Goal: Task Accomplishment & Management: Use online tool/utility

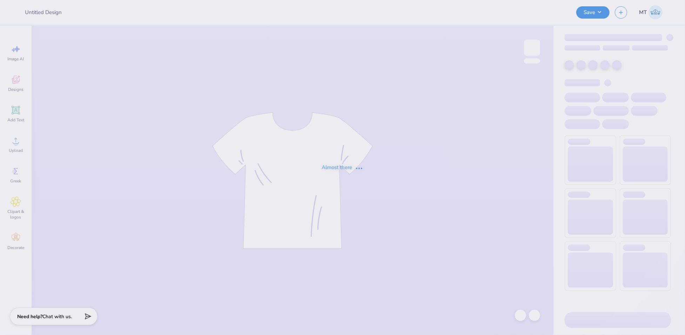
type input "FPS238792"
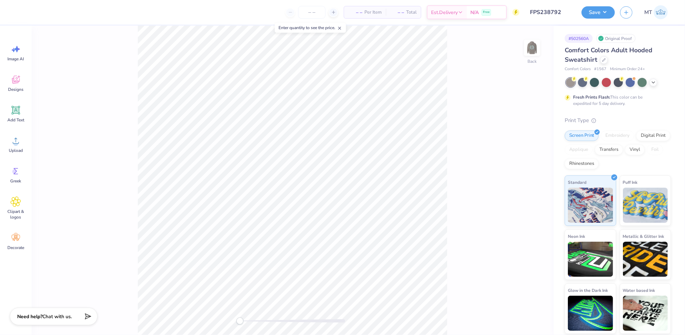
click at [528, 49] on img at bounding box center [532, 48] width 14 height 14
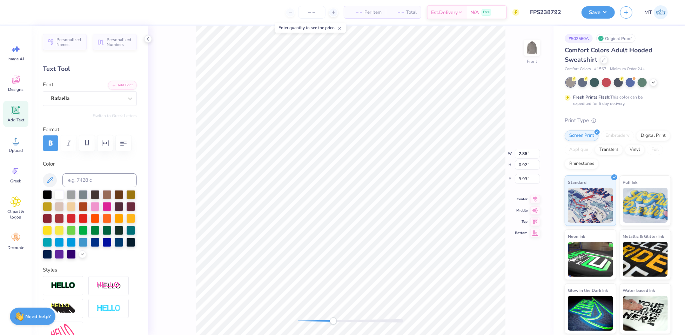
scroll to position [7, 1]
type textarea "Kappa"
type input "5.64"
type input "0.98"
type input "10.77"
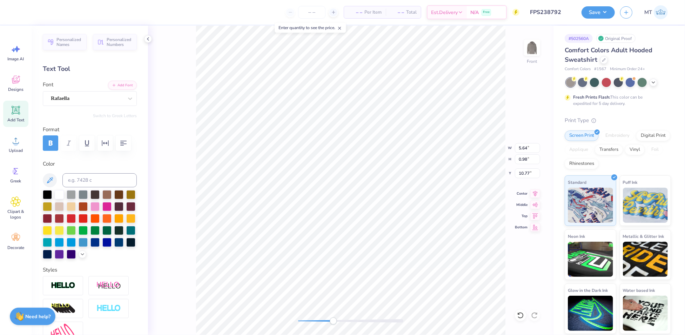
type textarea "Alpha Theta"
type input "13.71"
type input "11.59"
type input "6.00"
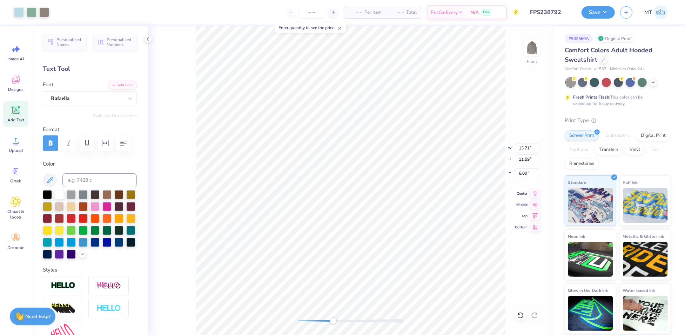
type input "5.73"
type input "0.98"
type input "10.77"
type input "1.82"
type input "9.97"
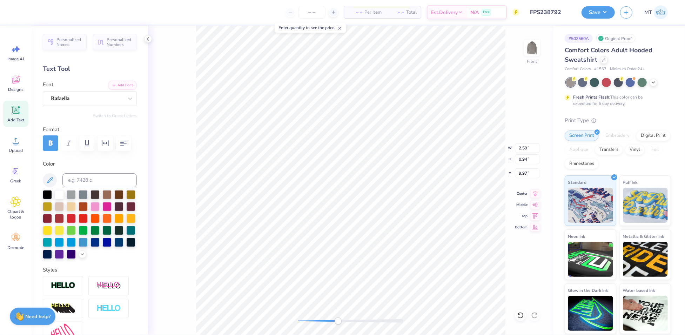
type input "5.73"
type input "1.82"
type input "10.15"
type input "13.71"
type input "11.59"
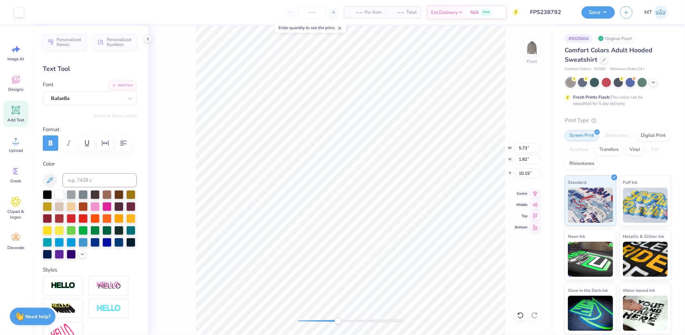
type input "6.00"
click at [597, 12] on button "Save" at bounding box center [598, 11] width 33 height 12
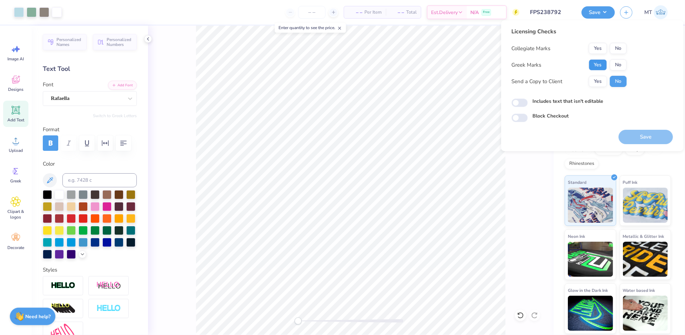
click at [596, 69] on button "Yes" at bounding box center [598, 64] width 18 height 11
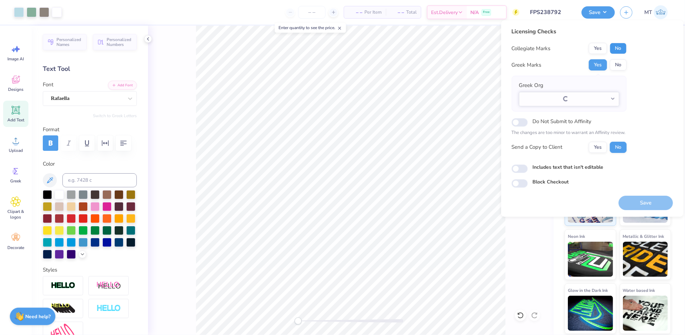
click at [620, 45] on button "No" at bounding box center [618, 48] width 17 height 11
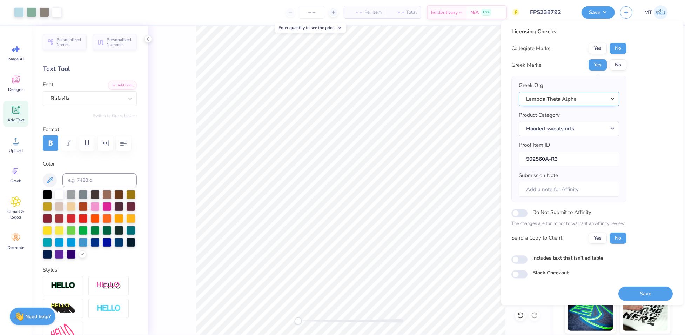
click at [594, 96] on button "Lambda Theta Alpha" at bounding box center [569, 99] width 100 height 14
click at [565, 121] on link "Kappa Alpha Theta" at bounding box center [569, 123] width 95 height 12
click at [650, 291] on button "Save" at bounding box center [646, 294] width 54 height 14
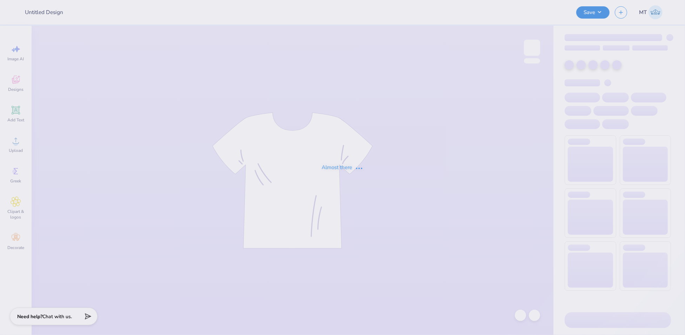
type input "FPS239524"
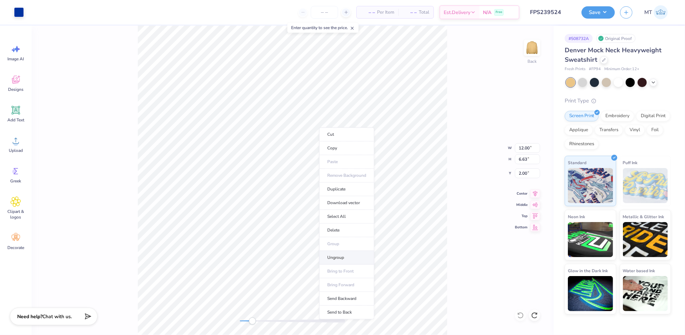
click at [351, 255] on li "Ungroup" at bounding box center [346, 258] width 55 height 14
type input "3.90"
type input "3.70"
type input "4.50"
type input "10.54"
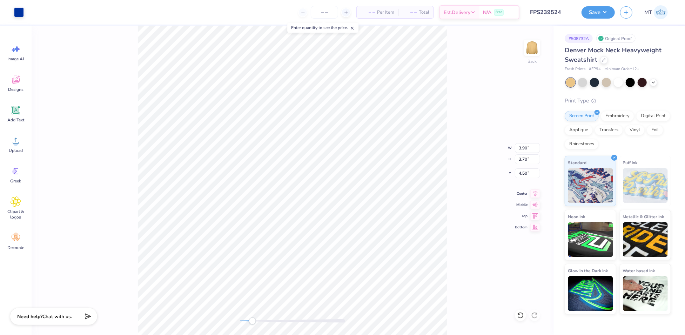
type input "4.42"
type input "4.21"
click at [361, 256] on li "Group" at bounding box center [341, 260] width 55 height 14
type input "7.80"
type input "3.27"
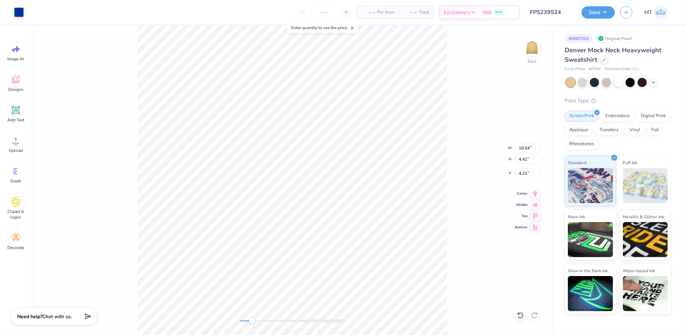
type input "5.36"
type input "12.00"
type input "3.94"
type input "2.00"
type input "7.80"
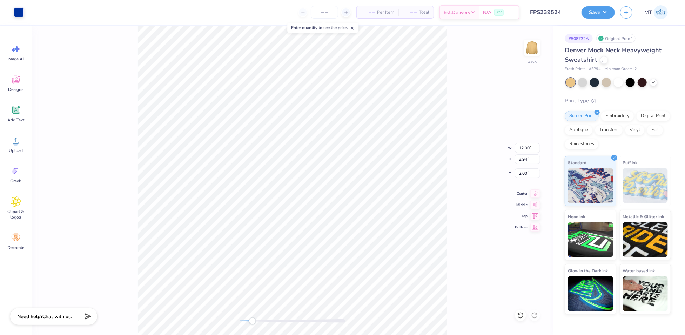
type input "3.27"
type input "4.30"
type input "8.59"
type input "1.29"
type input "8.04"
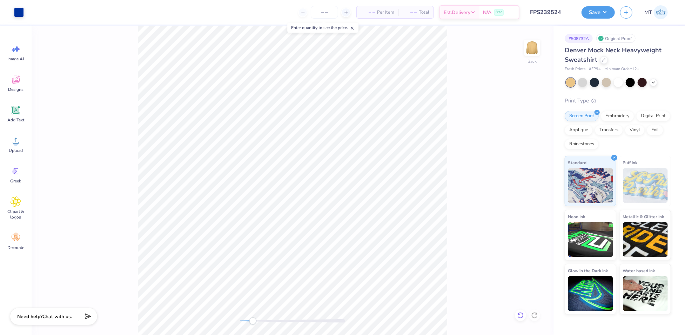
click at [522, 314] on icon at bounding box center [520, 315] width 7 height 7
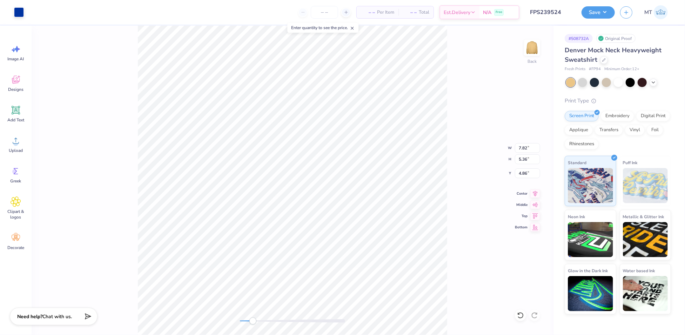
type input "7.82"
type input "5.36"
type input "4.86"
type input "5.73"
type input "3.93"
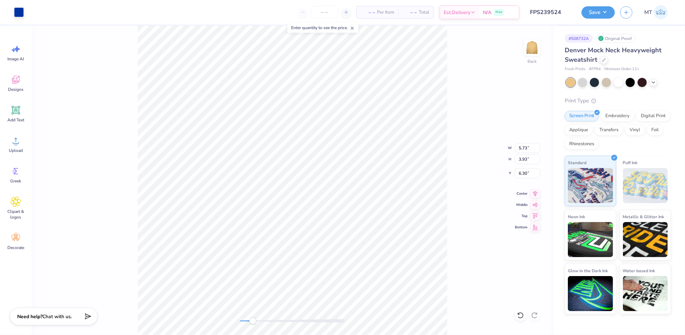
type input "1.97"
click at [350, 33] on div "Enter quantity to see the price." at bounding box center [322, 28] width 75 height 14
click at [391, 268] on li "Ungroup" at bounding box center [378, 274] width 55 height 14
type input "3.60"
type input "0.54"
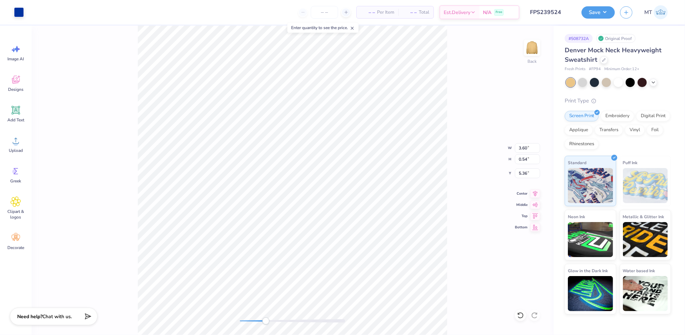
type input "5.26"
type input "6.06"
type input "1.92"
type input "1.87"
type input "2.03"
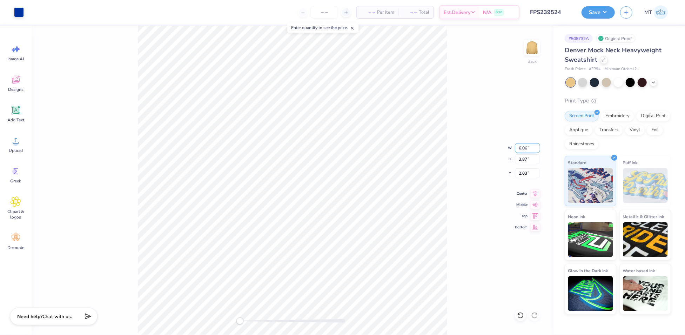
click at [524, 148] on input "6.06" at bounding box center [527, 148] width 25 height 10
type input "6.00"
type input "3.83"
click at [523, 169] on input "2.05" at bounding box center [527, 173] width 25 height 10
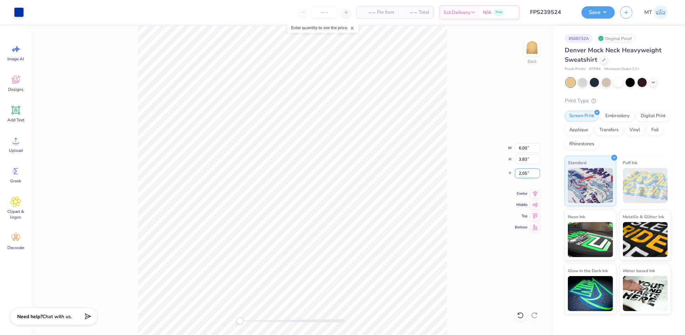
click at [523, 169] on input "2.05" at bounding box center [527, 173] width 25 height 10
type input "2.00"
click at [521, 170] on input "2.00" at bounding box center [527, 173] width 25 height 10
type input "2.50"
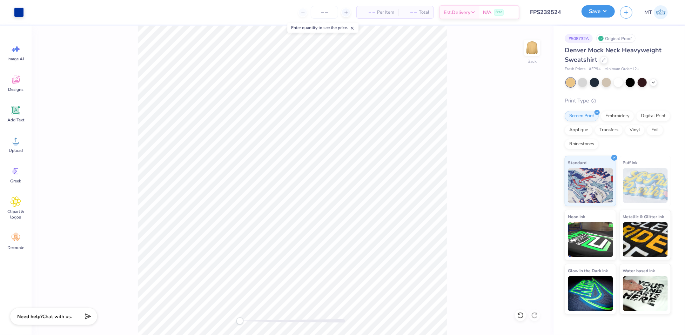
click at [605, 11] on button "Save" at bounding box center [598, 11] width 33 height 12
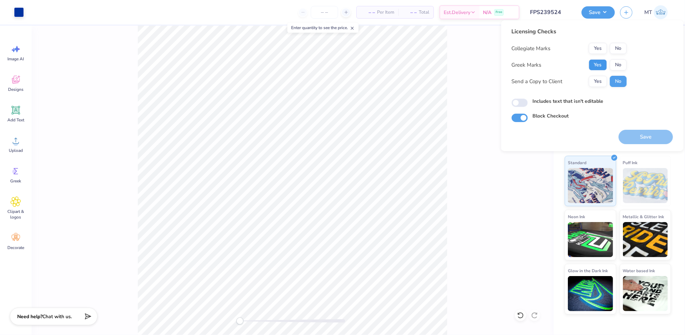
click at [603, 63] on button "Yes" at bounding box center [598, 64] width 18 height 11
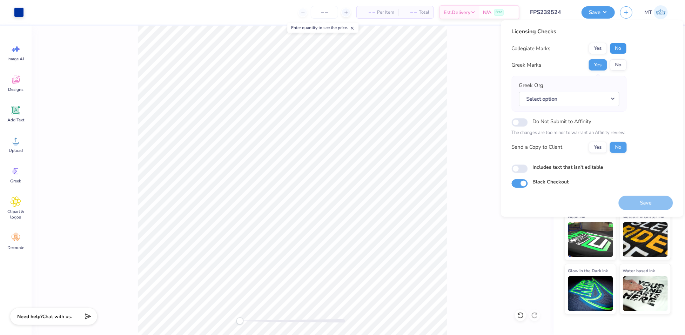
click at [619, 48] on button "No" at bounding box center [618, 48] width 17 height 11
click at [618, 98] on button "Select option" at bounding box center [569, 99] width 100 height 14
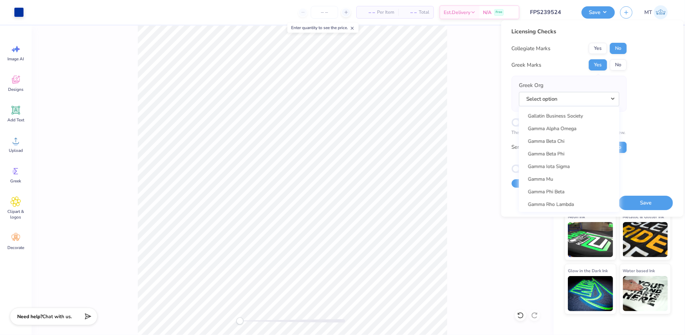
scroll to position [2218, 0]
click at [563, 124] on link "Gamma Phi Beta" at bounding box center [569, 120] width 95 height 12
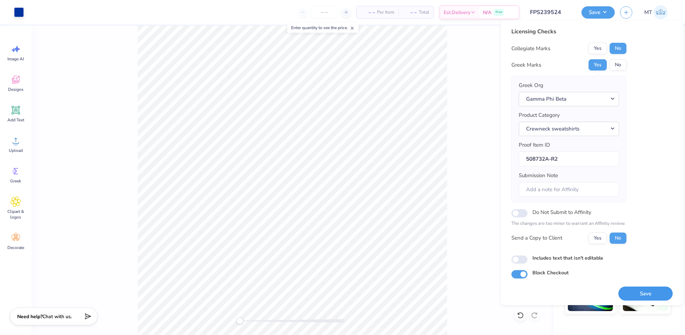
click at [638, 289] on button "Save" at bounding box center [646, 294] width 54 height 14
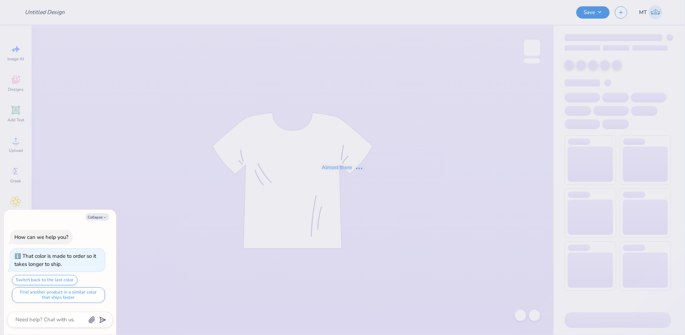
type textarea "x"
type input "FPS239562"
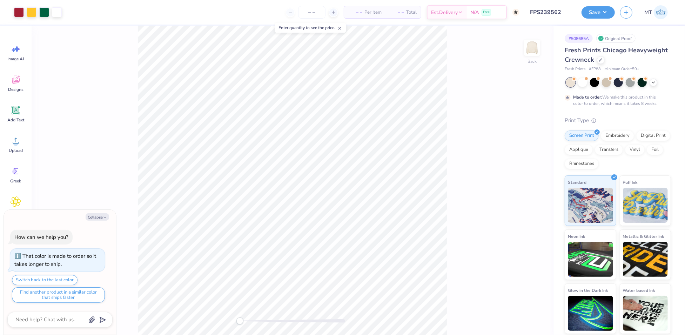
click at [106, 222] on div "Collapse How can we help you? That color is made to order so it takes longer to…" at bounding box center [60, 272] width 112 height 125
click at [100, 218] on button "Collapse" at bounding box center [97, 216] width 23 height 7
type textarea "x"
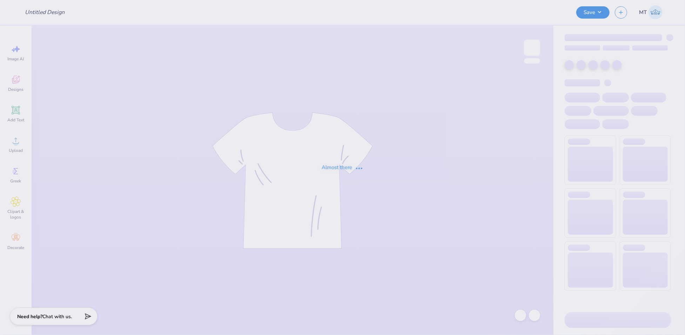
type input "FPS239860"
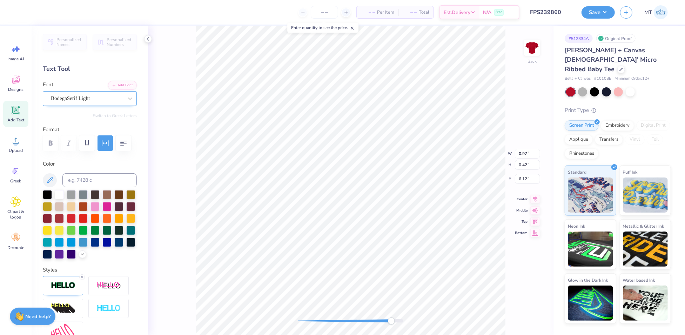
click at [101, 104] on div "BodegaSerif Light" at bounding box center [90, 98] width 94 height 15
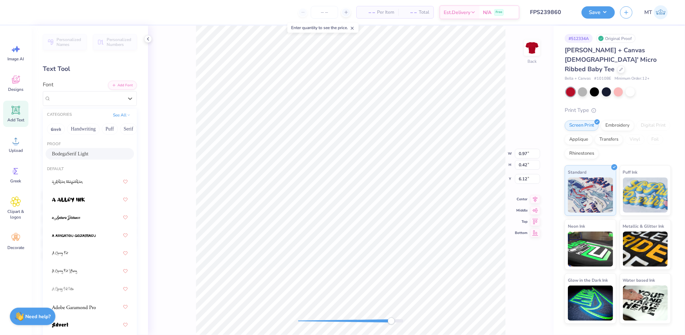
type input "5.03"
type input "2.21"
type input "4.04"
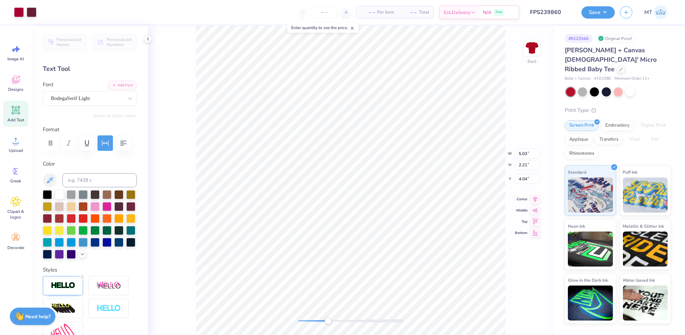
type input "7.00"
type input "6.92"
type input "1.99"
type input "5.03"
type input "2.21"
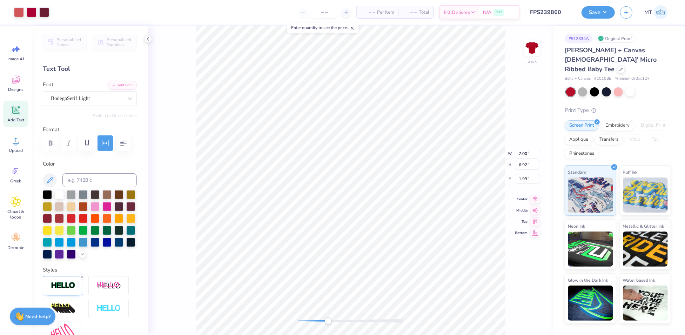
type input "4.04"
click at [384, 267] on li "Ungroup" at bounding box center [379, 274] width 55 height 14
type input "5.03"
type input "1.26"
type input "4.04"
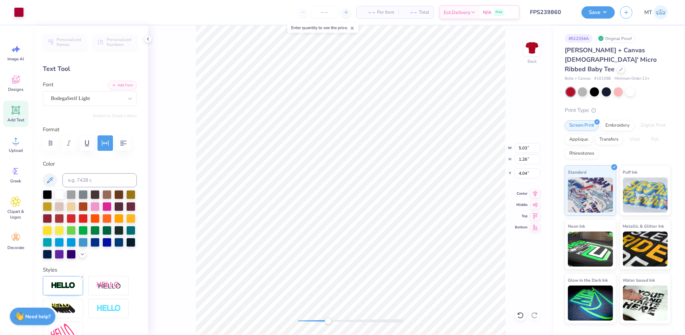
type input "4.98"
type input "1.17"
type input "4.06"
click at [127, 86] on button "Add Font" at bounding box center [122, 84] width 29 height 9
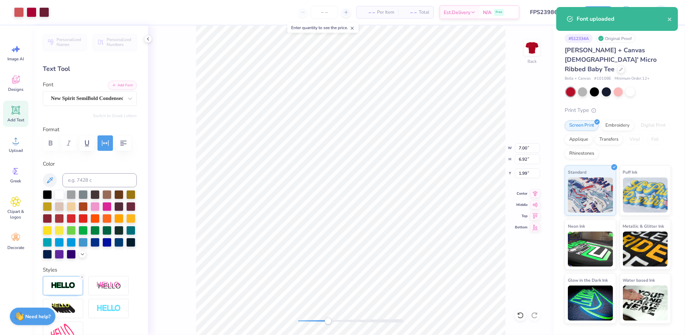
type input "1.32"
type input "0.41"
type input "6.12"
click at [105, 151] on div at bounding box center [90, 142] width 94 height 15
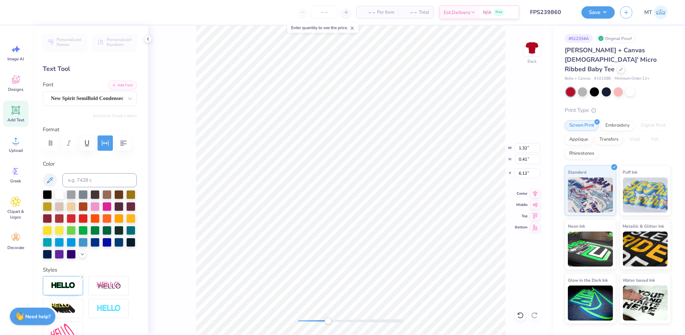
click at [105, 142] on icon "button" at bounding box center [105, 143] width 8 height 8
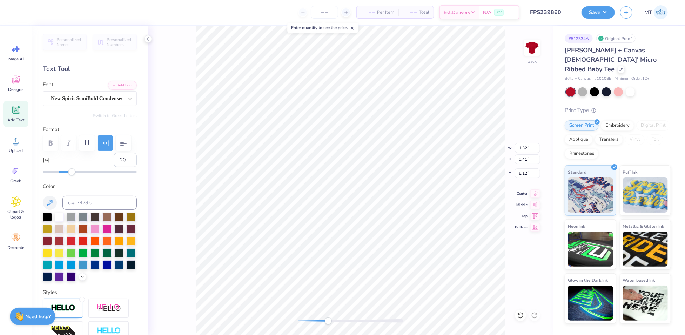
type input "19"
drag, startPoint x: 76, startPoint y: 191, endPoint x: 71, endPoint y: 190, distance: 4.7
click at [71, 175] on div "Accessibility label" at bounding box center [71, 171] width 7 height 7
type input "15"
click at [68, 175] on div "Accessibility label" at bounding box center [68, 171] width 7 height 7
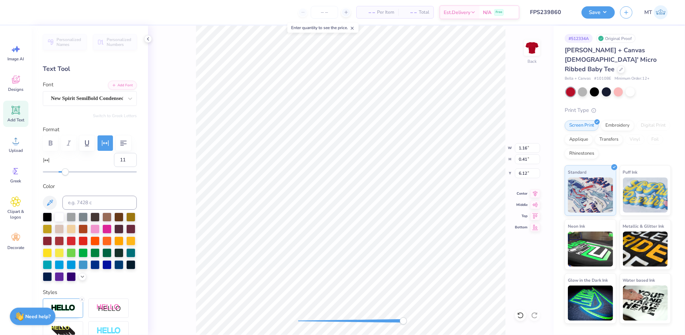
type input "10"
click at [65, 175] on div "Accessibility label" at bounding box center [64, 171] width 7 height 7
type input "3.69"
type input "1.07"
type input "5.18"
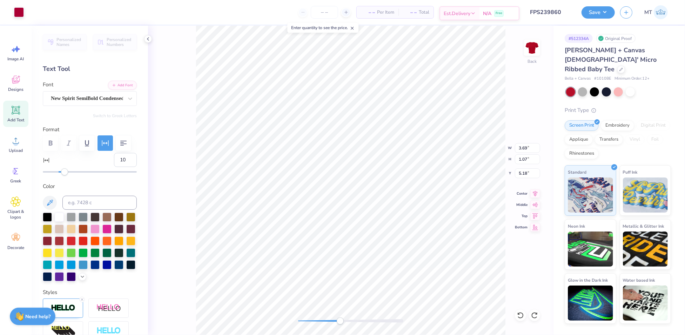
type input "7.00"
type input "6.92"
type input "1.99"
type input "3.65"
type input "0.98"
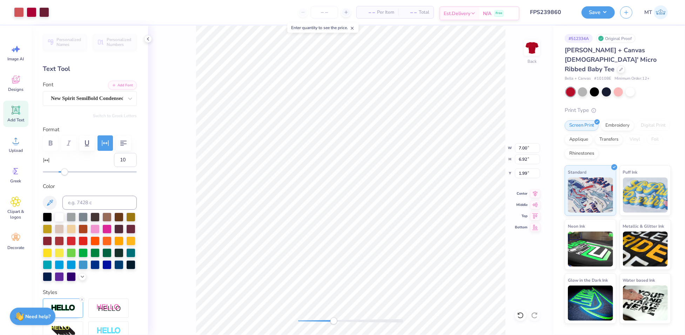
type input "5.21"
type input "1.08"
type input "0.41"
type input "7.00"
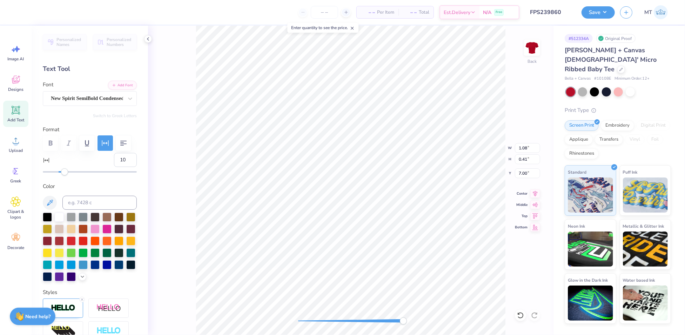
type input "6.92"
type input "1.99"
click at [405, 272] on li "Ungroup" at bounding box center [399, 274] width 55 height 14
type input "1.38"
type input "0.57"
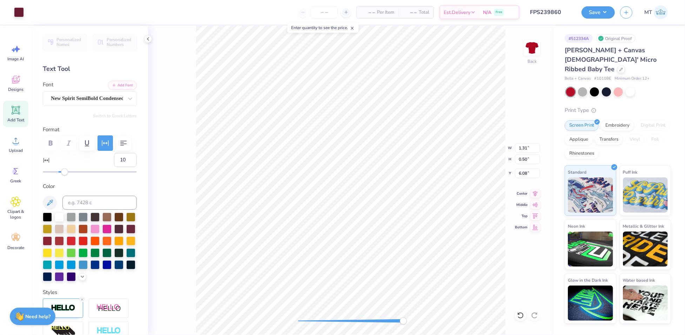
type input "6.04"
click at [364, 259] on li "Group" at bounding box center [362, 260] width 55 height 14
type input "7.00"
type input "6.92"
type input "1.99"
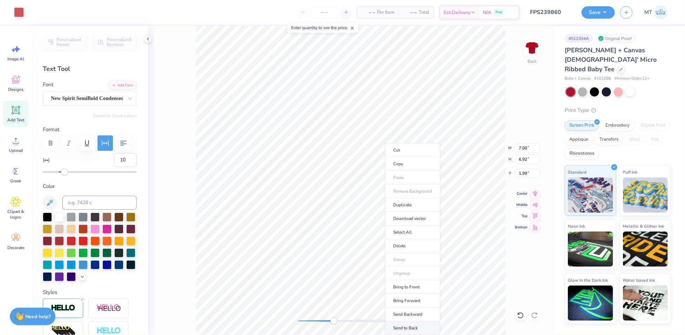
click at [413, 323] on li "Send to Back" at bounding box center [412, 328] width 55 height 14
click at [365, 308] on li "Send Backward" at bounding box center [358, 315] width 55 height 14
click at [357, 315] on li "Send Backward" at bounding box center [358, 315] width 55 height 14
click at [356, 310] on li "Send Backward" at bounding box center [347, 315] width 55 height 14
click at [407, 257] on li "Group" at bounding box center [411, 260] width 55 height 14
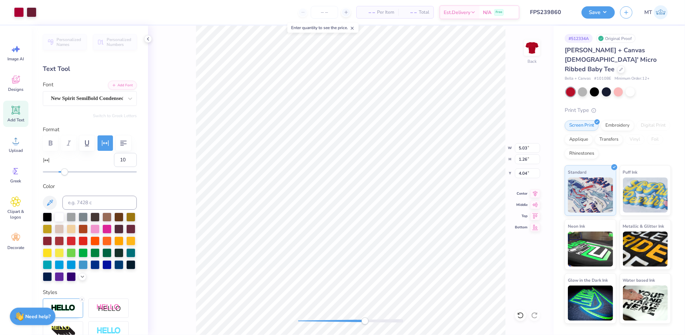
type input "1.38"
type input "0.57"
type input "5.49"
type input "5.03"
type input "2.02"
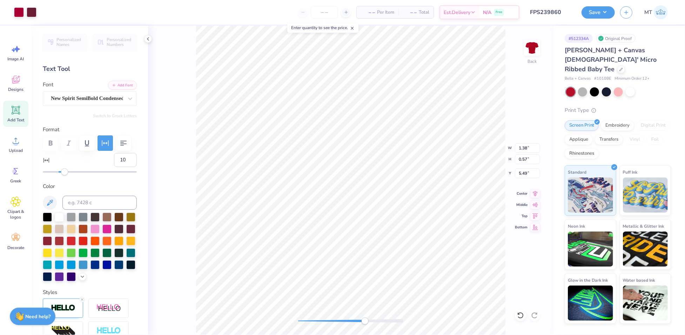
type input "4.35"
click at [8, 145] on div "Upload" at bounding box center [15, 144] width 25 height 26
click at [16, 110] on icon at bounding box center [16, 110] width 8 height 8
type input "0"
click at [51, 207] on icon at bounding box center [50, 203] width 8 height 8
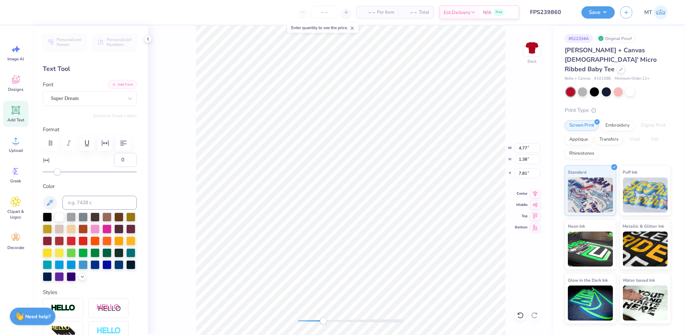
click at [112, 84] on button "Add Font" at bounding box center [122, 84] width 29 height 9
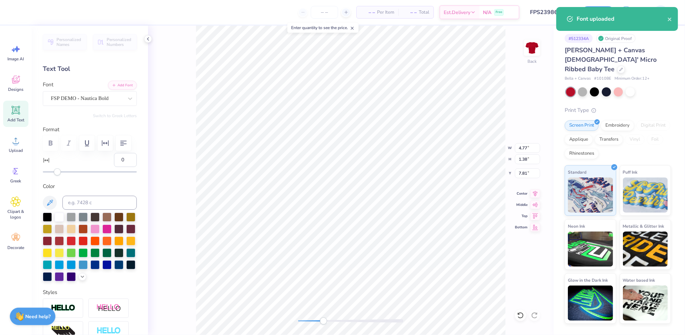
scroll to position [7, 1]
type textarea "Alpha Gam"
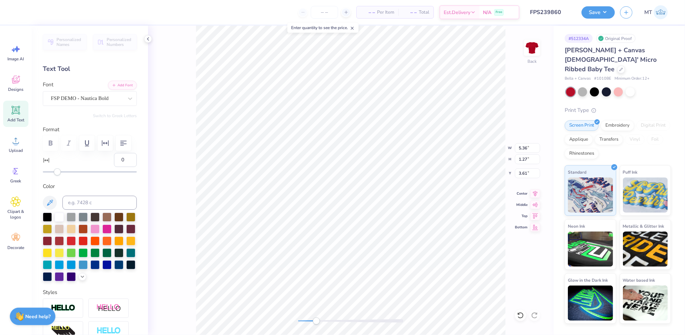
type input "5.36"
type input "1.27"
type input "3.61"
type input "4.20"
type input "1.00"
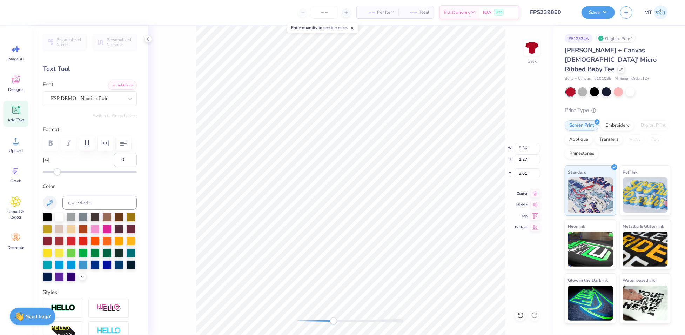
type input "3.58"
type input "5.03"
type input "1.26"
type input "4.35"
type input "4.56"
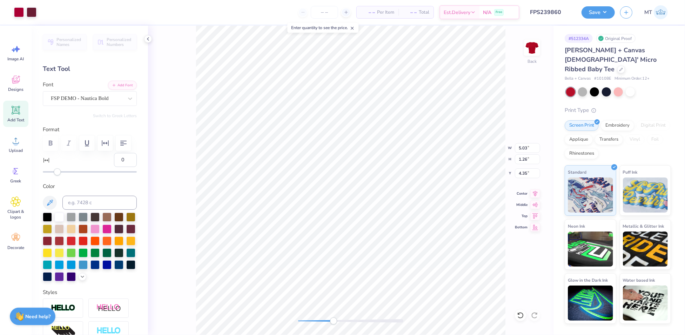
type input "1.14"
type input "4.47"
type input "1.81"
type input "4.48"
type input "1.89"
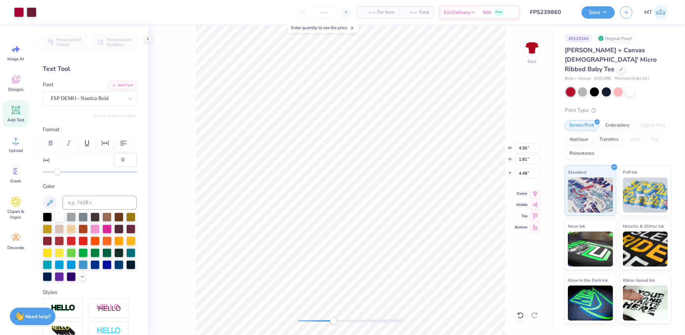
type input "4.65"
type input "4.81"
type input "1.14"
type input "3.61"
type input "5.59"
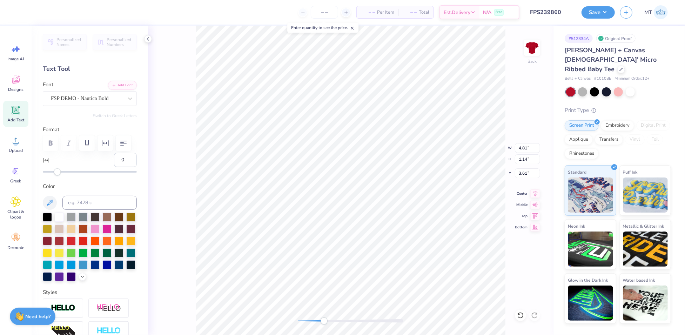
type input "1.33"
type input "3.43"
click at [511, 262] on div "Back W 5.59 5.59 " H 1.33 1.33 " Y 3.43 3.43 " Center Middle Top Bottom" at bounding box center [350, 180] width 405 height 309
type input "4.01"
type input "1.00"
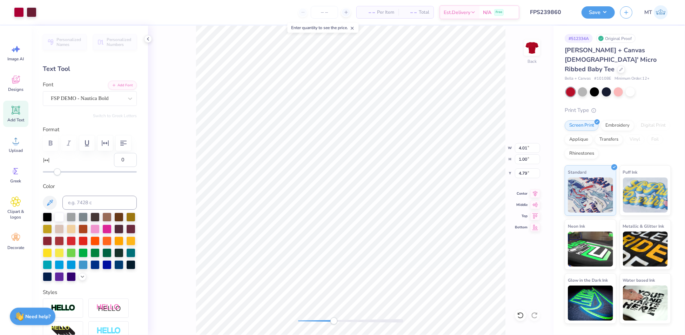
type input "4.79"
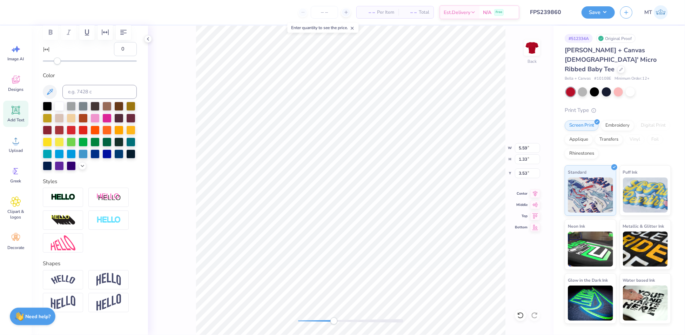
scroll to position [152, 0]
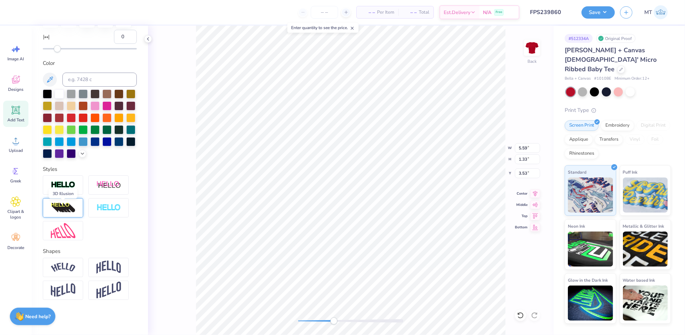
click at [74, 207] on img at bounding box center [63, 207] width 25 height 11
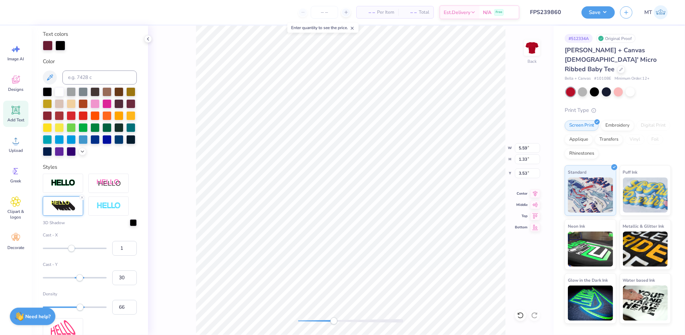
type input "0"
drag, startPoint x: 79, startPoint y: 278, endPoint x: 71, endPoint y: 277, distance: 7.7
click at [71, 252] on div "Accessibility label" at bounding box center [71, 248] width 7 height 7
type input "9"
drag, startPoint x: 79, startPoint y: 309, endPoint x: 74, endPoint y: 308, distance: 5.0
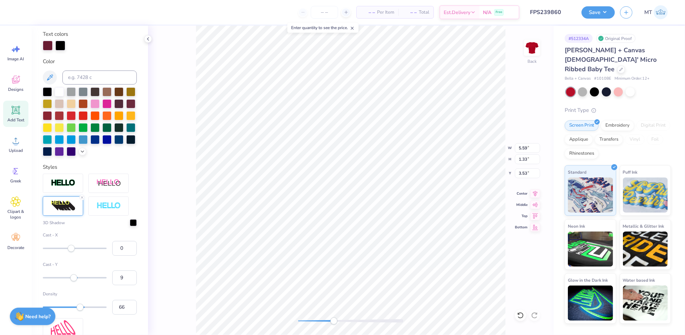
click at [74, 281] on div "Accessibility label" at bounding box center [73, 277] width 7 height 7
type input "4"
click at [72, 281] on div "Accessibility label" at bounding box center [72, 277] width 7 height 7
type input "6"
click at [73, 281] on div "Accessibility label" at bounding box center [72, 277] width 7 height 7
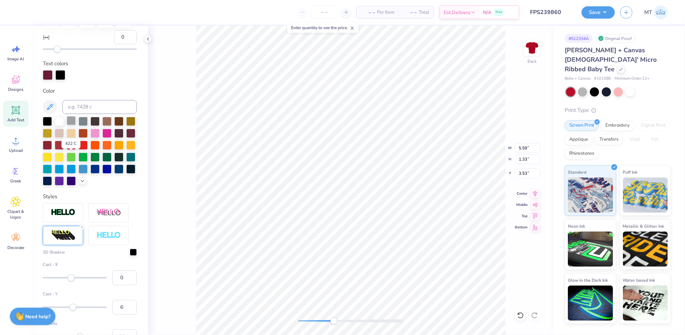
scroll to position [104, 0]
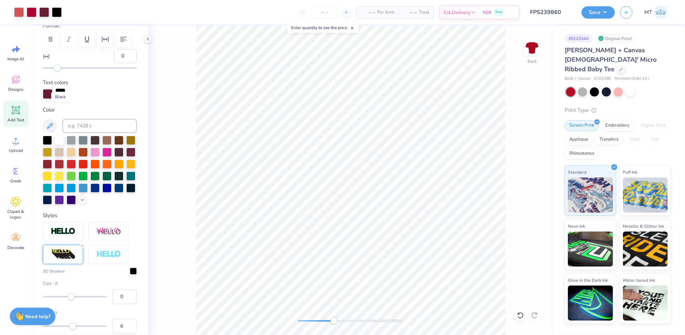
click at [62, 98] on div at bounding box center [60, 93] width 10 height 10
click at [96, 133] on input at bounding box center [99, 126] width 74 height 14
type input "207"
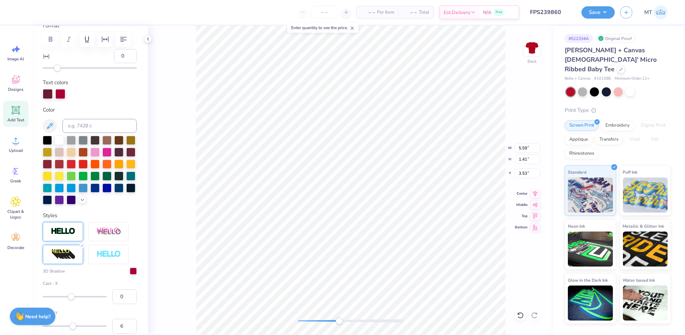
click at [66, 235] on img at bounding box center [63, 231] width 25 height 8
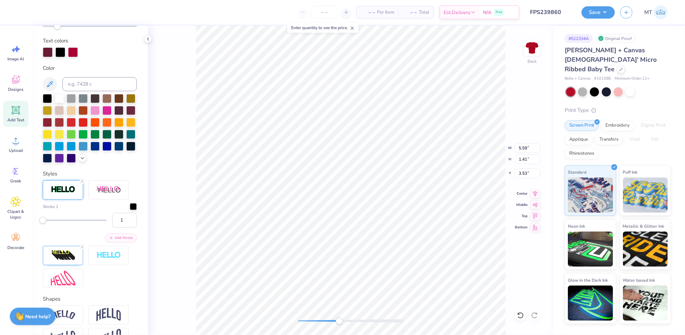
scroll to position [152, 0]
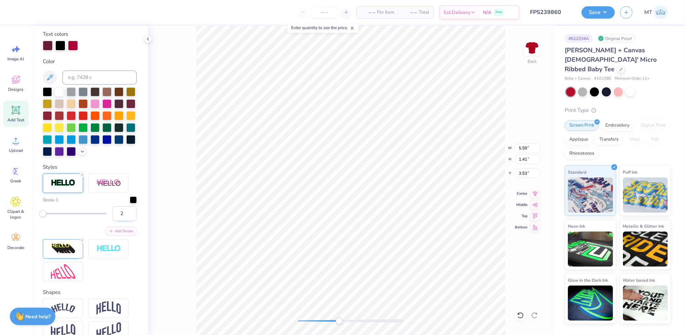
type input "2"
click at [123, 221] on input "2" at bounding box center [124, 213] width 25 height 15
click at [58, 13] on div at bounding box center [57, 12] width 10 height 10
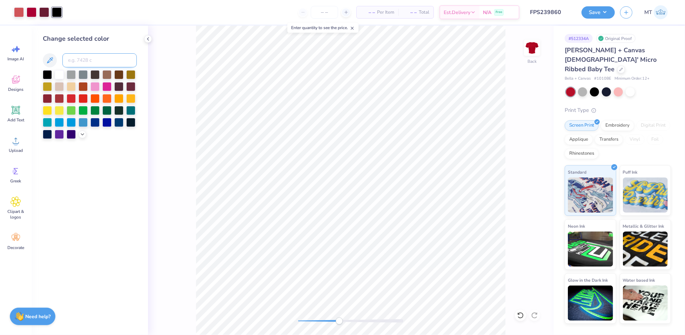
click at [100, 57] on input at bounding box center [99, 60] width 74 height 14
type input "7421"
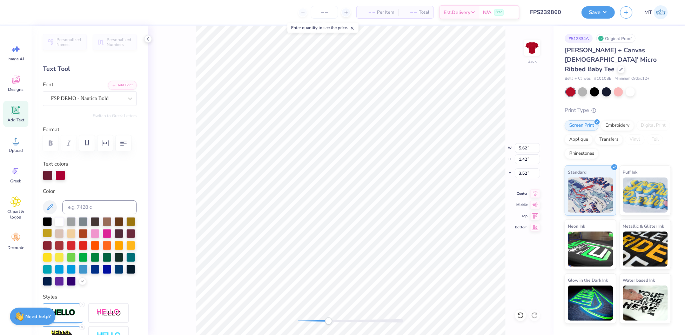
scroll to position [157, 0]
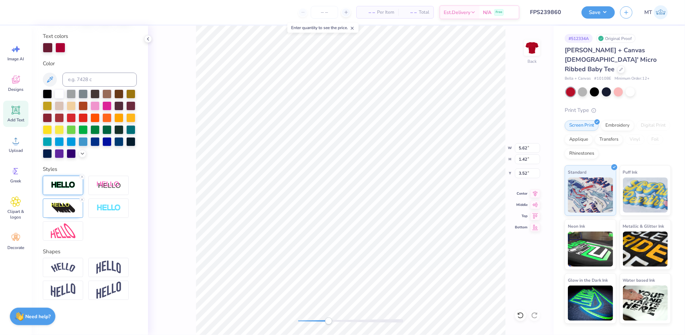
click at [66, 191] on div at bounding box center [63, 185] width 40 height 19
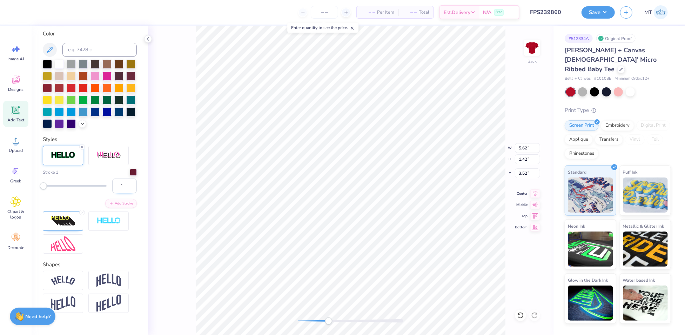
type input "1"
click at [125, 193] on input "1" at bounding box center [124, 186] width 25 height 15
type input "4.01"
type input "1.00"
type input "4.67"
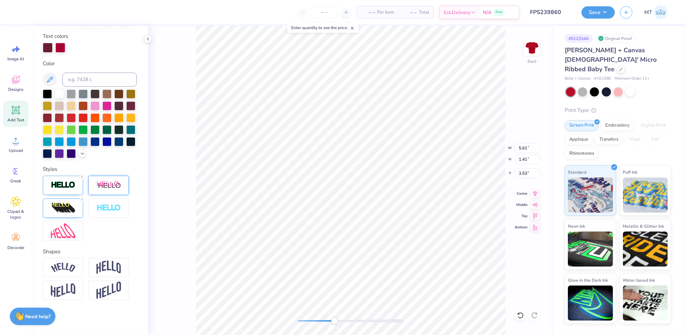
scroll to position [0, 0]
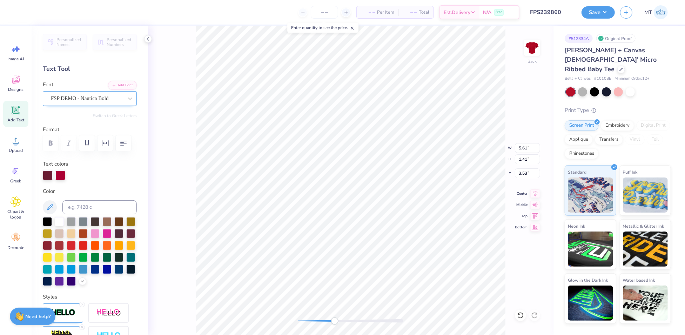
click at [110, 101] on div "FSP DEMO - Nautica Bold" at bounding box center [87, 98] width 74 height 11
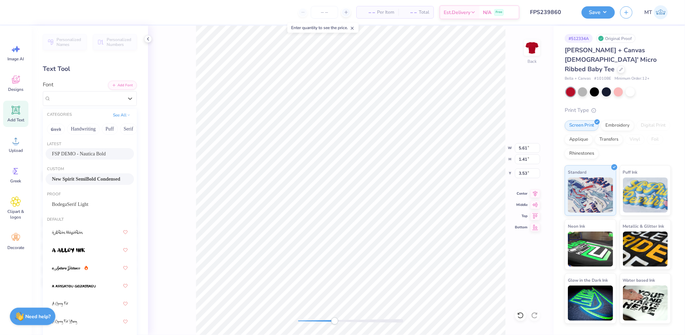
click at [86, 176] on span "New Spirit SemiBold Condensed" at bounding box center [86, 178] width 68 height 7
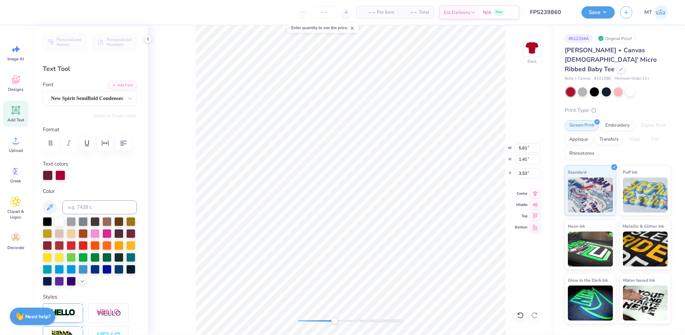
scroll to position [7, 1]
type textarea "BID DAY"
type input "5.61"
type input "1.41"
type input "3.53"
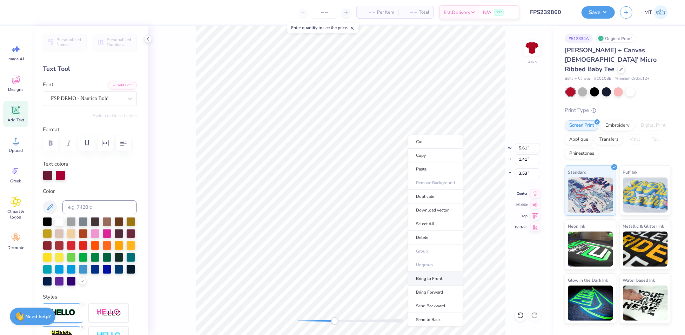
click at [444, 275] on li "Bring to Front" at bounding box center [435, 279] width 55 height 14
type input "4.14"
type input "1.01"
type input "4.57"
type input "3.51"
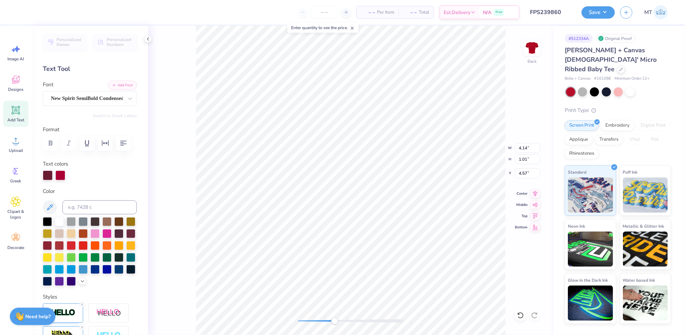
type input "0.86"
click at [109, 146] on icon "button" at bounding box center [105, 143] width 8 height 8
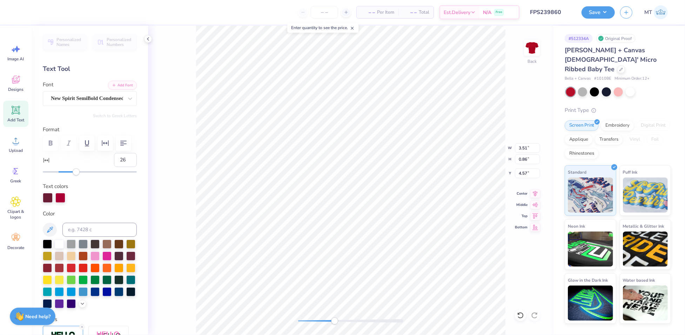
type input "27"
drag, startPoint x: 59, startPoint y: 190, endPoint x: 77, endPoint y: 190, distance: 17.5
click at [77, 175] on div "Accessibility label" at bounding box center [76, 171] width 7 height 7
type input "15"
drag, startPoint x: 75, startPoint y: 190, endPoint x: 68, endPoint y: 189, distance: 6.7
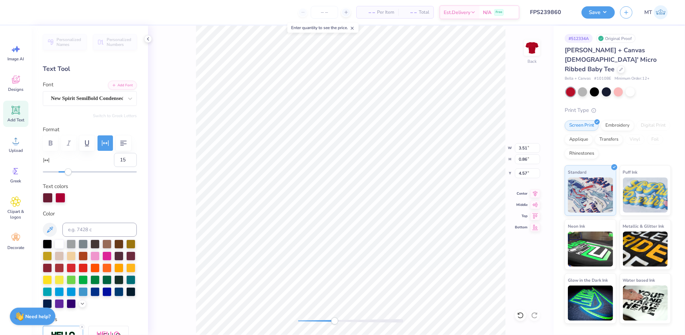
click at [68, 175] on div "Accessibility label" at bounding box center [68, 171] width 7 height 7
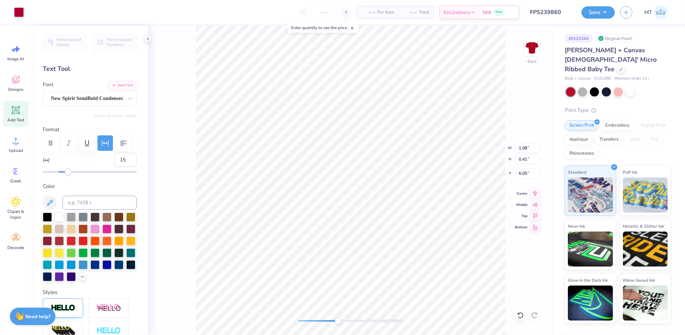
type input "10"
type input "1.38"
type input "0.57"
type input "5.86"
type input "1.68"
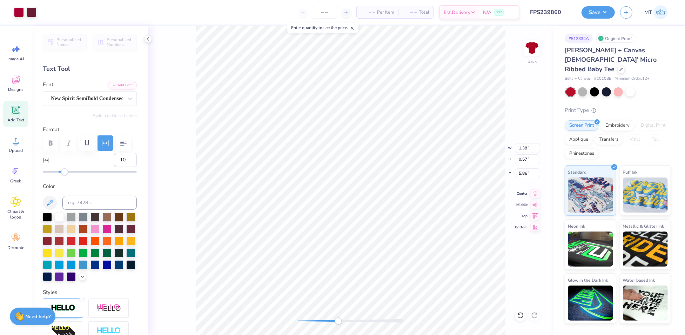
type input "0.69"
type input "5.73"
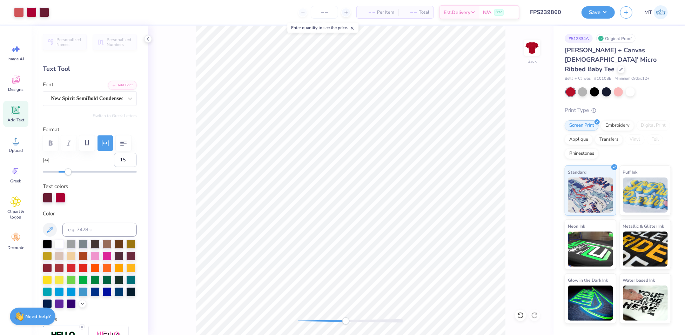
type input "10"
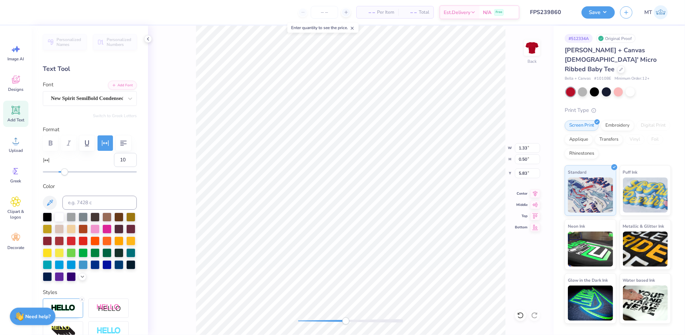
type input "1.68"
type input "0.69"
type input "5.73"
click at [395, 260] on li "Group" at bounding box center [397, 260] width 55 height 14
type input "4.51"
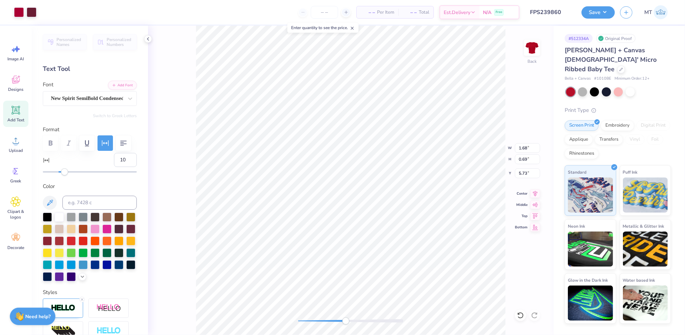
type input "1.66"
type input "4.66"
type input "5.61"
type input "2.78"
type input "3.61"
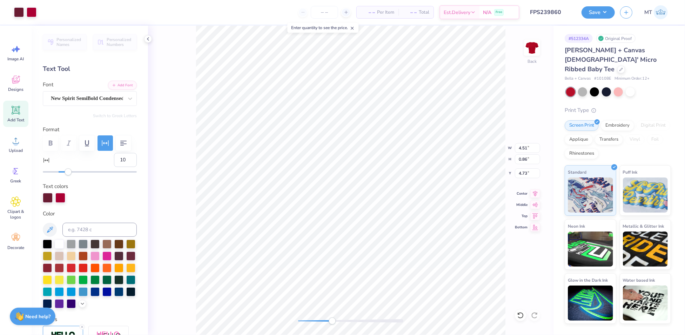
type input "15"
type input "1.66"
type input "4.81"
type input "4.14"
type input "0.79"
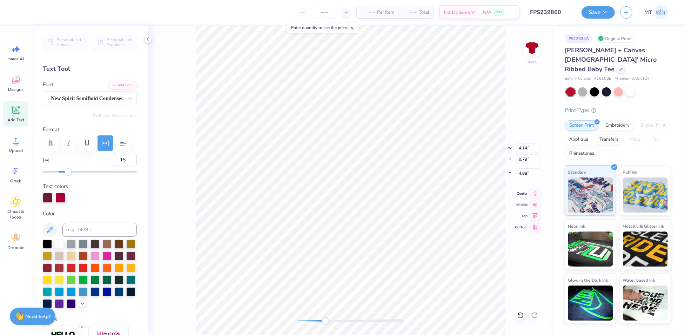
type input "4.88"
type input "18"
drag, startPoint x: 67, startPoint y: 191, endPoint x: 70, endPoint y: 192, distance: 3.9
click at [70, 175] on div "Accessibility label" at bounding box center [70, 171] width 7 height 7
type input "4.32"
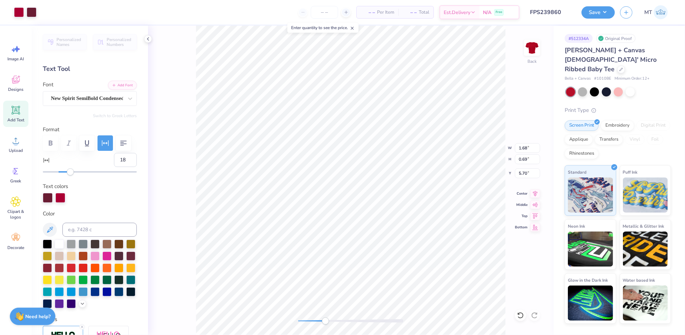
type input "1.59"
type input "4.80"
type input "5.61"
type input "2.78"
type input "3.86"
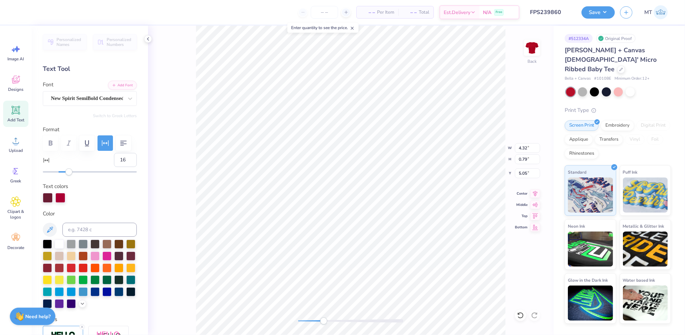
type input "15"
click at [68, 175] on div "Accessibility label" at bounding box center [68, 171] width 7 height 7
type input "4.14"
type input "1.59"
type input "5.05"
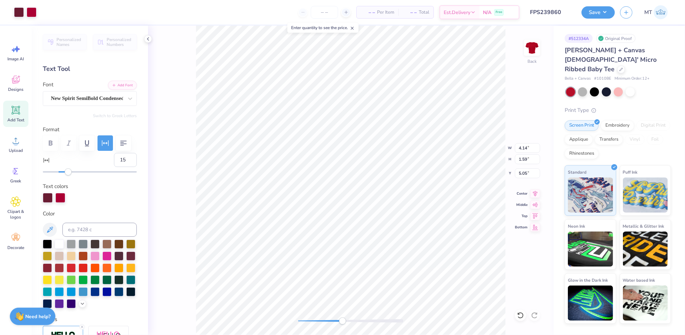
type input "5.61"
type input "2.78"
type input "3.89"
type input "0"
type input "1.98"
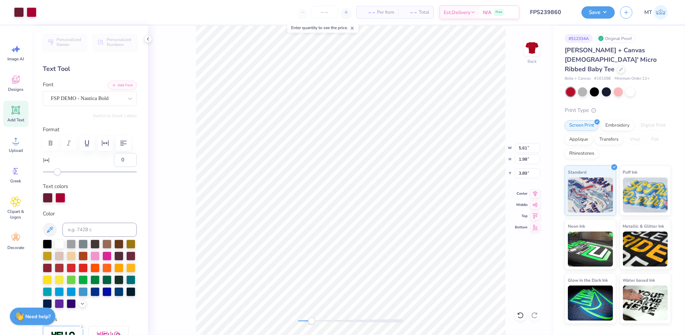
type input "5.97"
type input "2.96"
type input "3.79"
type input "15"
type input "7.00"
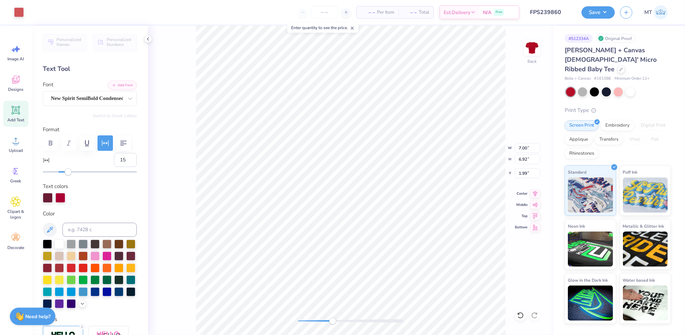
type input "6.92"
type input "1.99"
type input "4.40"
type input "0.84"
type input "5.06"
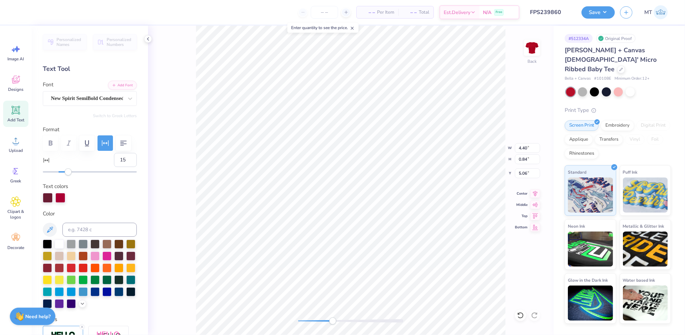
type input "4.14"
type input "0.79"
click at [595, 14] on button "Save" at bounding box center [598, 11] width 33 height 12
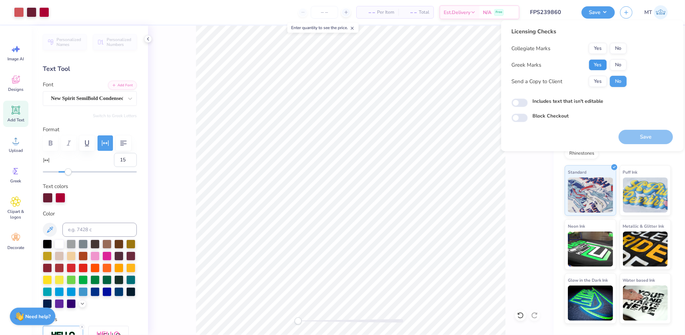
click at [602, 68] on button "Yes" at bounding box center [598, 64] width 18 height 11
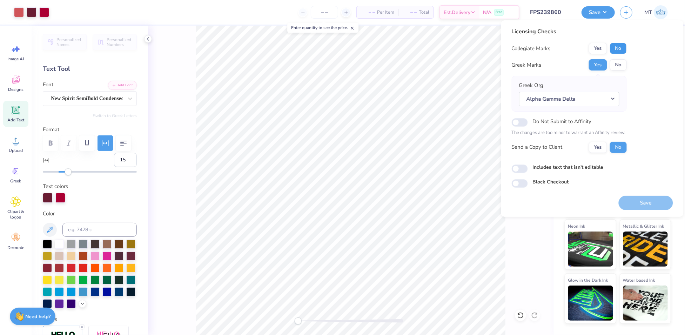
click at [618, 48] on button "No" at bounding box center [618, 48] width 17 height 11
click at [642, 198] on button "Save" at bounding box center [646, 203] width 54 height 14
click at [681, 121] on div "Licensing Checks Collegiate Marks Yes No Greek Marks Yes No Greek Org Alpha Gam…" at bounding box center [592, 118] width 182 height 196
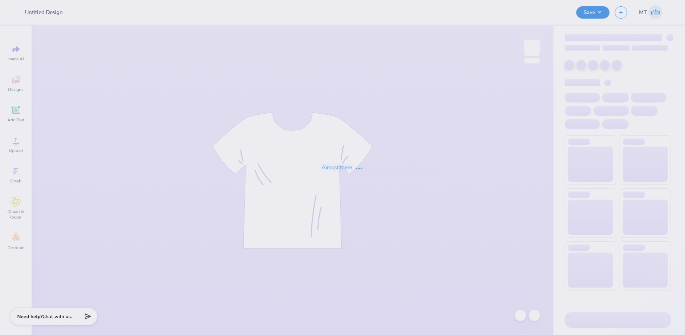
type input "FPS239888"
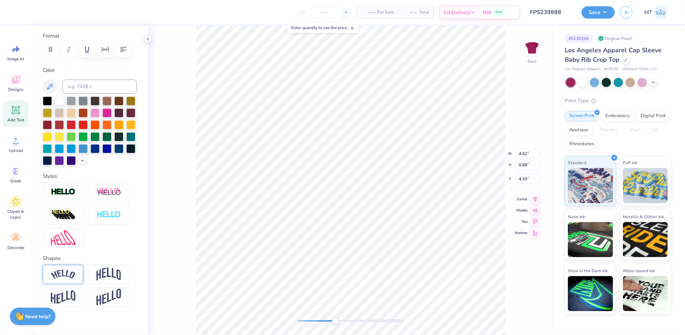
scroll to position [130, 0]
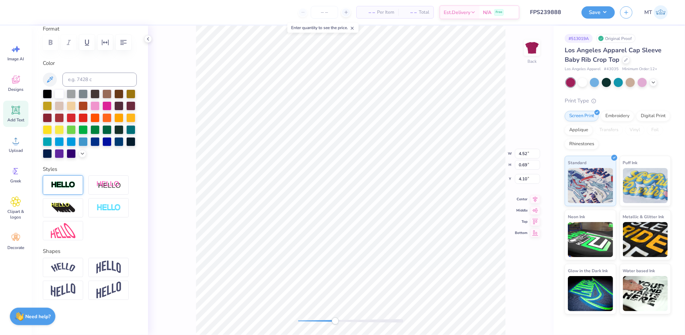
click at [61, 184] on img at bounding box center [63, 185] width 25 height 8
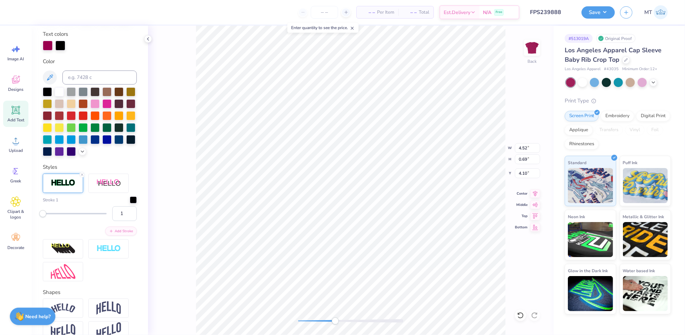
type input "2.59"
type input "0.70"
type input "4.99"
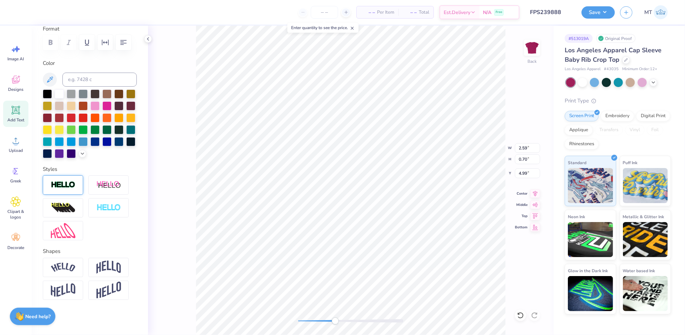
click at [58, 189] on img at bounding box center [63, 185] width 25 height 8
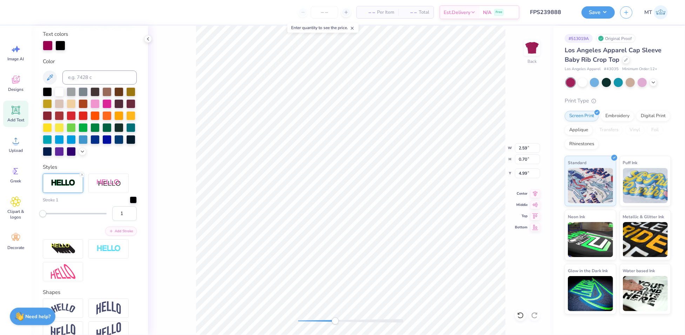
type input "1.51"
type input "0.44"
type input "5.93"
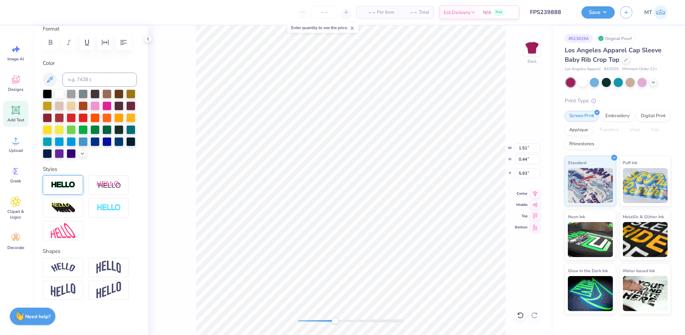
click at [69, 189] on img at bounding box center [63, 185] width 25 height 8
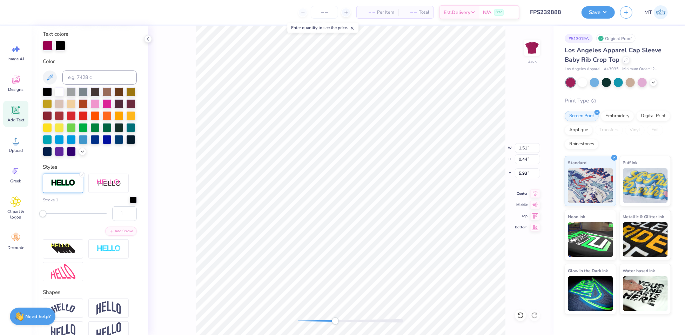
type input "4.53"
type input "0.70"
type input "4.09"
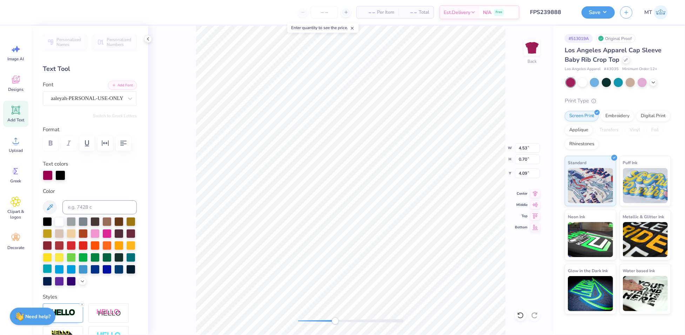
scroll to position [157, 0]
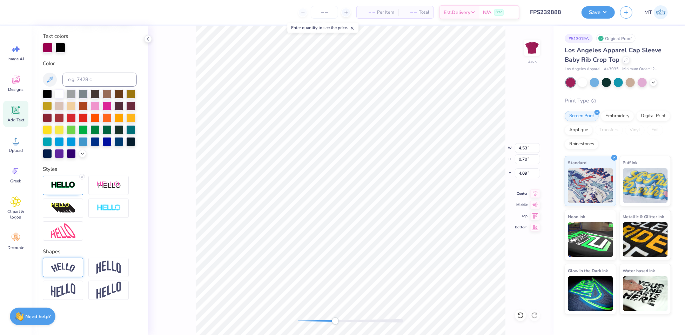
click at [68, 275] on div at bounding box center [63, 267] width 40 height 19
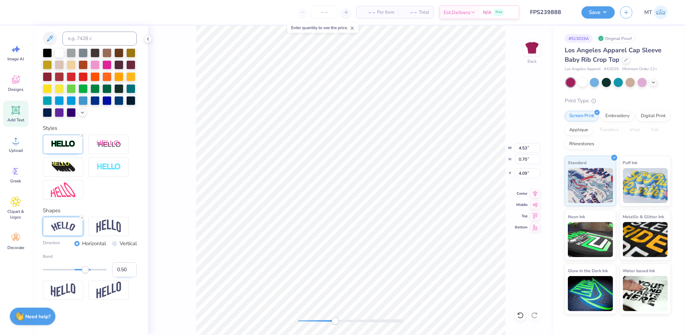
scroll to position [198, 0]
type input "0.15"
drag, startPoint x: 83, startPoint y: 270, endPoint x: 75, endPoint y: 269, distance: 7.4
click at [75, 269] on div "Accessibility label" at bounding box center [75, 269] width 7 height 7
type input "0.21"
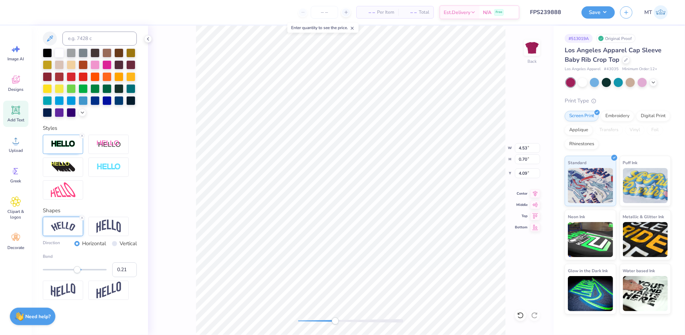
drag, startPoint x: 74, startPoint y: 272, endPoint x: 77, endPoint y: 271, distance: 3.6
click at [77, 271] on div "Accessibility label" at bounding box center [77, 269] width 7 height 7
type input "0.2"
click at [125, 271] on input "0.2" at bounding box center [124, 269] width 25 height 15
click at [106, 224] on img at bounding box center [108, 226] width 25 height 13
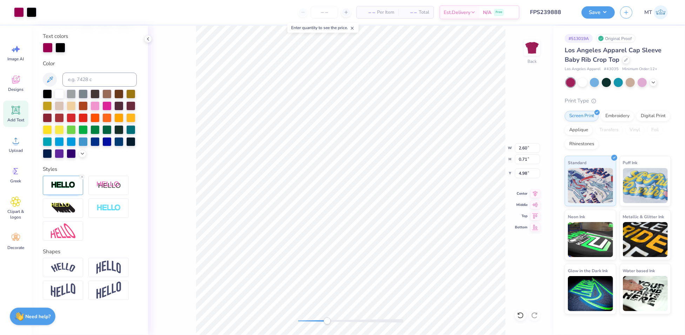
scroll to position [157, 0]
type input "6.00"
type input "5.30"
type input "2.50"
type input "4.53"
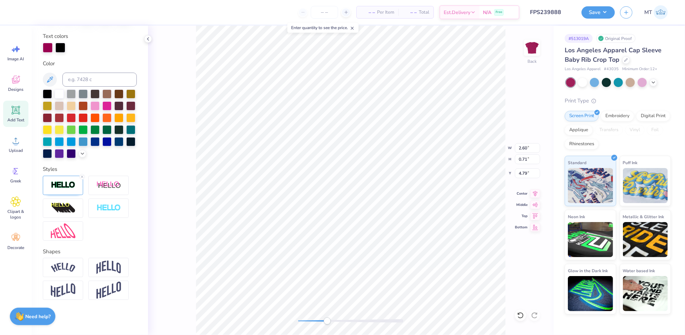
type input "1.53"
type input "3.97"
type input "4.31"
type input "1.96"
type input "4.11"
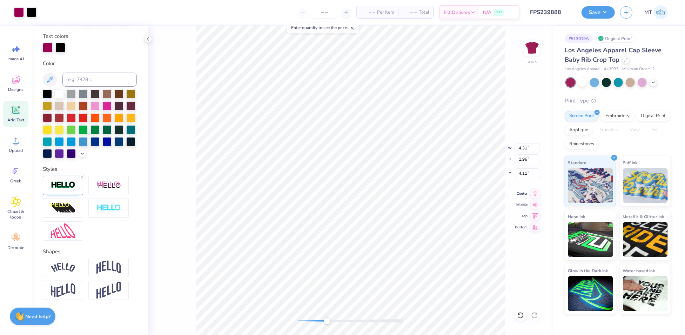
type input "6.00"
type input "5.30"
type input "2.50"
click at [44, 11] on div at bounding box center [44, 12] width 10 height 10
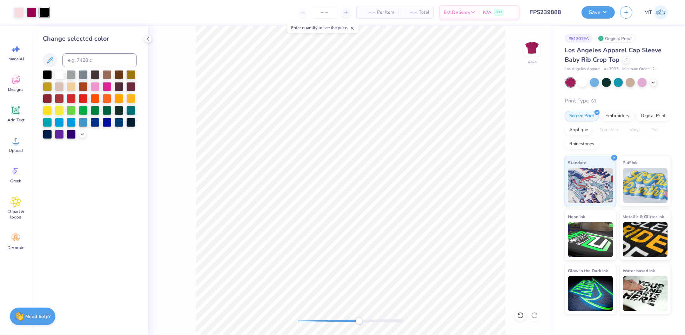
click at [87, 53] on div "Change selected color" at bounding box center [90, 86] width 94 height 105
click at [87, 55] on input at bounding box center [99, 60] width 74 height 14
type input "676"
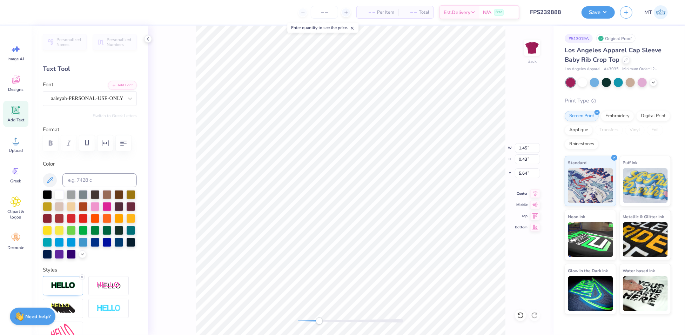
type input "6.00"
type input "5.30"
type input "2.50"
type input "6.00"
type input "5.30"
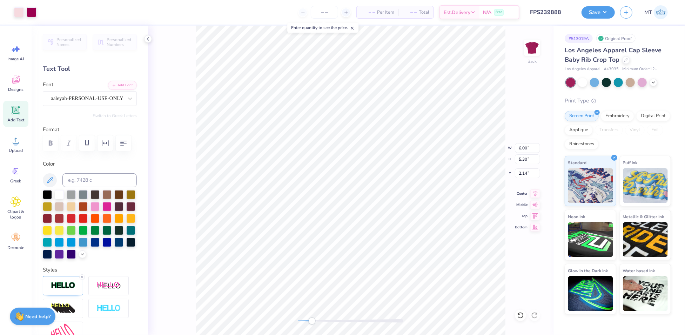
type input "2.50"
click at [466, 216] on li "Group" at bounding box center [461, 221] width 55 height 14
click at [452, 330] on li "Send to Back" at bounding box center [450, 328] width 55 height 14
type input "5.66"
type input "5.00"
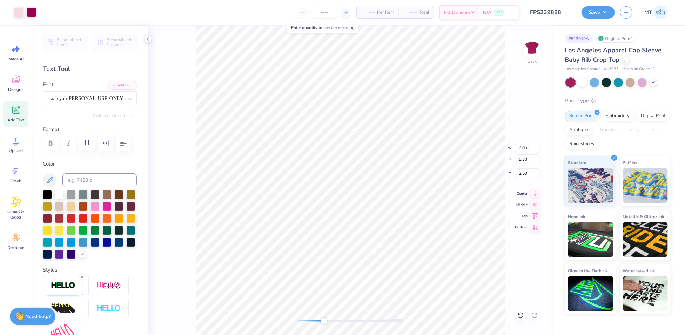
type input "2.80"
type input "2.48"
type input "1.21"
type input "4.89"
type input "4.22"
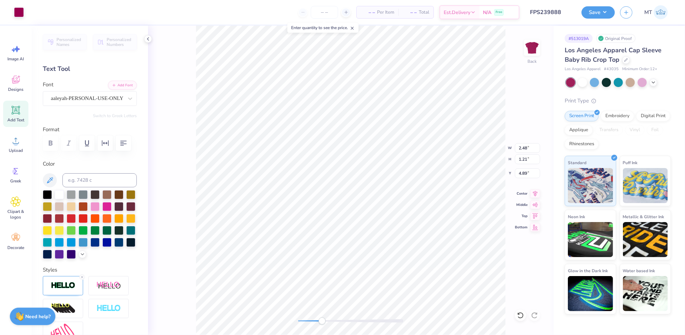
type input "1.96"
type input "4.06"
type input "5.66"
type input "5.00"
type input "2.59"
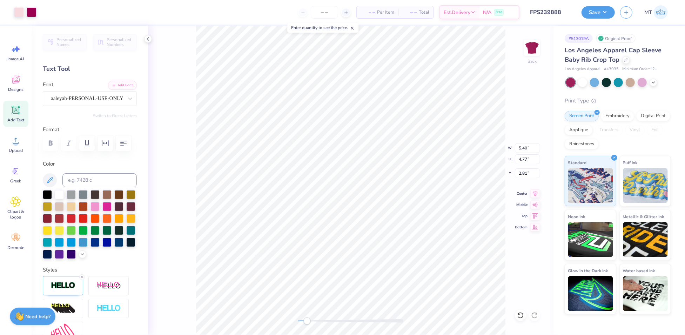
type input "5.40"
type input "4.77"
type input "2.82"
click at [522, 170] on input "2.51" at bounding box center [527, 173] width 25 height 10
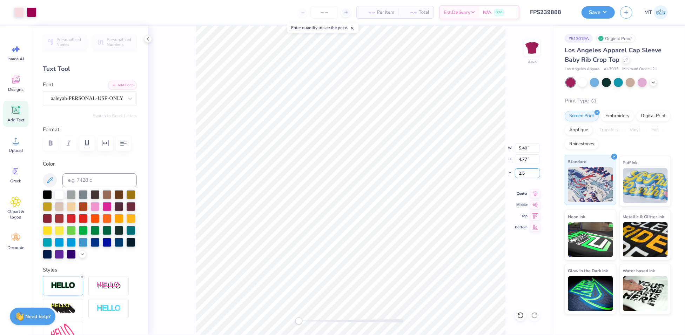
type input "2.50"
click at [606, 13] on button "Save" at bounding box center [598, 11] width 33 height 12
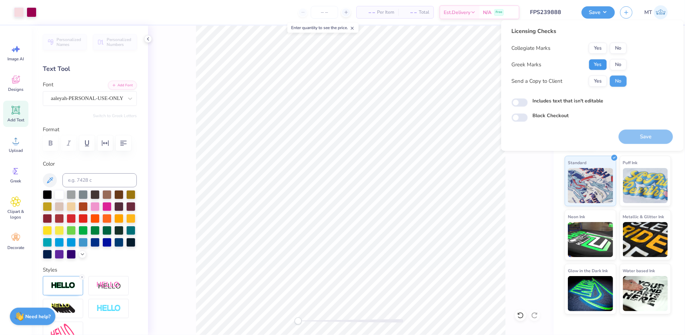
click at [602, 63] on button "Yes" at bounding box center [598, 64] width 18 height 11
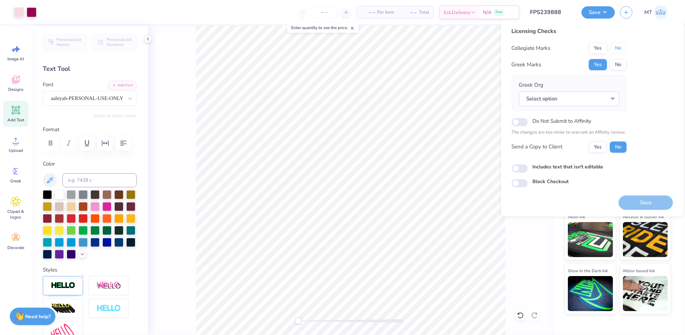
click at [617, 46] on button "No" at bounding box center [618, 47] width 17 height 11
click at [609, 98] on button "Select option" at bounding box center [569, 99] width 100 height 14
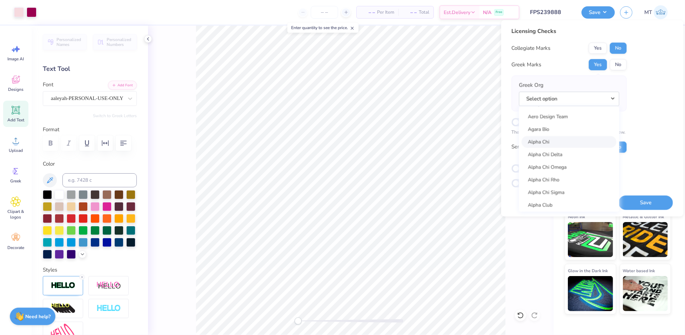
scroll to position [108, 0]
click at [567, 179] on link "Alpha Delta Pi" at bounding box center [569, 184] width 95 height 12
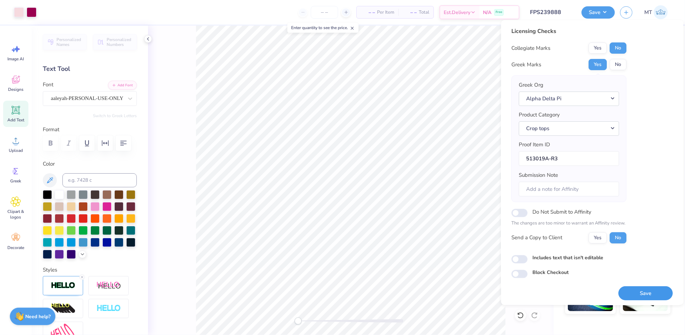
click at [647, 294] on button "Save" at bounding box center [646, 293] width 54 height 14
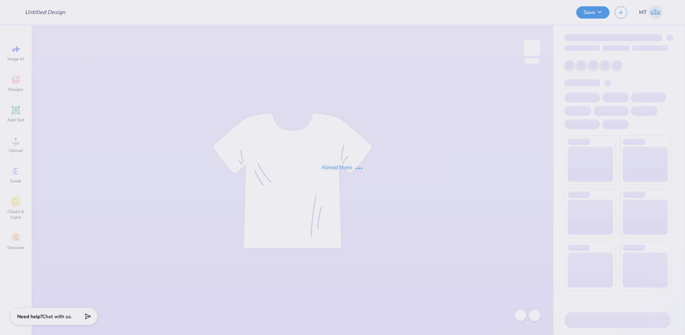
type input "FPS239969"
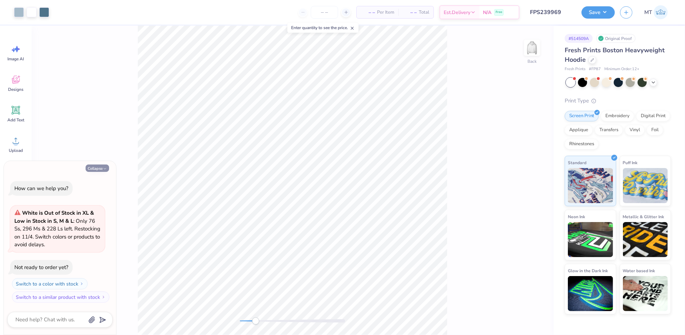
click at [96, 167] on button "Collapse" at bounding box center [97, 167] width 23 height 7
type textarea "x"
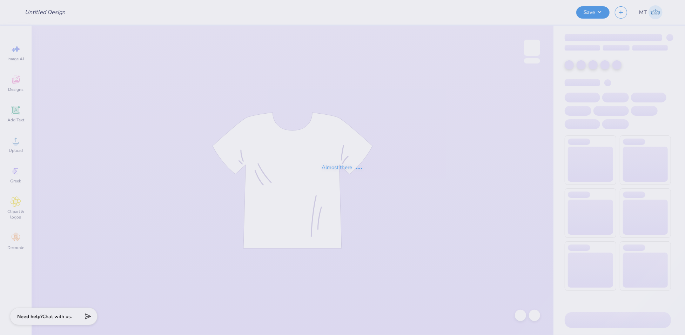
type input "FPS239999"
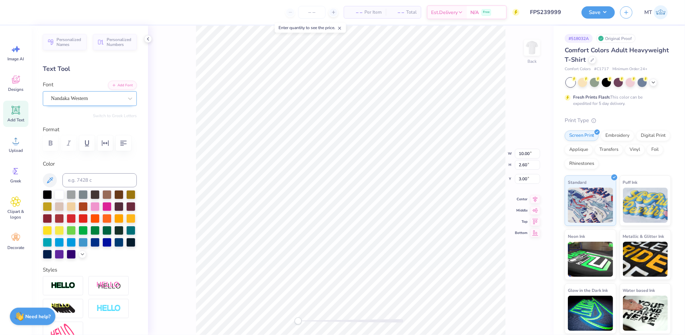
click at [115, 96] on div "Nandaka Western" at bounding box center [87, 98] width 74 height 11
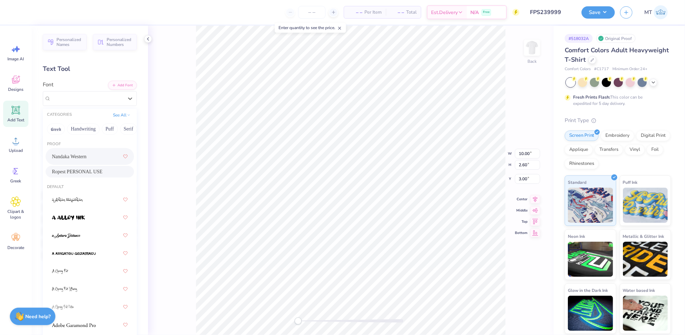
click at [85, 171] on span "Ropest PERSONAL USE" at bounding box center [77, 171] width 51 height 7
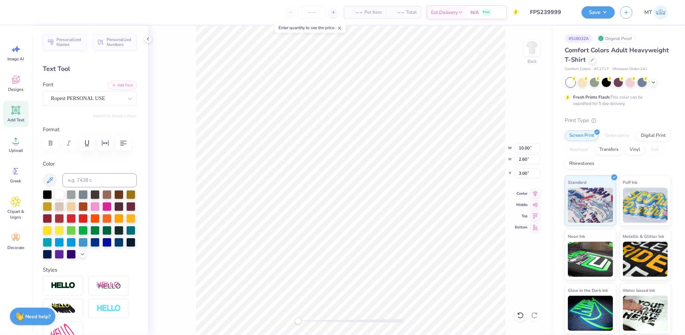
scroll to position [7, 1]
type textarea "Sigma Chi"
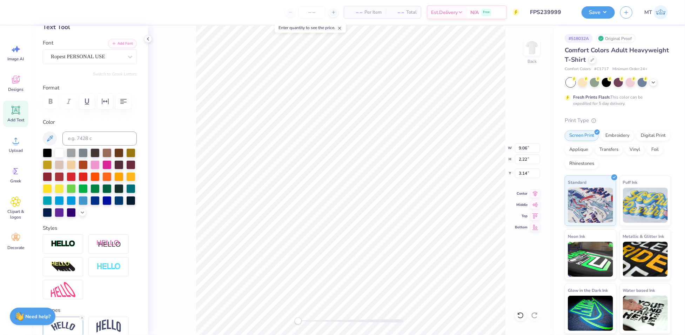
scroll to position [74, 0]
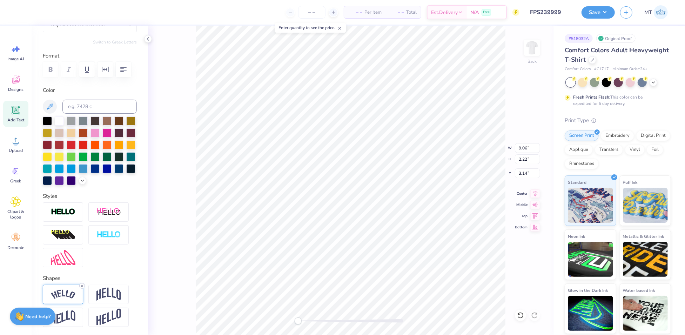
click at [83, 287] on line at bounding box center [82, 286] width 2 height 2
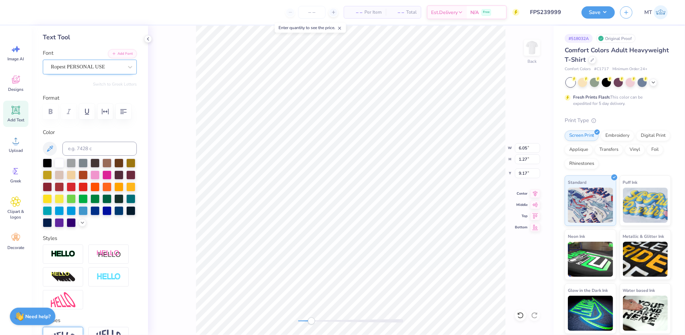
scroll to position [0, 0]
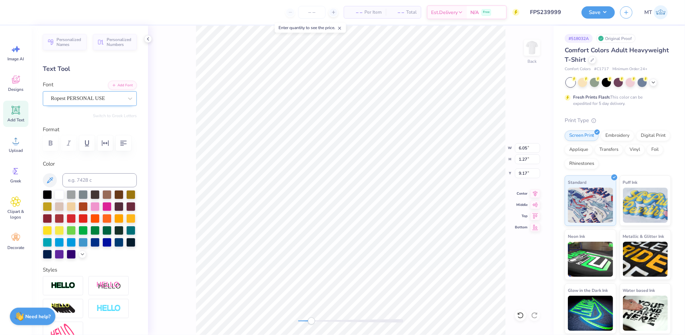
click at [112, 100] on div "Ropest PERSONAL USE" at bounding box center [87, 98] width 74 height 11
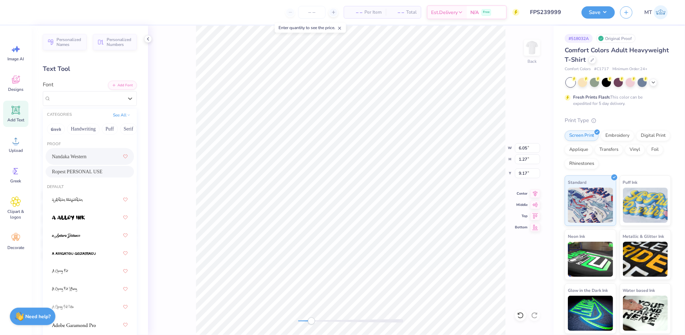
click at [87, 154] on span "Nandaka Western" at bounding box center [69, 156] width 35 height 7
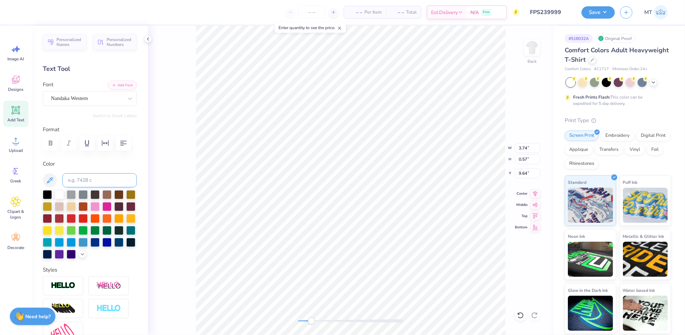
type input "3.74"
type input "0.57"
type input "9.64"
click button "button"
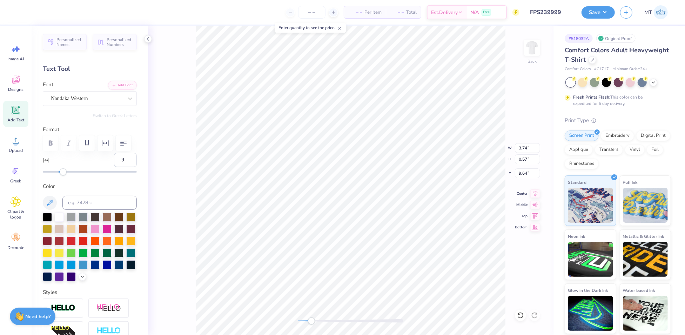
type input "10"
drag, startPoint x: 56, startPoint y: 188, endPoint x: 65, endPoint y: 189, distance: 8.5
click div "Accessibility label"
type input "30"
drag, startPoint x: 66, startPoint y: 190, endPoint x: 79, endPoint y: 192, distance: 13.7
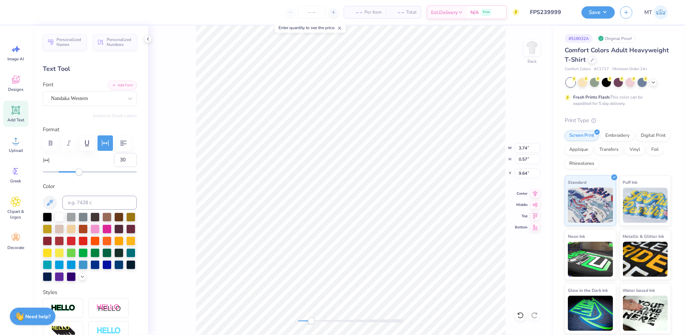
click div "Accessibility label"
type input "0"
type input "7.55"
type input "1.81"
type input "3.32"
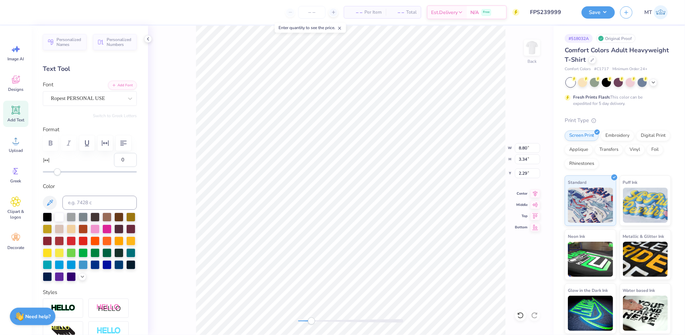
type input "8.80"
type input "3.34"
type input "2.29"
click icon
click div
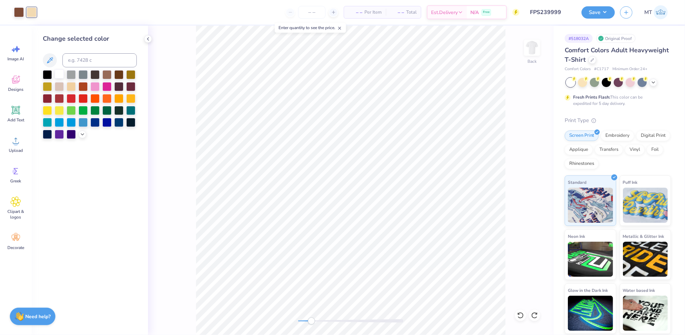
click div
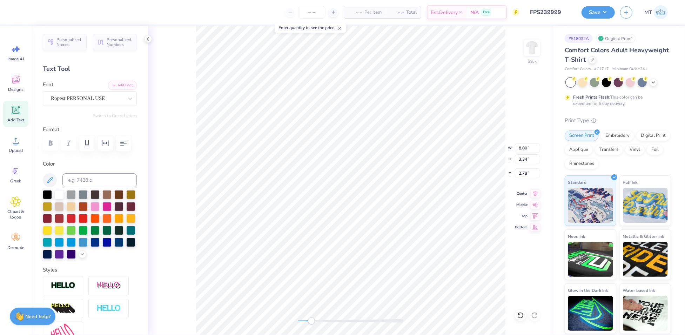
type input "10.86"
type input "4.12"
type input "1.94"
type textarea "Sigma"
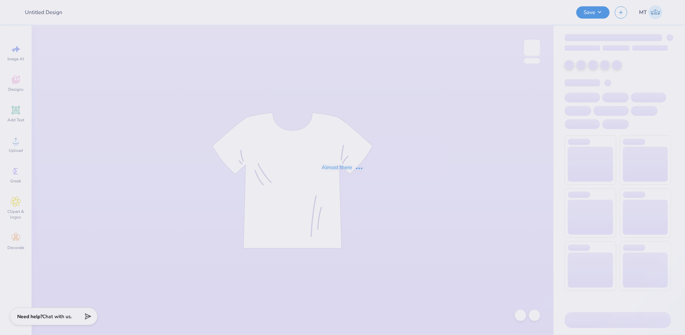
type input "FPS239999"
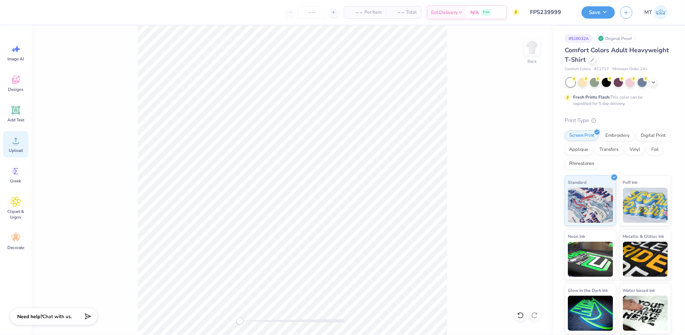
click at [15, 141] on circle at bounding box center [15, 143] width 5 height 5
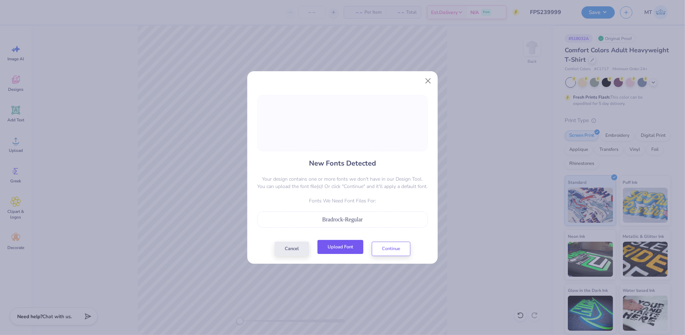
click at [338, 250] on button "Upload Font" at bounding box center [340, 247] width 46 height 14
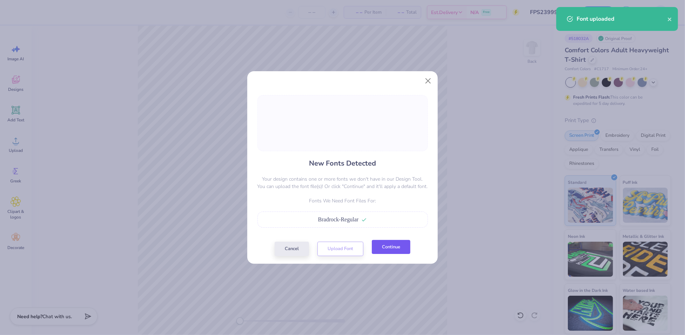
click at [387, 245] on button "Continue" at bounding box center [391, 247] width 39 height 14
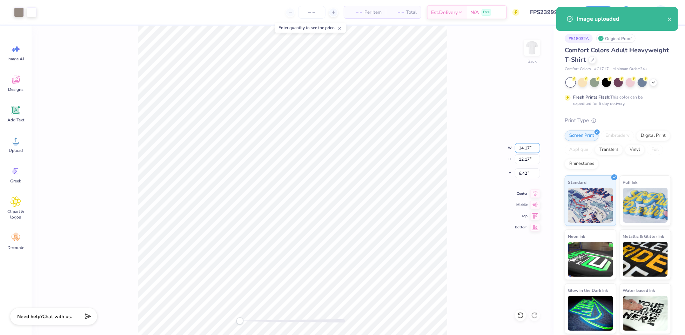
click at [523, 146] on input "14.17" at bounding box center [527, 148] width 25 height 10
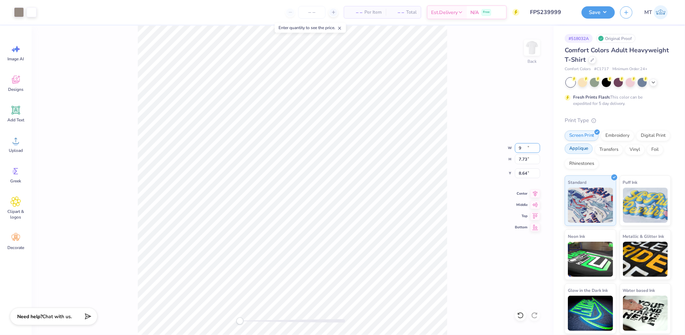
type input "9.00"
type input "7.73"
type input "8.64"
type input "3.00"
click at [610, 9] on button "Save" at bounding box center [598, 11] width 33 height 12
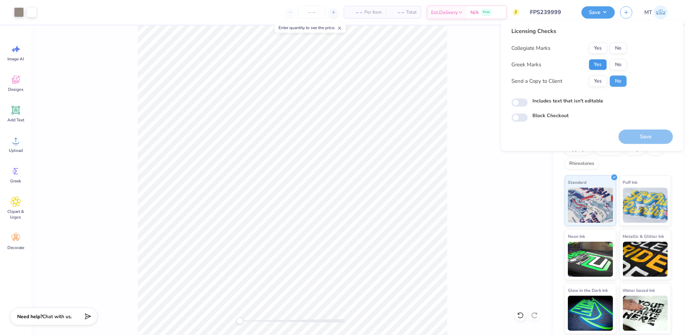
click at [601, 61] on button "Yes" at bounding box center [598, 64] width 18 height 11
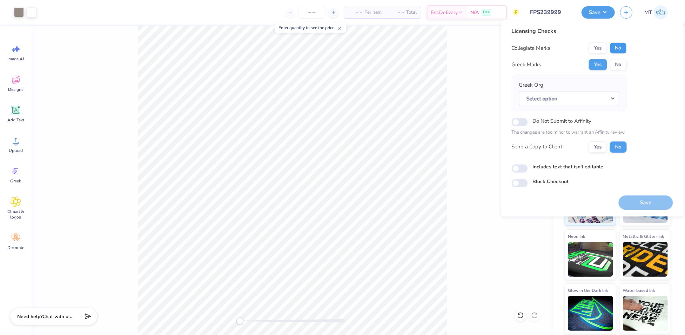
click at [621, 48] on button "No" at bounding box center [618, 47] width 17 height 11
click at [600, 98] on button "Select option" at bounding box center [569, 99] width 100 height 14
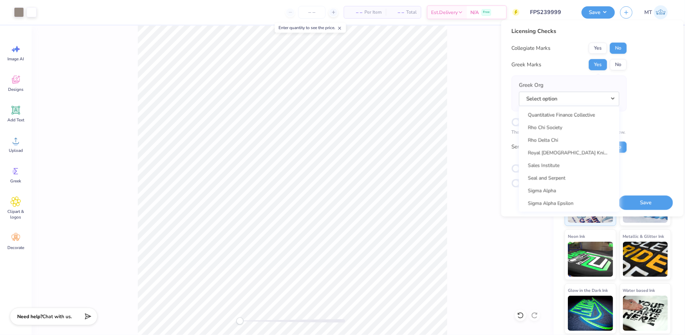
scroll to position [4429, 0]
click at [563, 202] on link "Sigma Chi" at bounding box center [569, 206] width 95 height 12
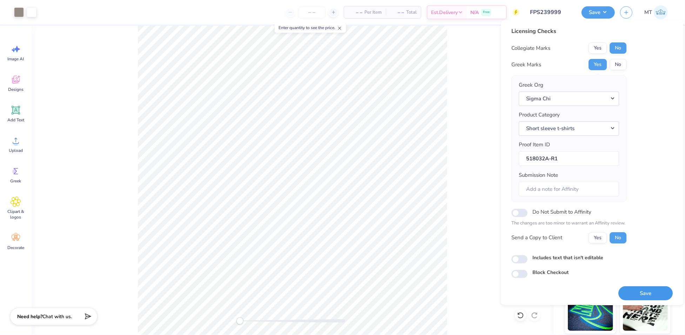
click at [652, 289] on button "Save" at bounding box center [646, 293] width 54 height 14
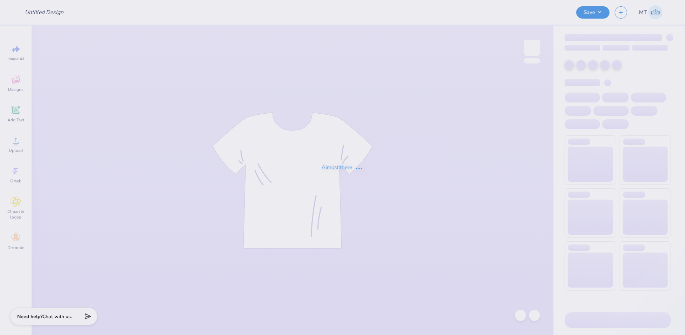
type input "FPS240094"
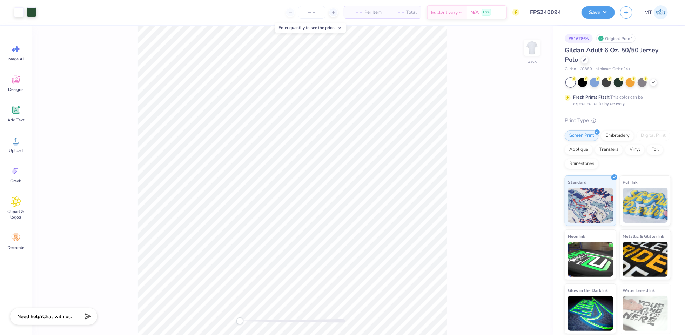
click at [273, 320] on div at bounding box center [292, 321] width 105 height 4
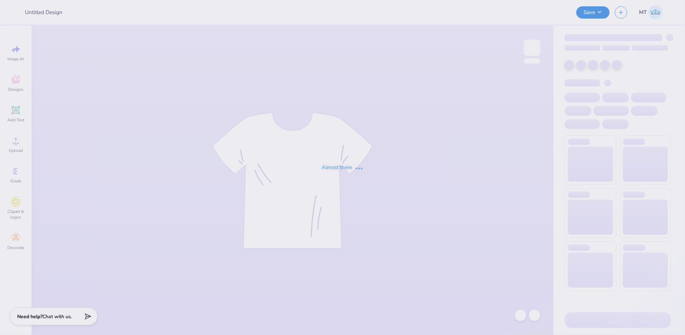
type input "FPS240118"
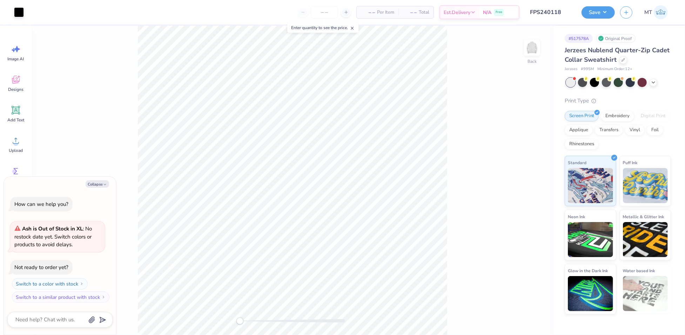
click at [284, 322] on div at bounding box center [292, 321] width 105 height 4
type textarea "x"
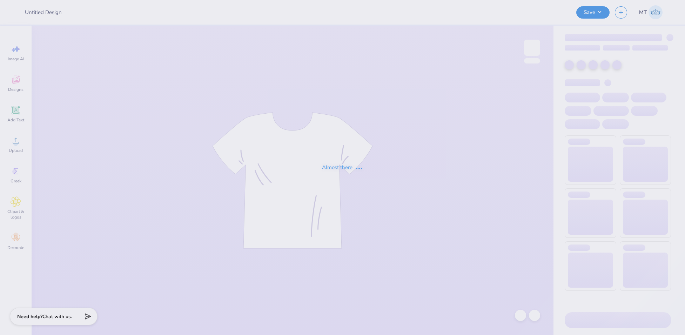
type input "FPS240124"
type input "FPS240112"
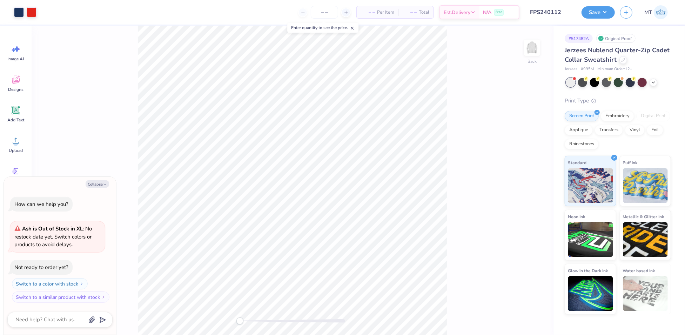
click at [613, 6] on div "Save" at bounding box center [598, 12] width 33 height 12
click at [609, 11] on button "Save" at bounding box center [598, 11] width 33 height 12
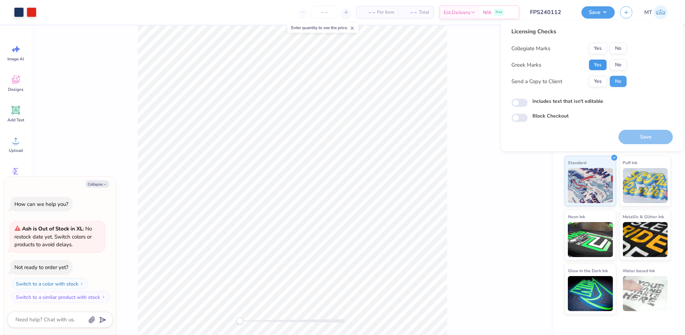
click at [598, 62] on button "Yes" at bounding box center [598, 64] width 18 height 11
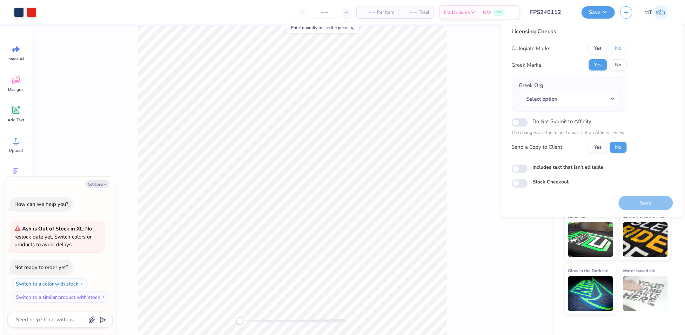
click at [621, 46] on button "No" at bounding box center [618, 48] width 17 height 11
click at [612, 100] on button "Select option" at bounding box center [569, 99] width 100 height 14
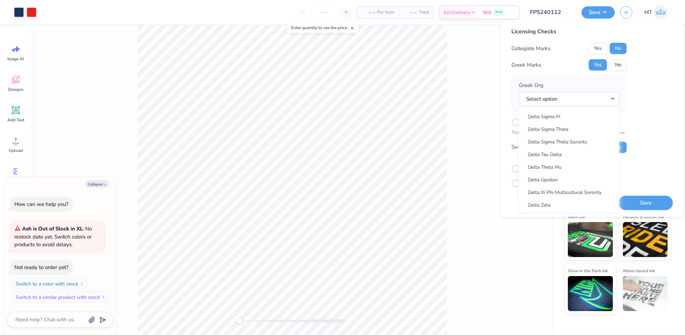
scroll to position [1824, 0]
click at [558, 168] on link "Delta Upsilon" at bounding box center [569, 172] width 95 height 12
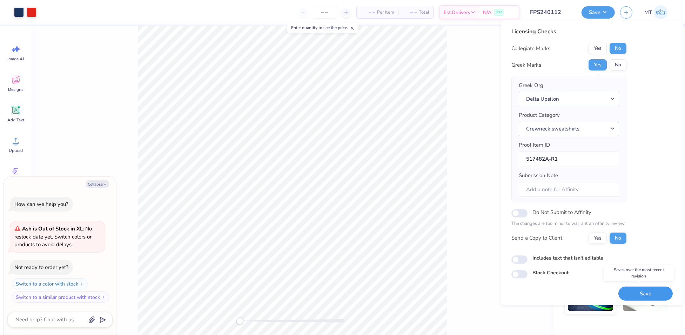
click at [646, 291] on button "Save" at bounding box center [646, 294] width 54 height 14
type textarea "x"
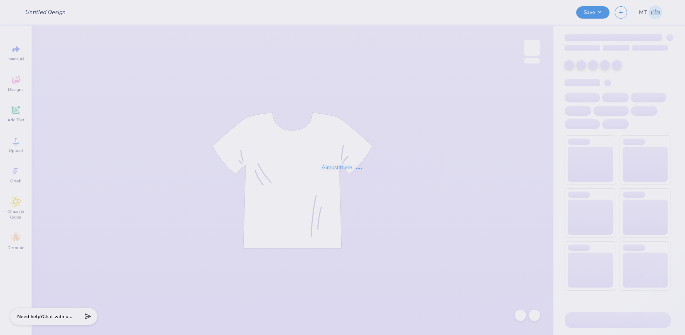
type input "FPS240122"
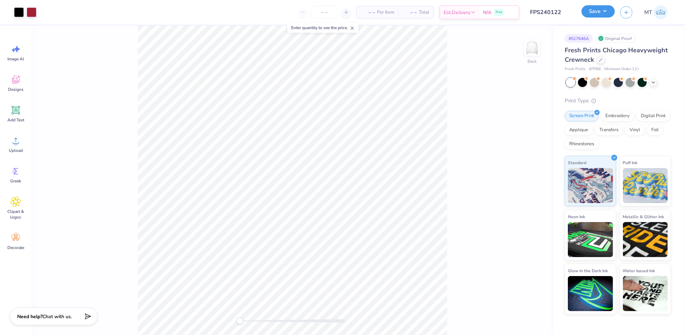
click at [604, 13] on button "Save" at bounding box center [598, 11] width 33 height 12
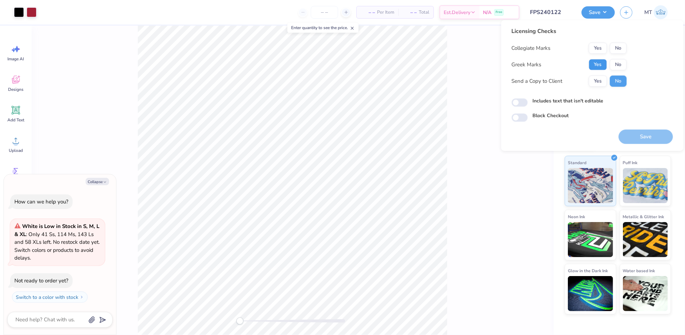
click at [596, 61] on button "Yes" at bounding box center [598, 64] width 18 height 11
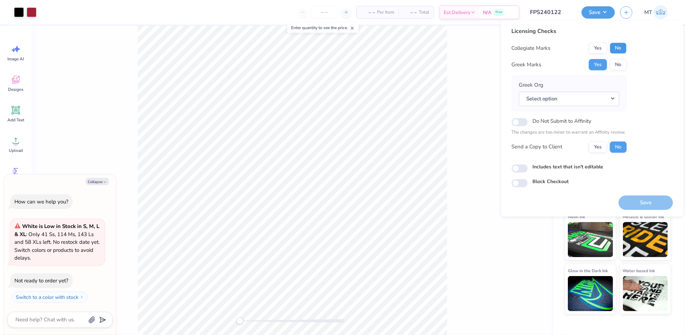
click at [623, 45] on button "No" at bounding box center [618, 47] width 17 height 11
click at [597, 101] on button "Select option" at bounding box center [569, 99] width 100 height 14
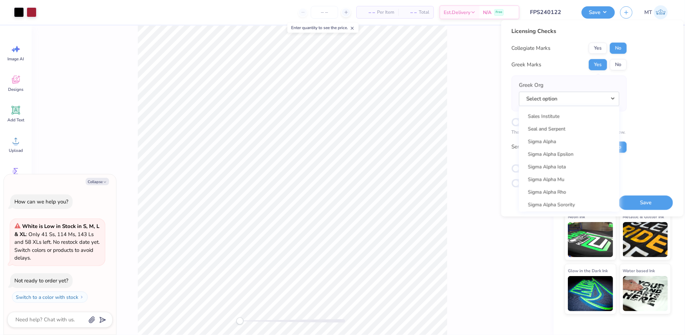
scroll to position [4401, 0]
click at [571, 157] on link "Sigma Alpha Epsilon" at bounding box center [569, 158] width 95 height 12
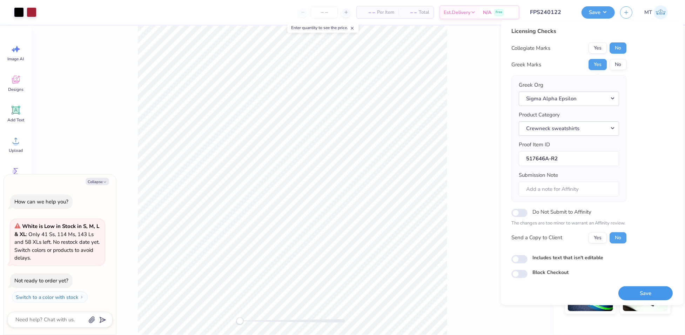
click at [640, 291] on button "Save" at bounding box center [646, 293] width 54 height 14
type textarea "x"
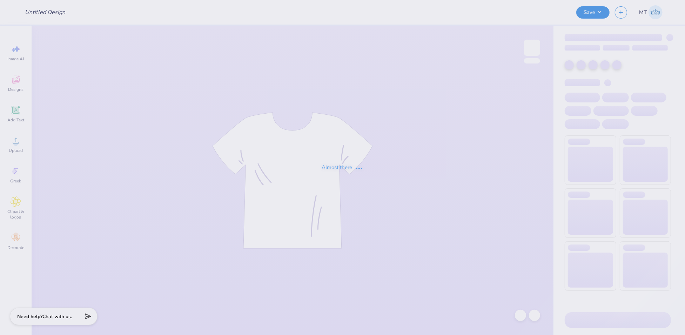
type input "FPS240126"
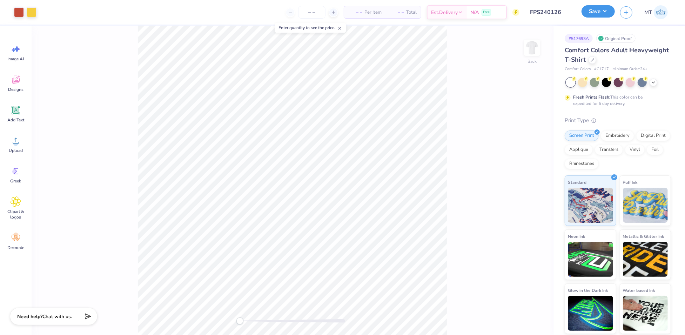
click at [603, 13] on button "Save" at bounding box center [598, 11] width 33 height 12
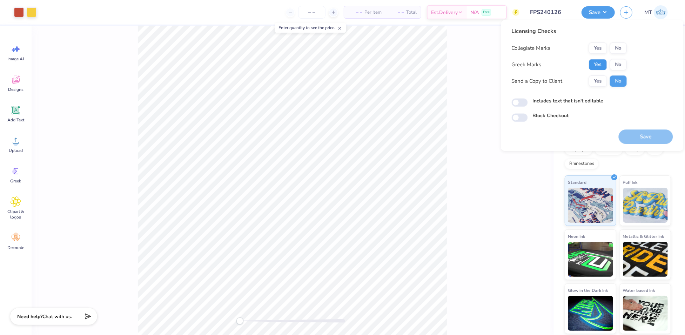
click at [598, 65] on button "Yes" at bounding box center [598, 64] width 18 height 11
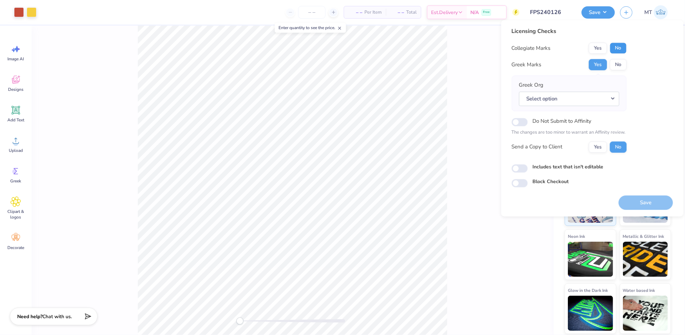
click at [618, 49] on button "No" at bounding box center [618, 47] width 17 height 11
click at [600, 105] on button "Select option" at bounding box center [569, 99] width 100 height 14
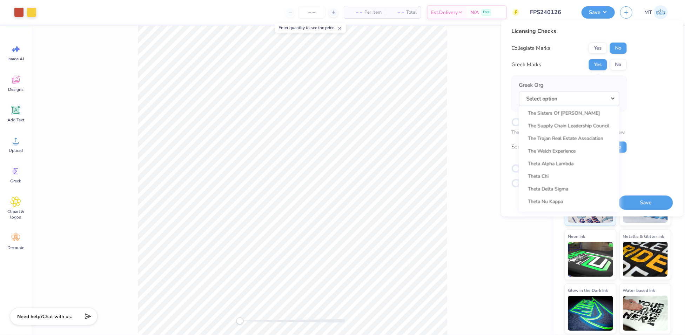
scroll to position [5167, 0]
click at [551, 174] on link "Theta Chi" at bounding box center [569, 176] width 95 height 12
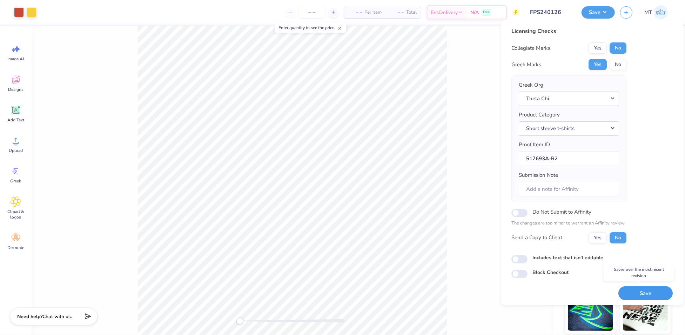
click at [636, 295] on button "Save" at bounding box center [646, 293] width 54 height 14
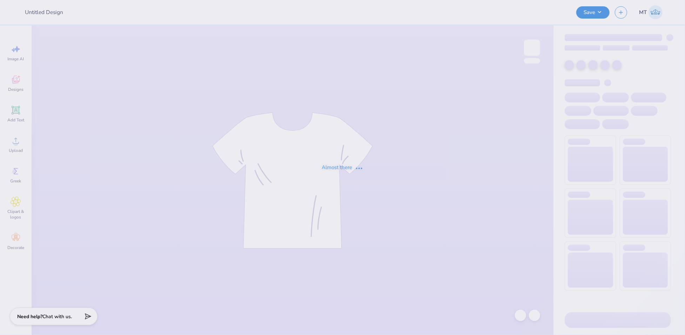
type input "FPS240272"
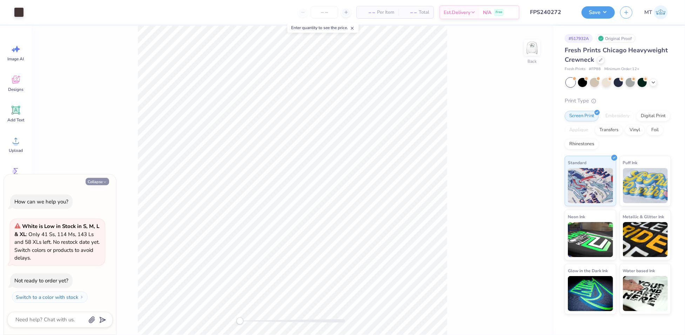
click at [101, 181] on button "Collapse" at bounding box center [97, 181] width 23 height 7
type textarea "x"
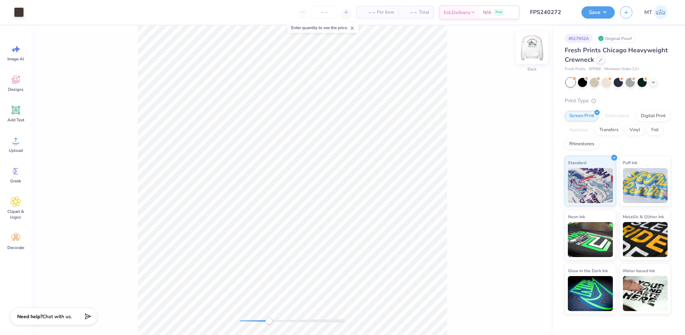
click at [538, 42] on img at bounding box center [532, 48] width 28 height 28
click at [530, 48] on img at bounding box center [532, 48] width 28 height 28
click at [538, 46] on img at bounding box center [532, 48] width 28 height 28
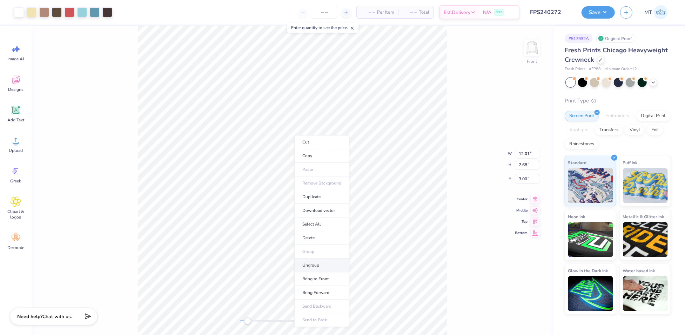
click at [332, 265] on li "Ungroup" at bounding box center [321, 265] width 55 height 14
type input "3.65"
click at [326, 224] on li "Group" at bounding box center [318, 222] width 55 height 14
type input "9.54"
type input "5.67"
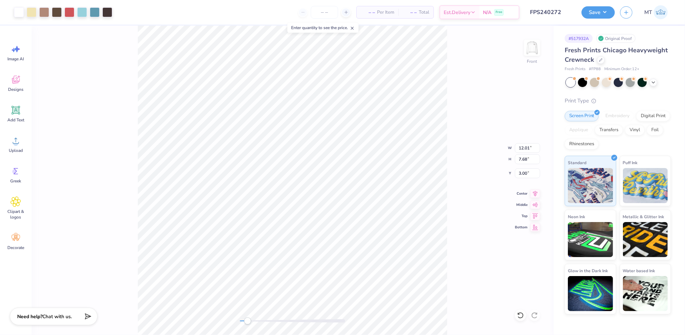
type input "5.01"
click at [535, 49] on img at bounding box center [532, 48] width 28 height 28
click at [406, 206] on li "Ungroup" at bounding box center [412, 204] width 55 height 14
type input "3.32"
type input "1.97"
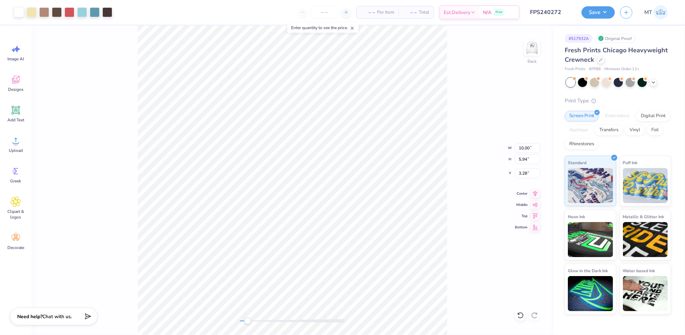
type input "7.25"
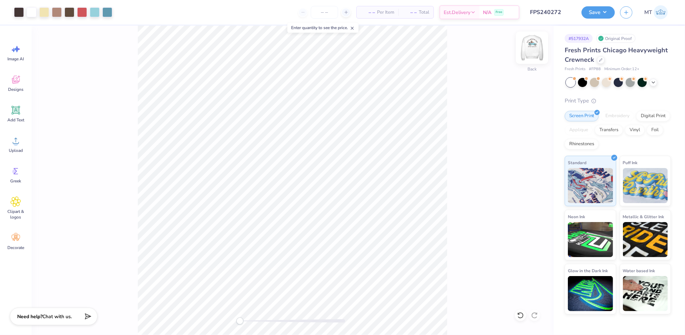
click at [531, 47] on img at bounding box center [532, 48] width 28 height 28
click at [530, 53] on img at bounding box center [532, 48] width 28 height 28
click at [520, 312] on icon at bounding box center [520, 315] width 7 height 7
click at [519, 313] on icon at bounding box center [520, 315] width 7 height 7
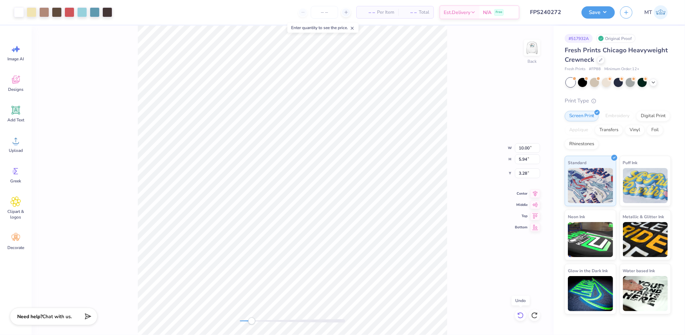
click at [519, 313] on icon at bounding box center [520, 315] width 7 height 7
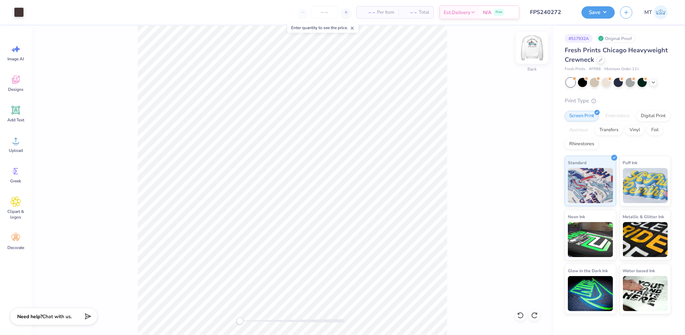
click at [526, 46] on img at bounding box center [532, 48] width 28 height 28
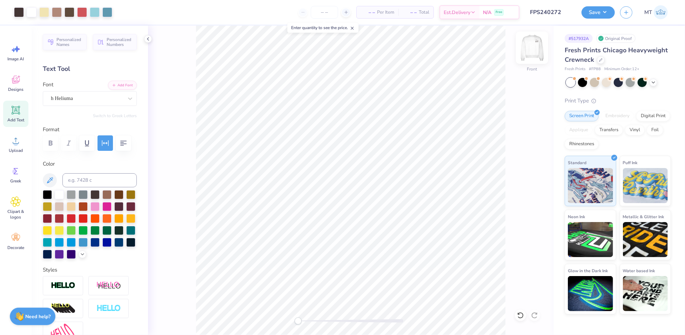
click at [532, 46] on img at bounding box center [532, 48] width 28 height 28
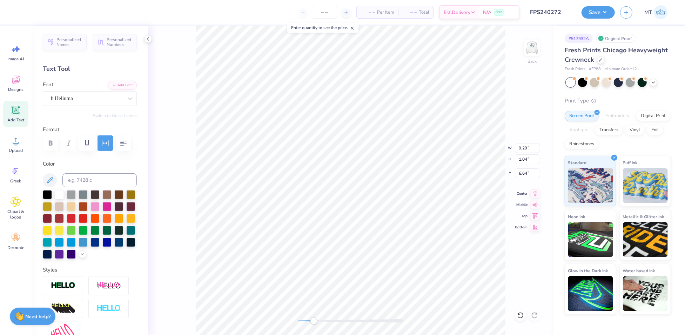
scroll to position [7, 1]
type textarea "BETA"
drag, startPoint x: 100, startPoint y: 143, endPoint x: 98, endPoint y: 147, distance: 4.7
click at [100, 143] on button "button" at bounding box center [105, 142] width 15 height 15
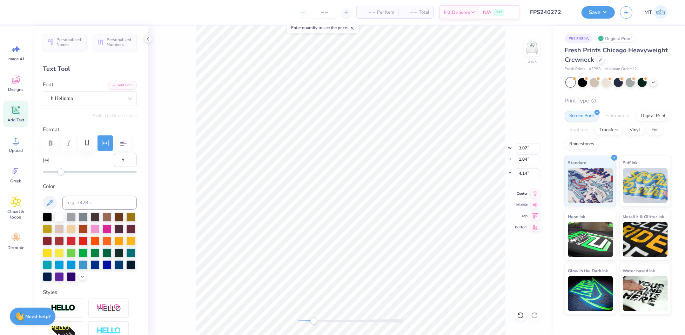
type input "4"
drag, startPoint x: 64, startPoint y: 191, endPoint x: 60, endPoint y: 191, distance: 3.9
click at [60, 175] on div "Accessibility label" at bounding box center [60, 171] width 7 height 7
type input "15"
drag, startPoint x: 60, startPoint y: 191, endPoint x: 68, endPoint y: 191, distance: 8.1
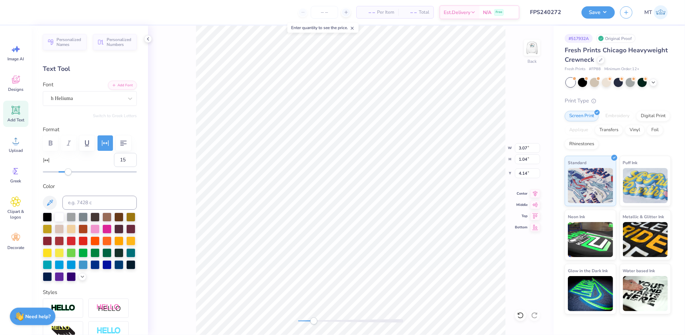
click at [68, 175] on div "Accessibility label" at bounding box center [68, 171] width 7 height 7
type input "2.97"
type input "0.94"
type input "4.24"
click at [520, 147] on input "3.33" at bounding box center [527, 148] width 25 height 10
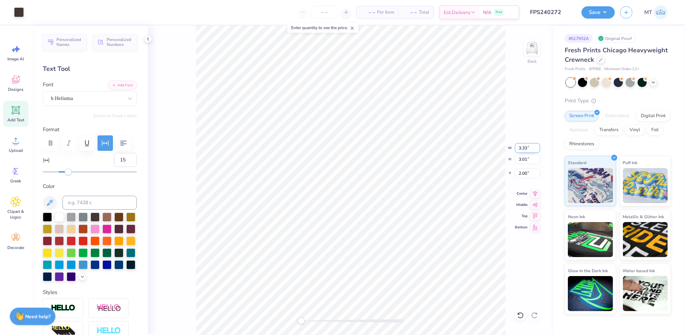
click at [520, 147] on input "3.33" at bounding box center [527, 148] width 25 height 10
type input "3.50"
type input "3.16"
type input "1.92"
click at [526, 170] on input "1.92" at bounding box center [527, 173] width 25 height 10
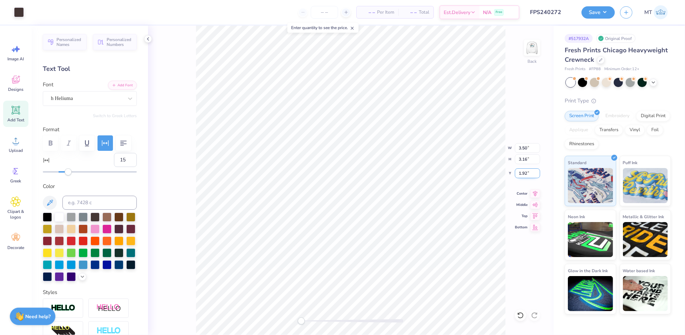
click at [526, 170] on input "1.92" at bounding box center [527, 173] width 25 height 10
click at [522, 171] on input "1.92" at bounding box center [527, 173] width 25 height 10
type input "2.00"
click at [531, 47] on img at bounding box center [532, 48] width 28 height 28
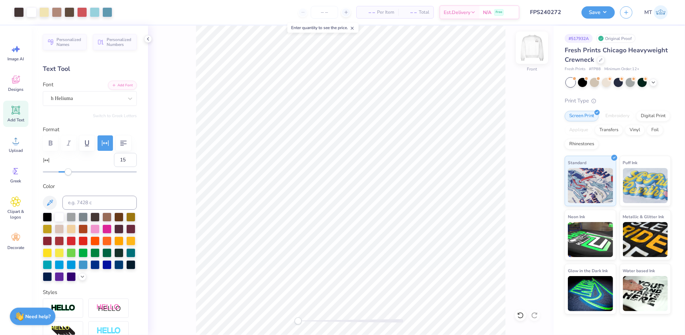
click at [531, 47] on img at bounding box center [532, 48] width 28 height 28
click at [532, 49] on img at bounding box center [532, 48] width 28 height 28
click at [529, 49] on img at bounding box center [532, 48] width 28 height 28
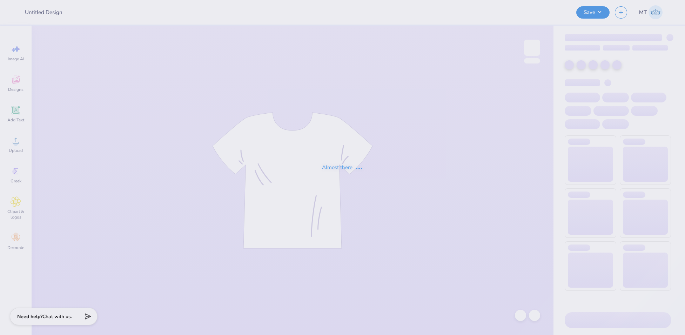
type input "FPS240273"
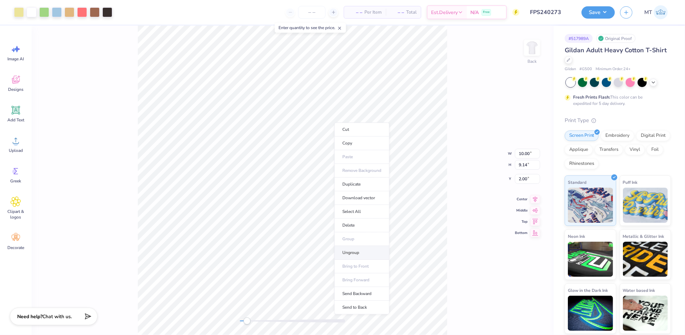
click at [351, 254] on li "Ungroup" at bounding box center [361, 253] width 55 height 14
click at [351, 239] on li "Group" at bounding box center [346, 238] width 55 height 14
type input "9.99"
type input "7.20"
type input "3.94"
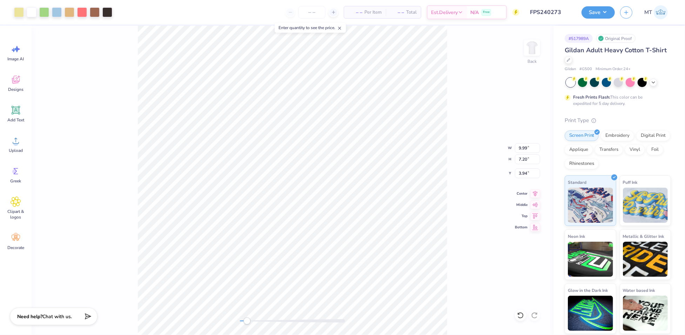
type input "7.21"
type input "5.20"
type input "5.94"
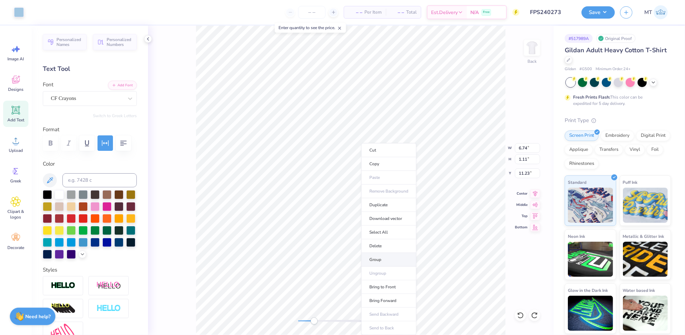
click at [388, 261] on li "Group" at bounding box center [388, 260] width 55 height 14
click at [372, 275] on li "Ungroup" at bounding box center [367, 274] width 55 height 14
click at [112, 145] on button "button" at bounding box center [105, 142] width 15 height 15
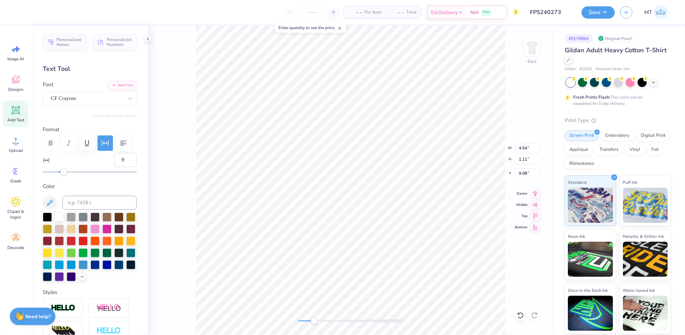
type input "10"
click at [64, 175] on div "Accessibility label" at bounding box center [64, 171] width 7 height 7
type input "1.63"
type input "1.03"
type input "9.12"
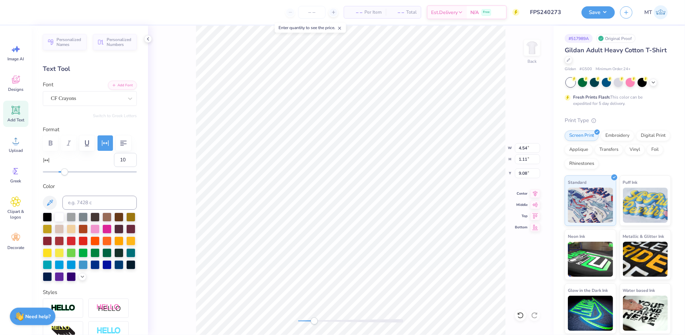
type input "5"
click at [121, 167] on input "5" at bounding box center [125, 160] width 23 height 14
type input "10"
click at [303, 258] on li "Group" at bounding box center [301, 260] width 55 height 14
type input "6.10"
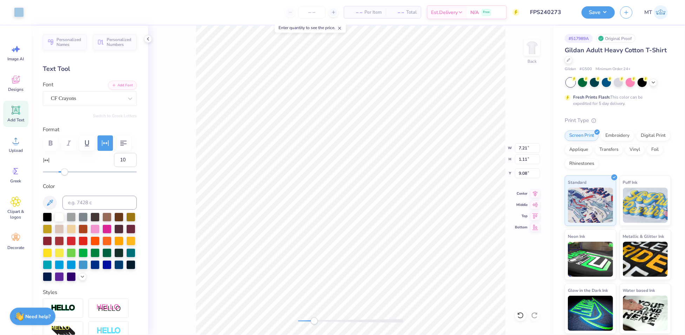
type input "0.93"
type input "9.28"
click at [521, 317] on icon at bounding box center [520, 315] width 6 height 6
click at [537, 317] on icon at bounding box center [534, 315] width 7 height 7
click at [523, 147] on input "10.00" at bounding box center [527, 148] width 25 height 10
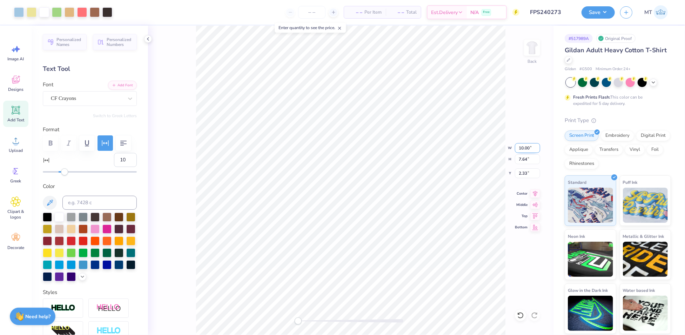
click at [523, 147] on input "10.00" at bounding box center [527, 148] width 25 height 10
type input "9.00"
type input "6.88"
click at [524, 172] on input "2.71" at bounding box center [527, 173] width 25 height 10
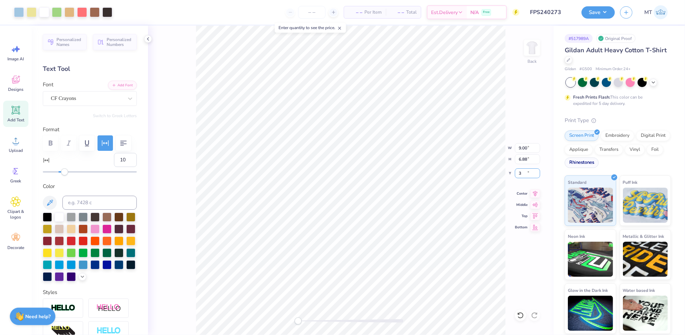
type input "3.00"
click at [613, 14] on button "Save" at bounding box center [598, 11] width 33 height 12
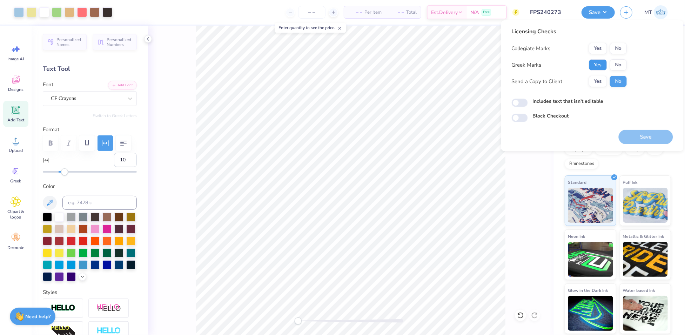
click at [601, 62] on button "Yes" at bounding box center [598, 64] width 18 height 11
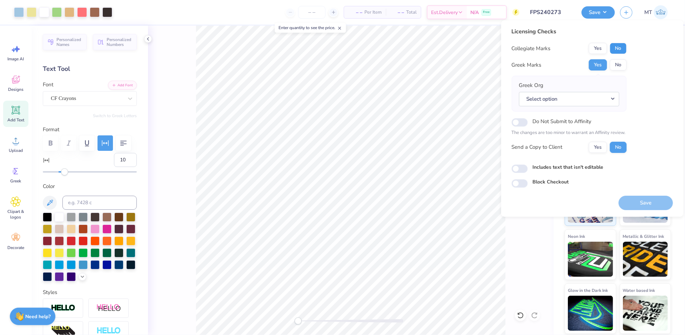
click at [617, 46] on button "No" at bounding box center [618, 48] width 17 height 11
click at [607, 93] on button "Select option" at bounding box center [569, 99] width 100 height 14
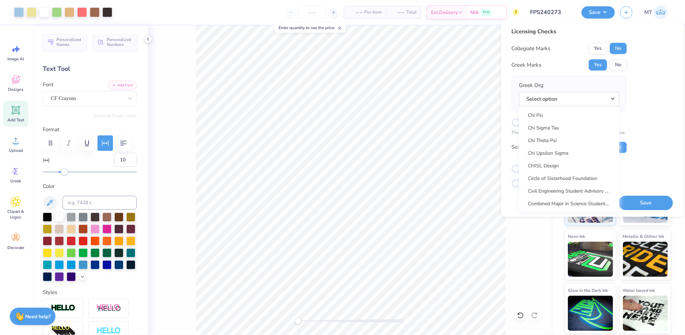
scroll to position [1308, 0]
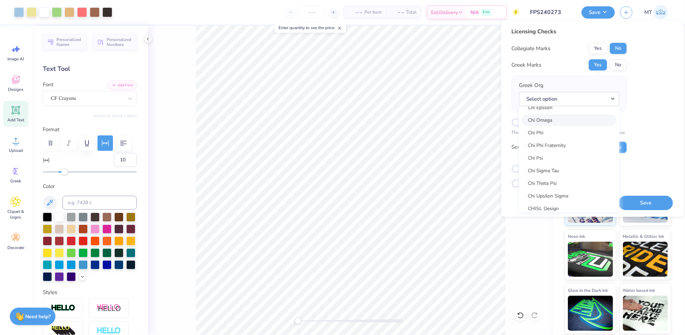
click at [554, 120] on link "Chi Omega" at bounding box center [569, 120] width 95 height 12
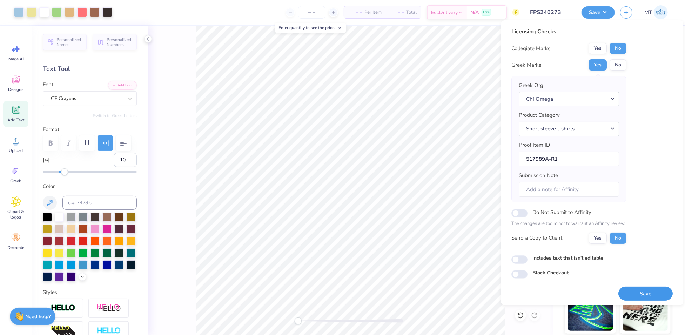
click at [645, 295] on button "Save" at bounding box center [646, 294] width 54 height 14
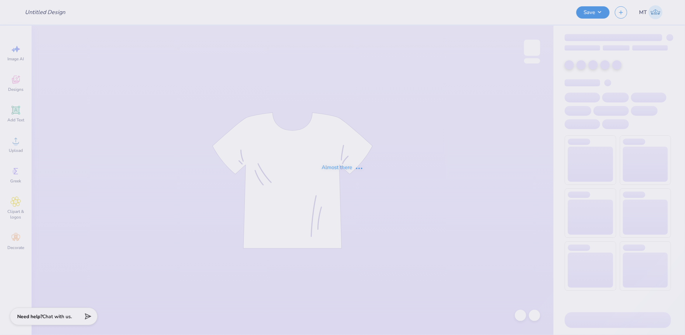
type input "FPS240275"
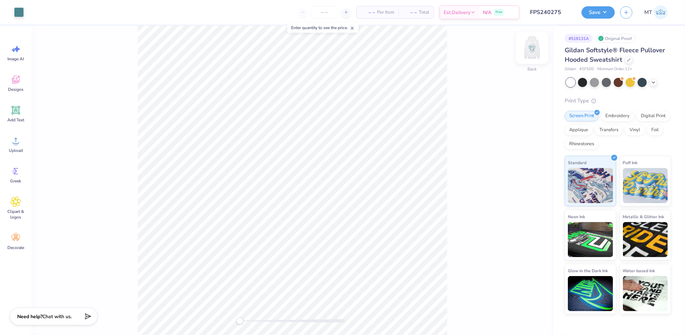
click at [525, 43] on img at bounding box center [532, 48] width 28 height 28
click at [527, 53] on img at bounding box center [532, 48] width 28 height 28
click at [532, 49] on img at bounding box center [532, 48] width 28 height 28
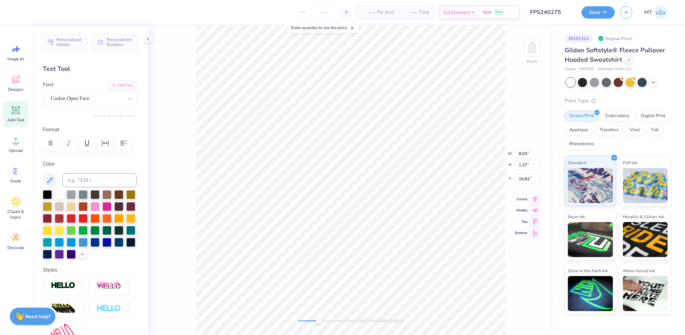
scroll to position [7, 2]
type textarea "KAPPA DELTA"
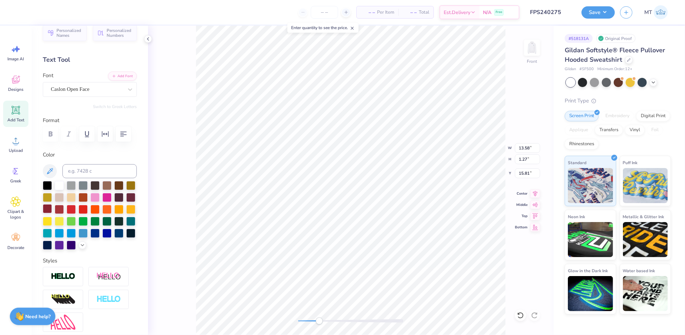
scroll to position [20, 0]
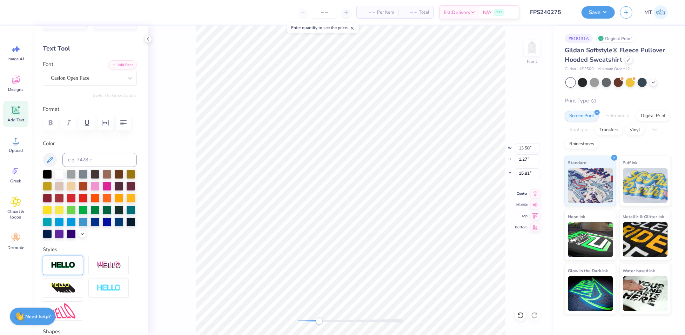
click at [63, 269] on img at bounding box center [63, 265] width 25 height 8
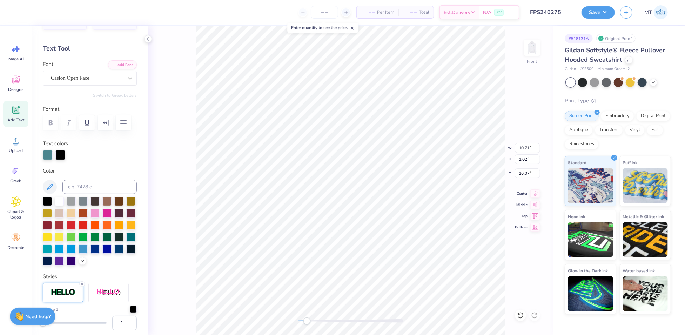
type input "10.71"
type input "1.02"
type input "16.07"
type input "9.73"
type input "0.92"
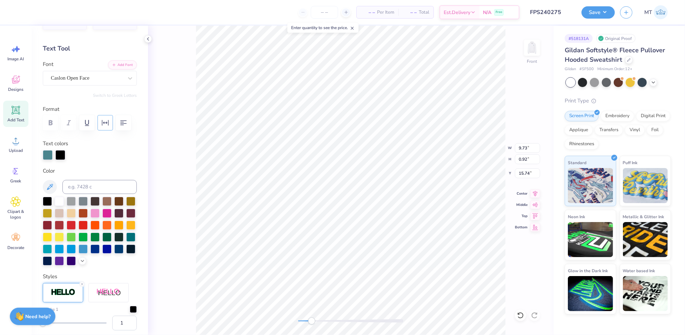
click at [105, 120] on icon "button" at bounding box center [105, 123] width 8 height 8
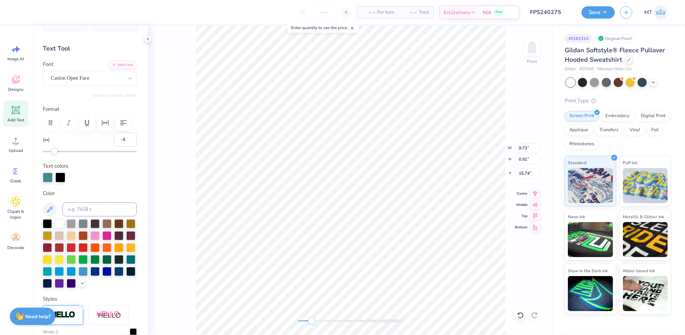
type input "-5"
click at [54, 155] on div "Accessibility label" at bounding box center [53, 151] width 7 height 7
click at [42, 11] on div at bounding box center [44, 12] width 10 height 10
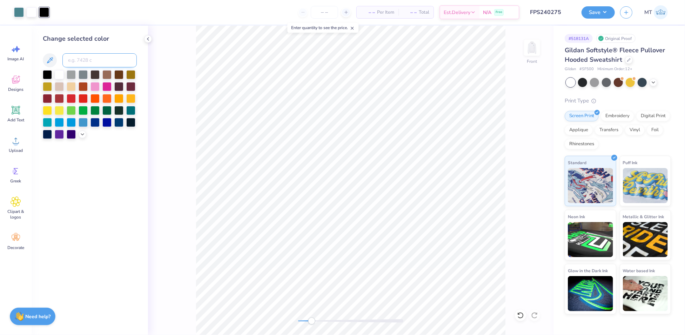
click at [83, 61] on input at bounding box center [99, 60] width 74 height 14
type input "5483"
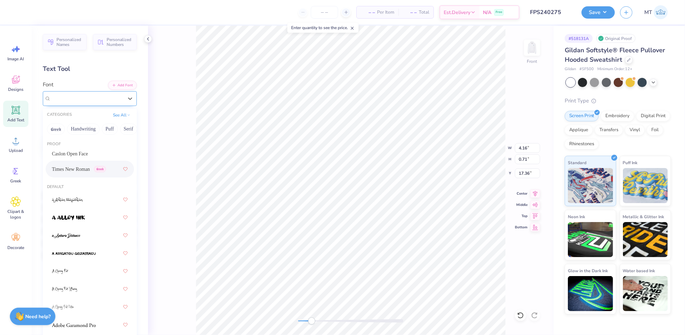
click at [104, 95] on div "Times New Roman Greek" at bounding box center [87, 98] width 74 height 11
click at [71, 156] on span "Caslon Open Face" at bounding box center [70, 153] width 36 height 7
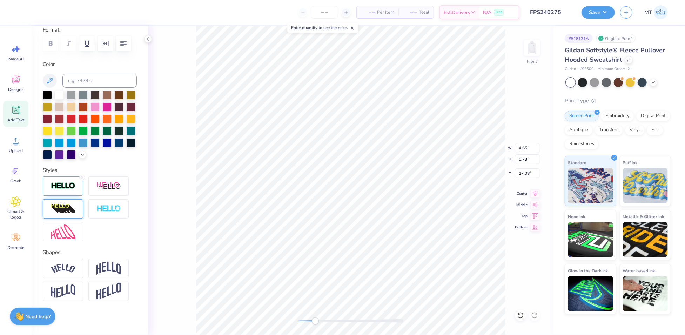
scroll to position [119, 0]
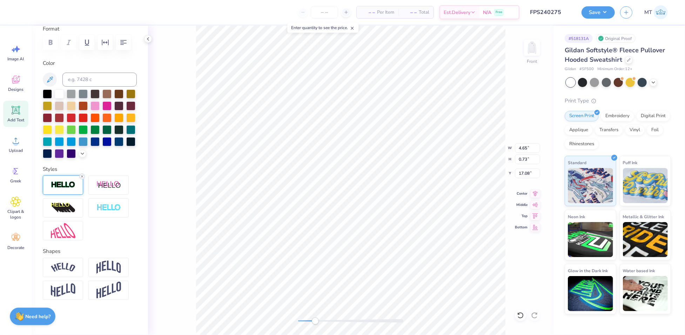
click at [81, 179] on icon at bounding box center [82, 176] width 4 height 4
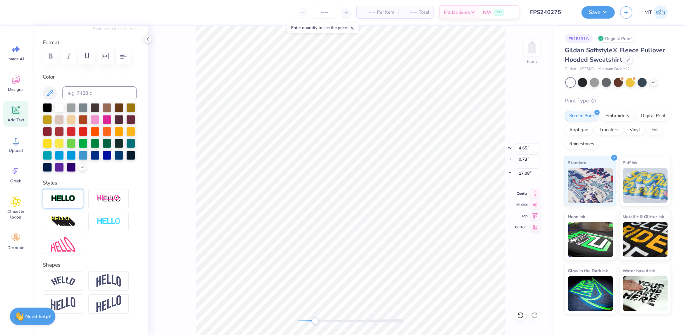
scroll to position [43, 0]
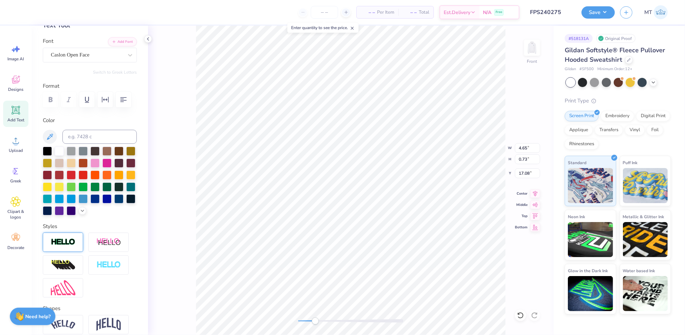
click at [69, 246] on img at bounding box center [63, 242] width 25 height 8
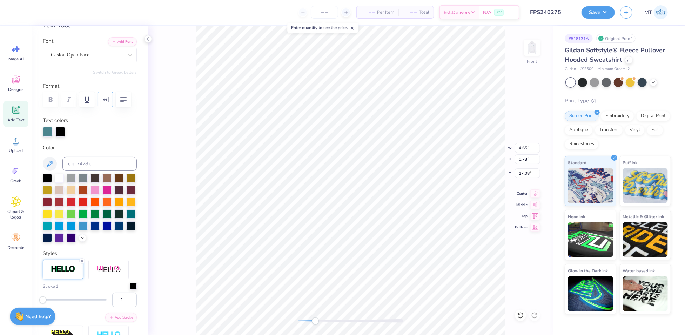
click at [103, 101] on icon "button" at bounding box center [105, 99] width 8 height 8
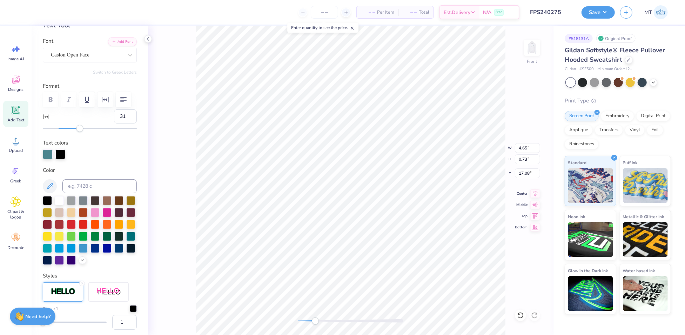
type input "30"
drag, startPoint x: 58, startPoint y: 145, endPoint x: 79, endPoint y: 146, distance: 21.7
click at [79, 132] on div "Accessibility label" at bounding box center [78, 128] width 7 height 7
type input "25"
click at [75, 132] on div "Accessibility label" at bounding box center [75, 128] width 7 height 7
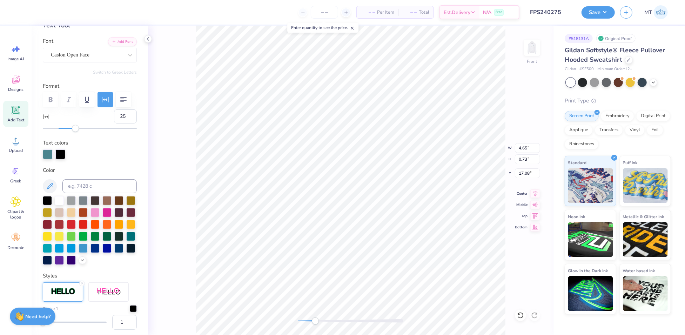
type input "5.72"
type input "0.63"
type input "16.95"
click at [43, 11] on div at bounding box center [44, 12] width 10 height 10
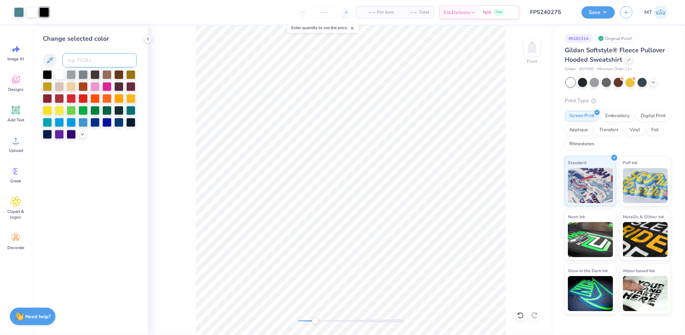
click at [92, 63] on input at bounding box center [99, 60] width 74 height 14
type input "5483"
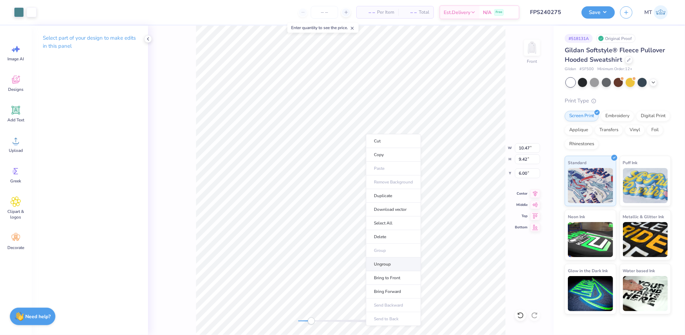
click at [398, 266] on li "Ungroup" at bounding box center [393, 264] width 55 height 14
type input "6.05"
type input "2.94"
type input "9.16"
click at [527, 51] on img at bounding box center [532, 48] width 28 height 28
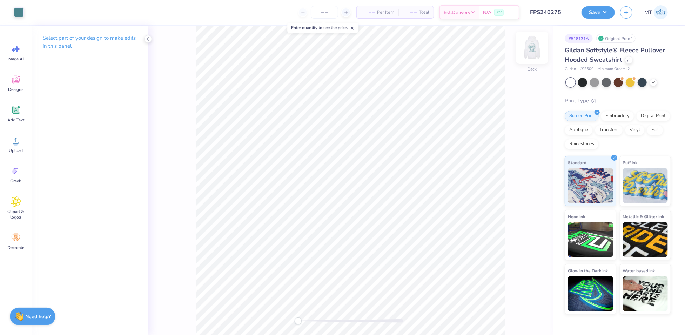
click at [534, 46] on img at bounding box center [532, 48] width 28 height 28
click at [522, 312] on icon at bounding box center [520, 315] width 7 height 7
click at [521, 313] on icon at bounding box center [520, 315] width 7 height 7
click at [410, 256] on li "Group" at bounding box center [408, 260] width 55 height 14
click at [538, 47] on img at bounding box center [532, 48] width 28 height 28
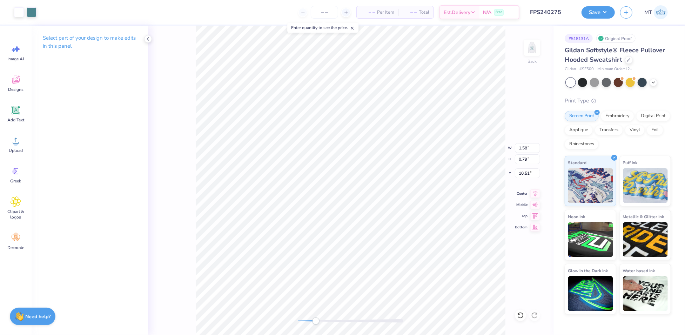
type input "1.58"
type input "0.79"
type input "10.51"
type input "2.03"
type input "1.02"
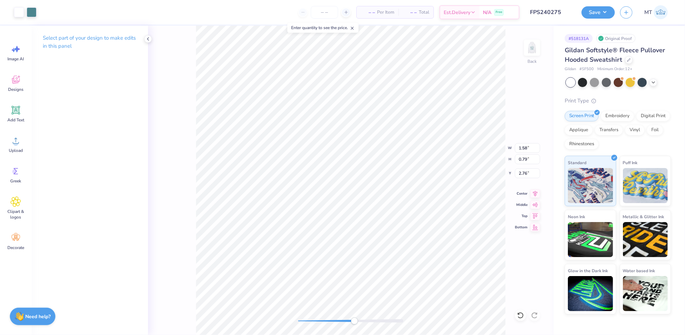
type input "2.54"
click at [528, 41] on img at bounding box center [532, 48] width 28 height 28
click at [535, 43] on img at bounding box center [532, 48] width 28 height 28
type input "2.14"
type input "1.07"
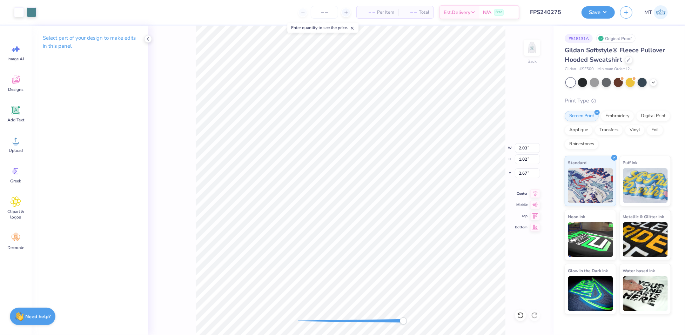
type input "2.62"
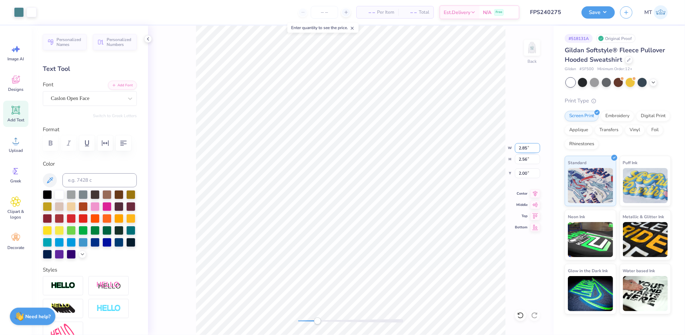
click at [525, 147] on input "2.85" at bounding box center [527, 148] width 25 height 10
type input "3.00"
type input "2.70"
type input "1.93"
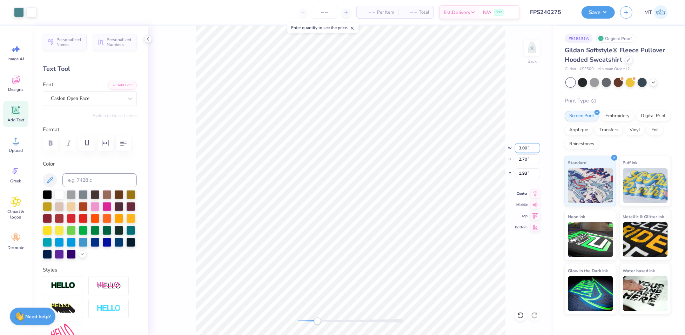
click at [518, 147] on input "3.00" at bounding box center [527, 148] width 25 height 10
click at [519, 147] on input "3.00" at bounding box center [527, 148] width 25 height 10
type input "3.50"
type input "3.15"
type input "1.71"
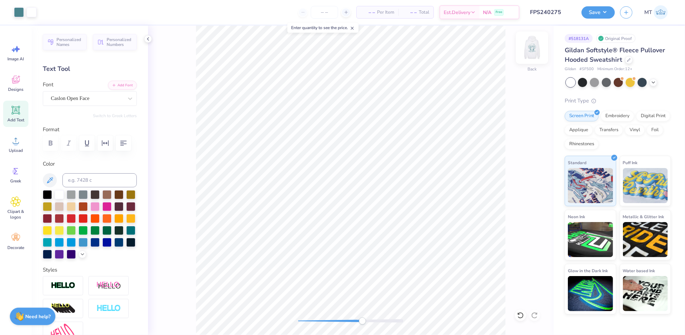
click at [529, 49] on img at bounding box center [532, 48] width 28 height 28
click at [532, 52] on img at bounding box center [532, 48] width 28 height 28
click at [529, 51] on img at bounding box center [532, 48] width 28 height 28
click at [529, 51] on img at bounding box center [532, 48] width 14 height 14
click at [608, 11] on button "Save" at bounding box center [598, 11] width 33 height 12
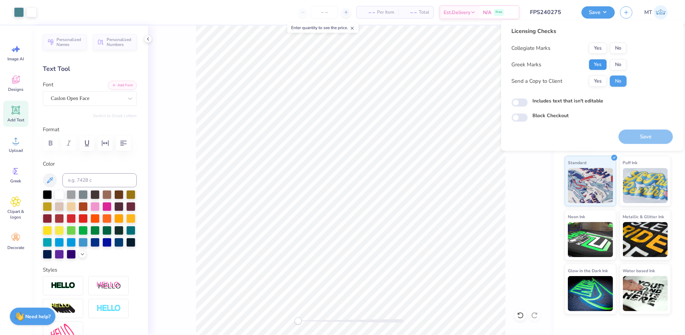
click at [599, 61] on button "Yes" at bounding box center [598, 64] width 18 height 11
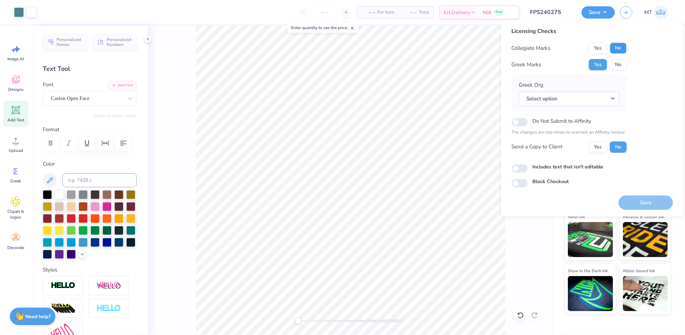
click at [618, 49] on button "No" at bounding box center [618, 47] width 17 height 11
click at [613, 92] on button "Select option" at bounding box center [569, 99] width 100 height 14
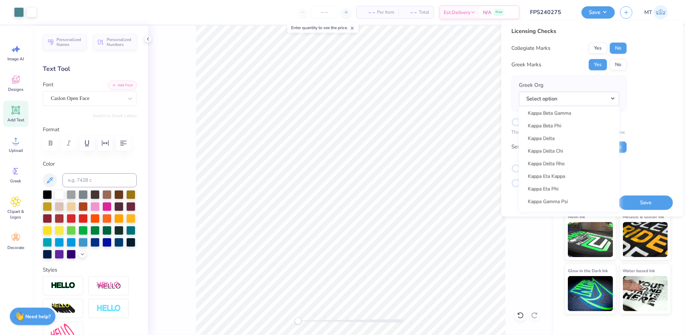
scroll to position [2543, 0]
click at [566, 128] on div "Acacia Actuarial Society Adam Smith Society Adelphikos Aero Design Team Agara B…" at bounding box center [569, 158] width 100 height 105
click at [566, 122] on link "Kappa Delta" at bounding box center [569, 122] width 95 height 12
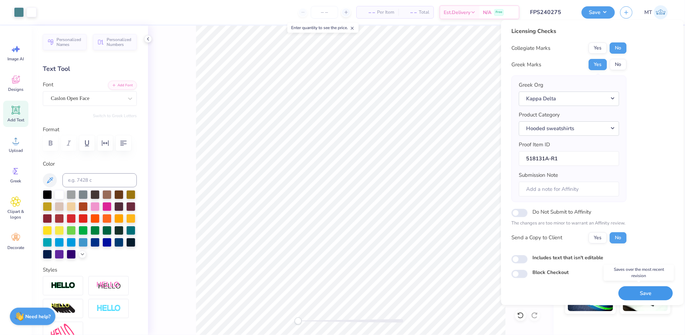
click at [640, 292] on button "Save" at bounding box center [646, 293] width 54 height 14
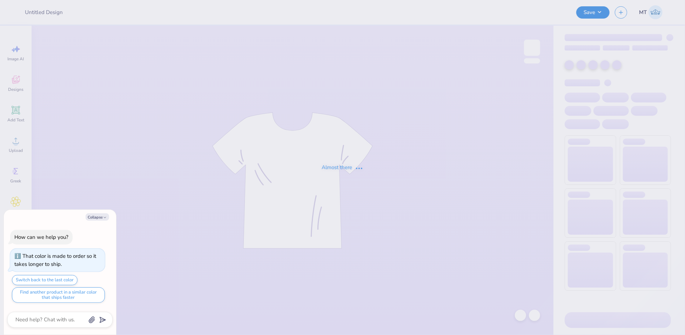
type textarea "x"
type input "FPS240281"
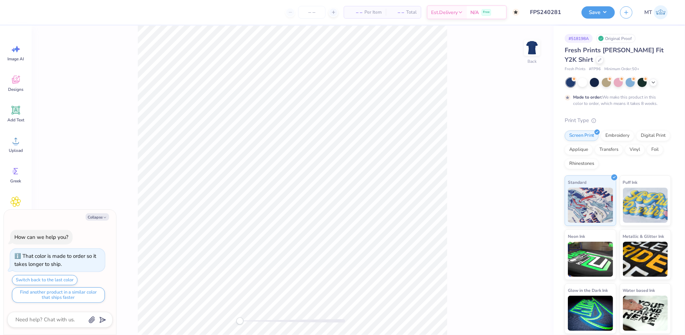
type textarea "x"
click at [103, 219] on icon "button" at bounding box center [105, 217] width 4 height 4
type textarea "x"
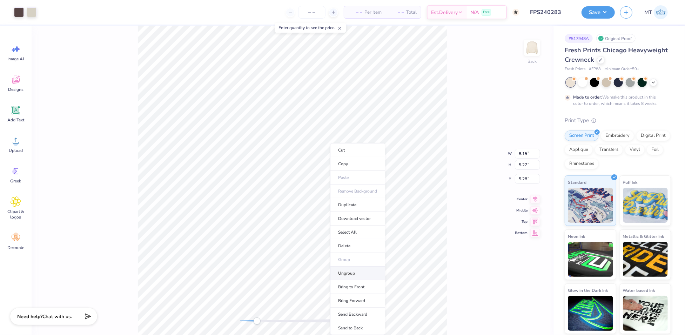
click at [356, 271] on li "Ungroup" at bounding box center [357, 274] width 55 height 14
click at [30, 13] on div at bounding box center [32, 12] width 10 height 10
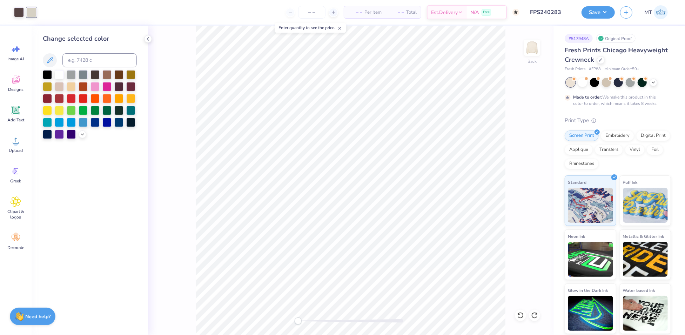
click at [87, 137] on div at bounding box center [90, 104] width 94 height 69
click at [85, 135] on div at bounding box center [83, 134] width 8 height 8
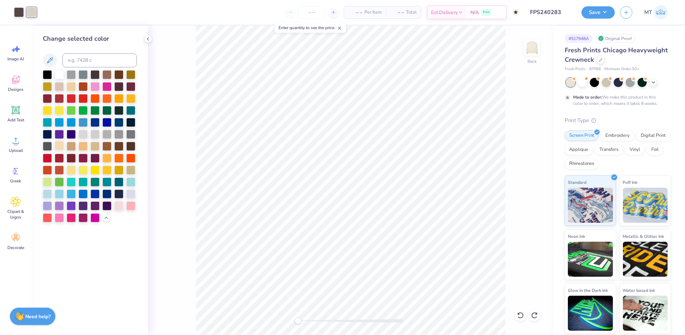
click at [61, 145] on div at bounding box center [59, 145] width 9 height 9
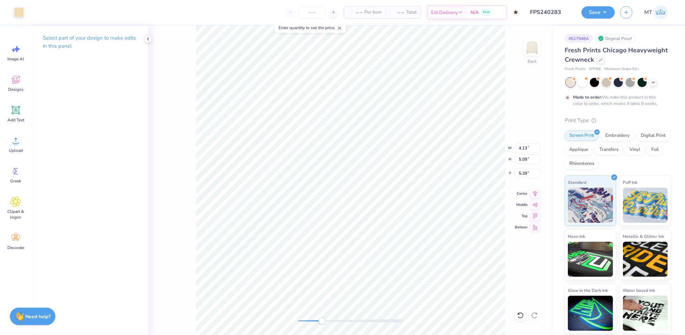
type input "5.41"
type input "3.31"
type input "0.50"
type input "10.05"
type input "2.54"
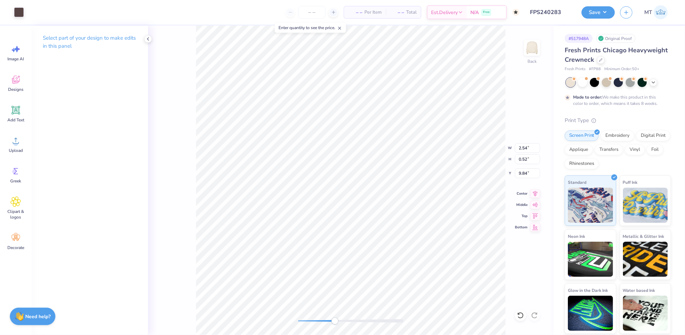
type input "0.52"
type input "9.84"
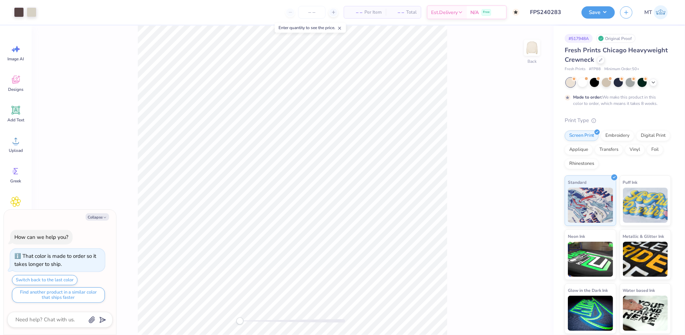
click at [99, 213] on div "Collapse How can we help you? That color is made to order so it takes longer to…" at bounding box center [60, 272] width 112 height 125
click at [100, 216] on button "Collapse" at bounding box center [97, 216] width 23 height 7
type textarea "x"
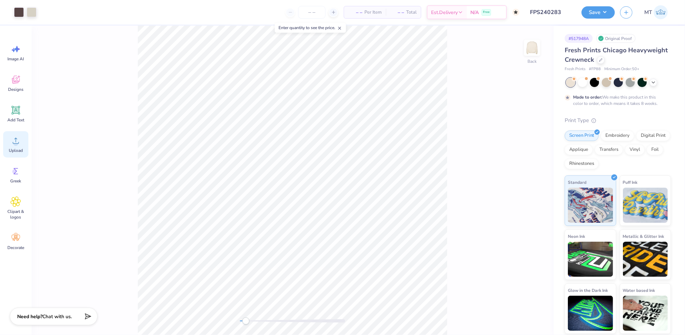
click at [15, 151] on span "Upload" at bounding box center [16, 151] width 14 height 6
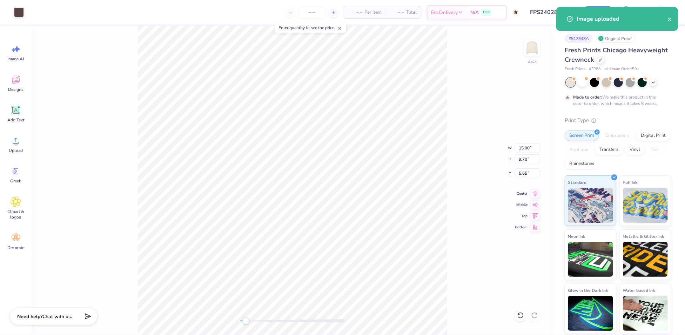
type input "6.26"
type input "4.05"
type input "11.30"
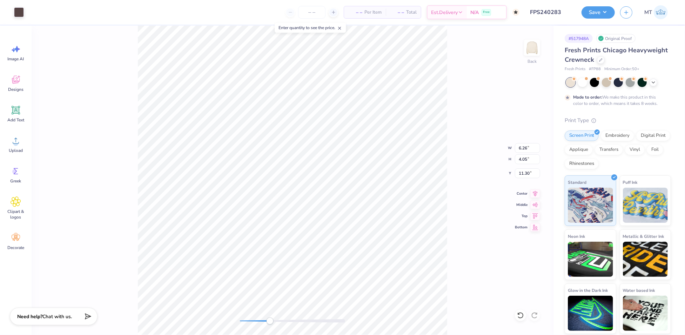
type input "8.11"
type input "5.25"
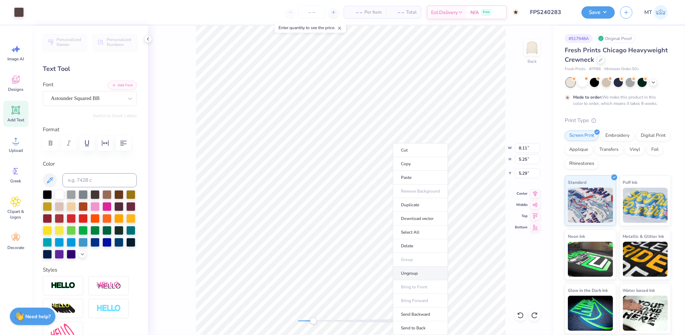
click at [411, 274] on li "Ungroup" at bounding box center [420, 274] width 55 height 14
click at [406, 262] on li "Group" at bounding box center [412, 260] width 55 height 14
type input "4.24"
type input "5.06"
type input "5.29"
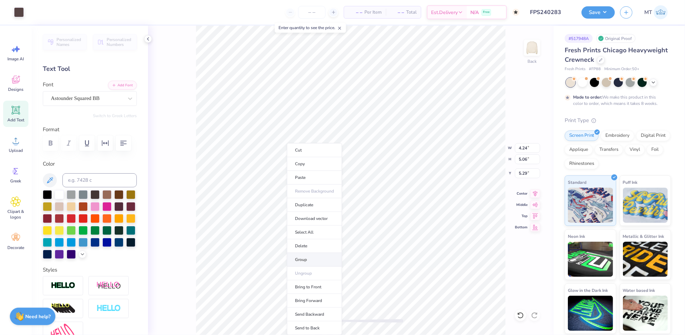
click at [306, 255] on li "Group" at bounding box center [314, 260] width 55 height 14
type input "4.40"
type input "5.14"
type input "5.40"
click at [112, 142] on button "button" at bounding box center [105, 142] width 15 height 15
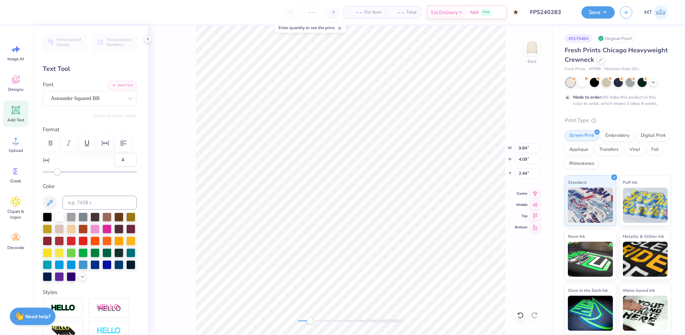
type input "5"
click at [61, 175] on div at bounding box center [90, 171] width 94 height 7
type input "0"
type input "3.17"
type input "0.84"
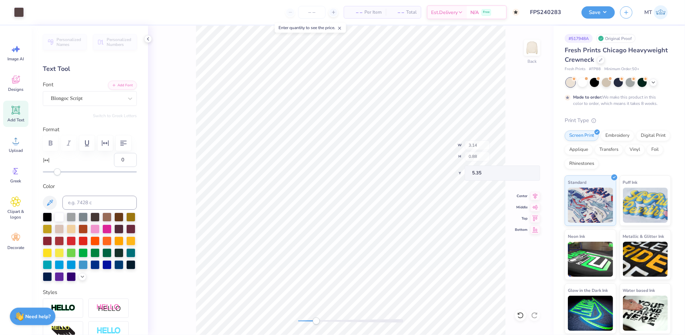
type input "4.65"
type input "5"
type input "7.44"
type input "2.82"
type input "3.61"
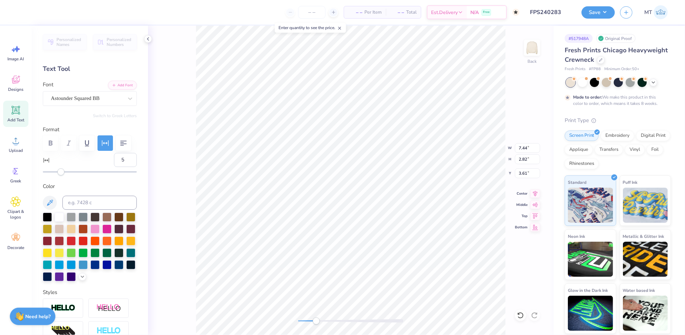
scroll to position [7, 3]
type textarea "PARENT'S WEEKEND"
type input "6.65"
type input "2.19"
type input "5.68"
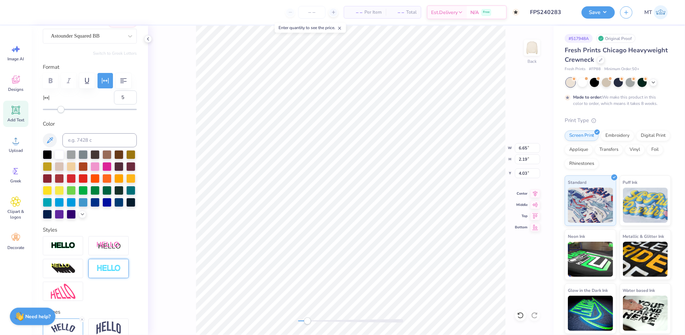
scroll to position [152, 0]
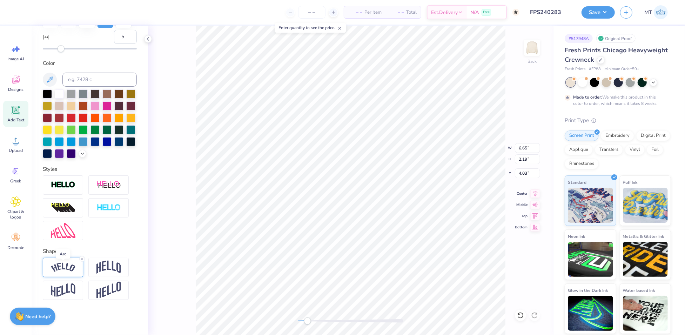
click at [62, 269] on img at bounding box center [63, 267] width 25 height 9
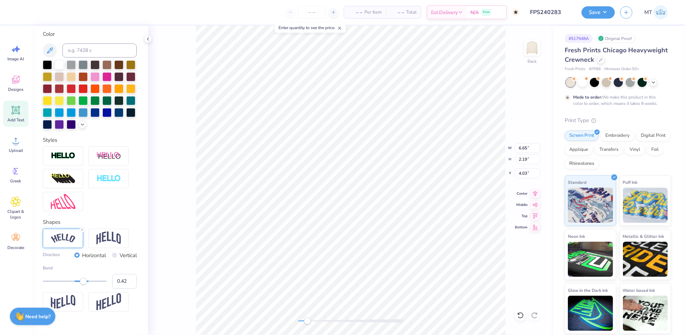
type input "0.40"
drag, startPoint x: 87, startPoint y: 311, endPoint x: 82, endPoint y: 311, distance: 4.6
click at [82, 285] on div "Accessibility label" at bounding box center [82, 281] width 7 height 7
type input "0.51"
click at [86, 285] on div "Accessibility label" at bounding box center [85, 281] width 7 height 7
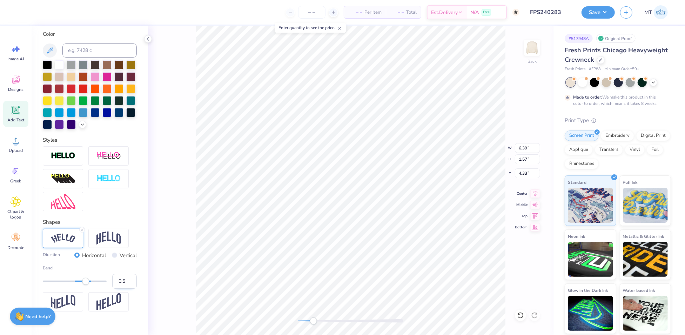
type input "0.5"
click at [123, 289] on input "0.5" at bounding box center [124, 281] width 25 height 15
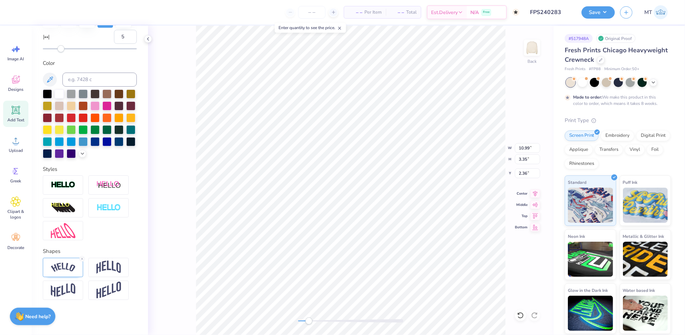
click at [484, 158] on div "Back W 10.99 10.99 " H 3.35 3.35 " Y 2.36 2.36 " Center Middle Top Bottom" at bounding box center [350, 180] width 405 height 309
type input "10.99"
type input "3.83"
type input "2.26"
type input "3.87"
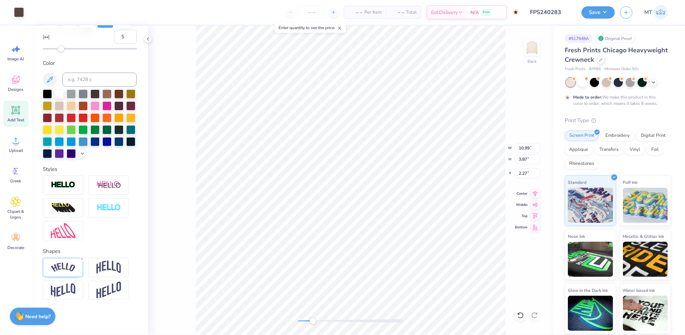
type input "2.37"
type input "6.01"
type input "1.73"
type input "4.41"
click at [68, 271] on img at bounding box center [63, 267] width 25 height 9
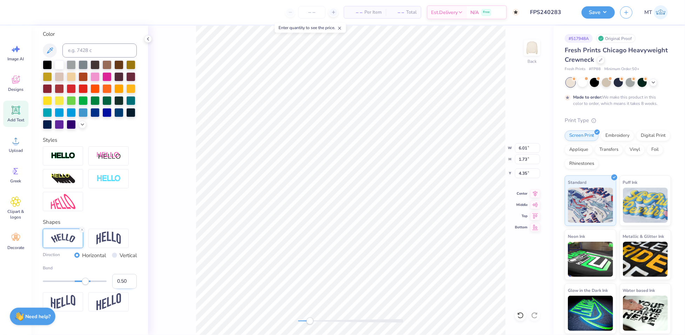
click at [120, 289] on input "0.50" at bounding box center [124, 281] width 25 height 15
type input "0.45"
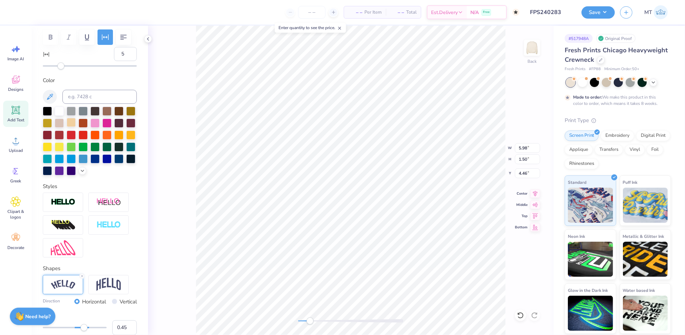
scroll to position [68, 0]
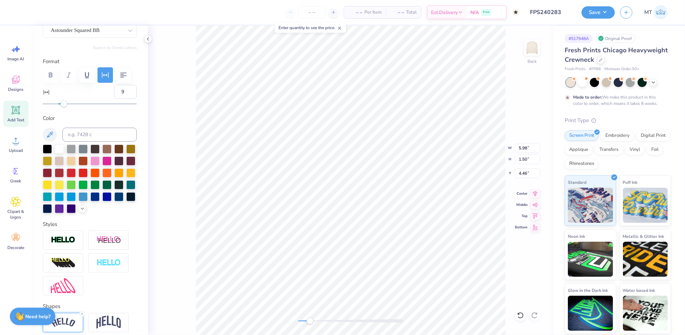
type input "10"
drag, startPoint x: 61, startPoint y: 122, endPoint x: 65, endPoint y: 123, distance: 3.6
click at [65, 107] on div "Accessibility label" at bounding box center [64, 103] width 7 height 7
type input "5"
type input "11.69"
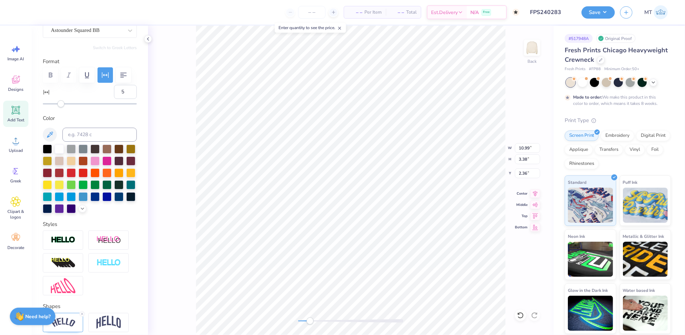
type input "3.60"
type input "2.15"
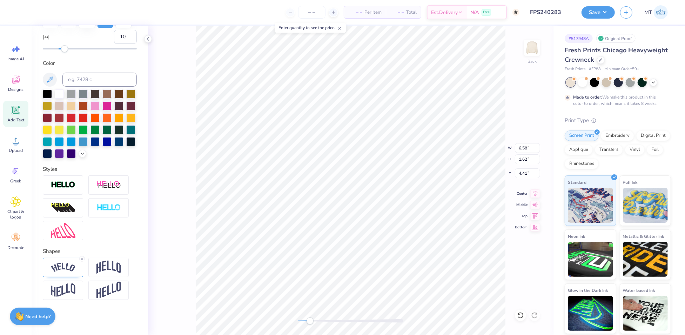
scroll to position [138, 0]
click at [81, 261] on icon at bounding box center [82, 259] width 4 height 4
type input "10"
type input "2.77"
type input "8.13"
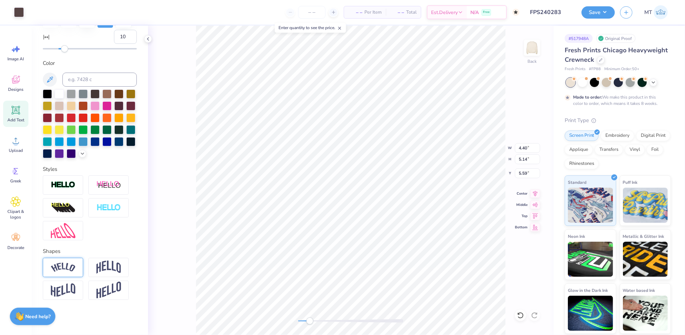
type input "5.48"
type input "5.25"
type input "7.11"
type input "4.79"
type input "5.30"
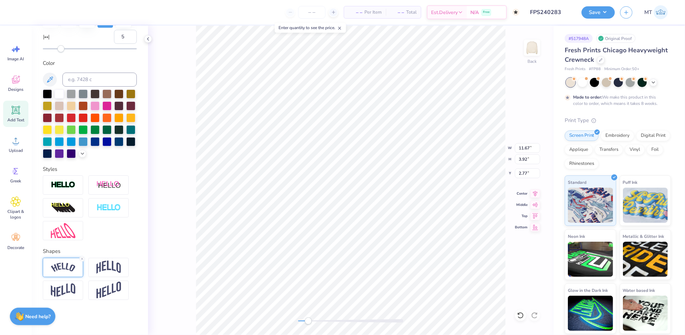
scroll to position [0, 0]
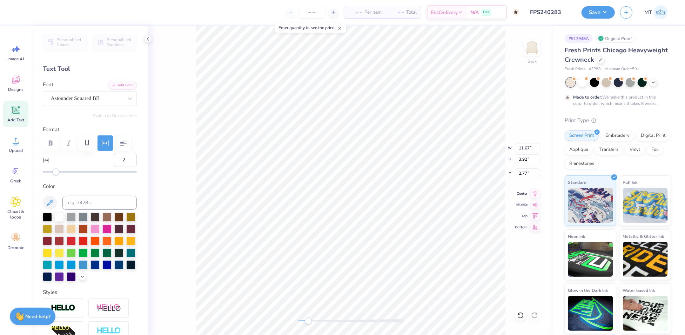
type input "-3"
drag, startPoint x: 59, startPoint y: 191, endPoint x: 55, endPoint y: 190, distance: 4.2
click at [55, 175] on div "Accessibility label" at bounding box center [55, 171] width 7 height 7
click at [125, 167] on input "-3" at bounding box center [125, 160] width 23 height 14
click at [125, 167] on input "-2" at bounding box center [125, 160] width 23 height 14
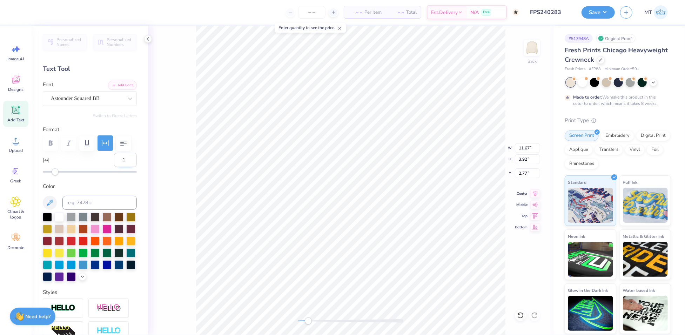
click at [125, 167] on input "-1" at bounding box center [125, 160] width 23 height 14
type input "0"
click at [125, 167] on input "0" at bounding box center [125, 160] width 23 height 14
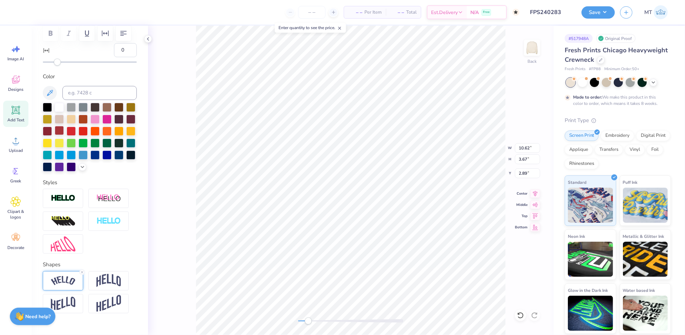
scroll to position [152, 0]
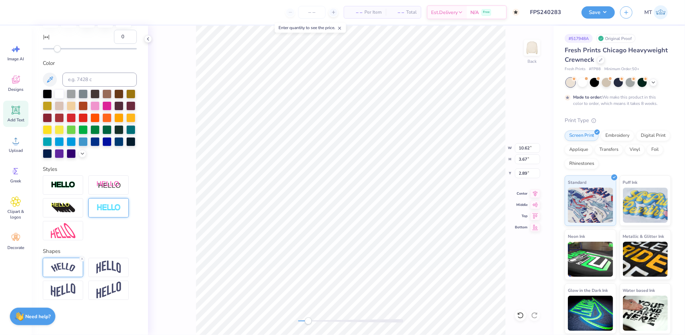
click at [109, 206] on img at bounding box center [108, 208] width 25 height 8
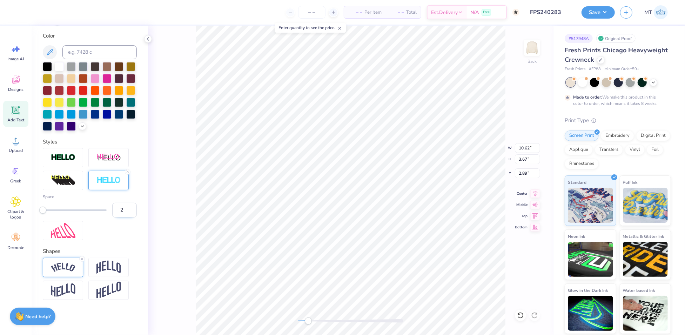
type input "2"
click at [125, 217] on input "2" at bounding box center [124, 210] width 25 height 15
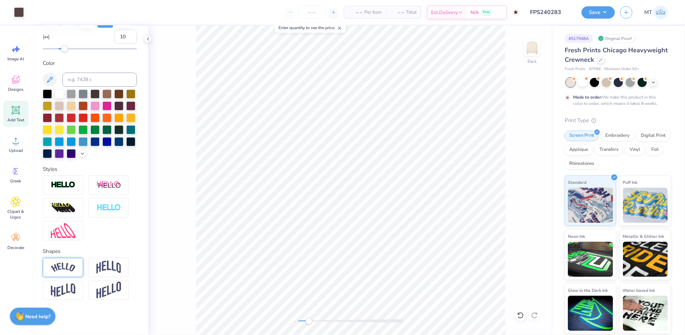
type input "0"
click at [104, 215] on div at bounding box center [108, 207] width 40 height 19
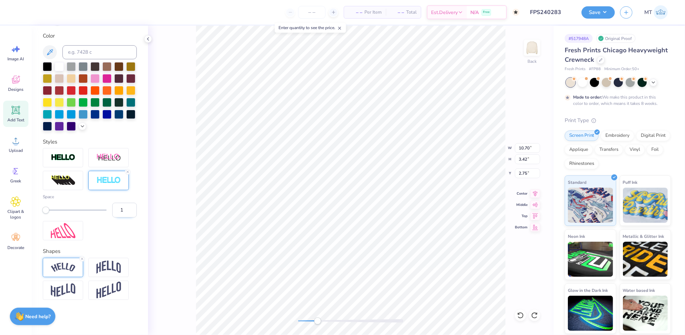
type input "1"
click at [126, 217] on input "1" at bounding box center [124, 210] width 25 height 15
click at [128, 173] on line at bounding box center [128, 172] width 2 height 2
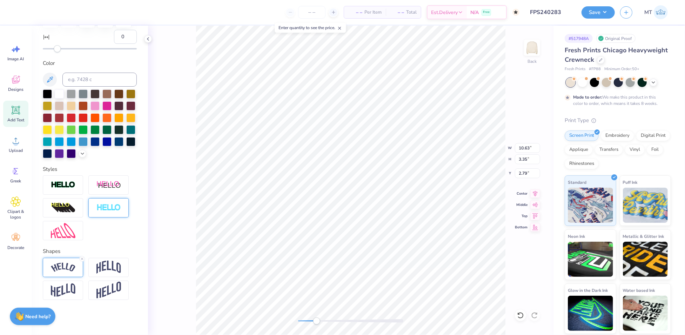
click at [74, 272] on img at bounding box center [63, 267] width 25 height 9
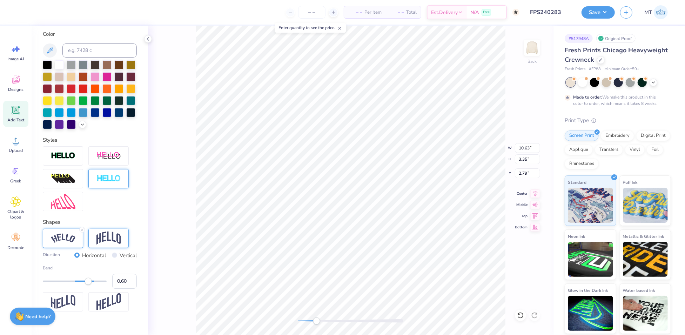
scroll to position [193, 0]
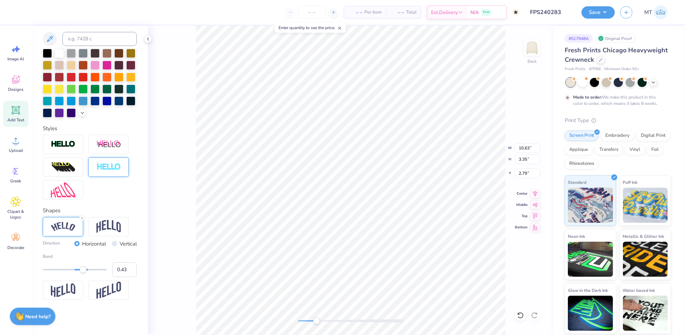
type input "0.44"
drag, startPoint x: 90, startPoint y: 271, endPoint x: 84, endPoint y: 271, distance: 6.0
click at [84, 271] on div "Accessibility label" at bounding box center [83, 269] width 7 height 7
type input "0.45"
click at [125, 267] on input "0.45" at bounding box center [124, 269] width 25 height 15
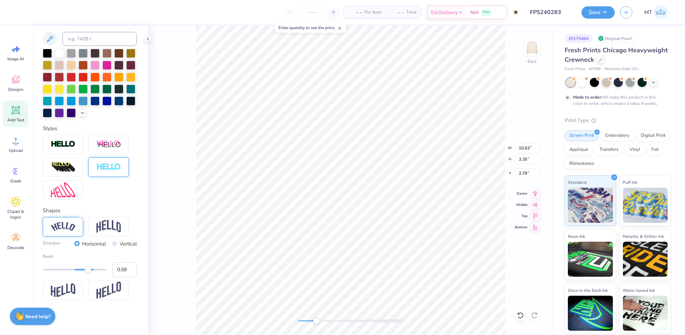
type input "0.60"
drag, startPoint x: 85, startPoint y: 270, endPoint x: 88, endPoint y: 271, distance: 3.6
click at [88, 271] on div "Accessibility label" at bounding box center [88, 269] width 7 height 7
type input "8.34"
type input "3.49"
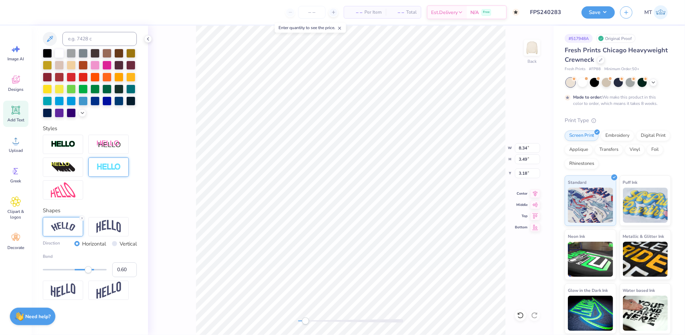
type input "3.18"
click at [483, 147] on div "Back W 8.34 H 3.49 Y 3.18 Center Middle Top Bottom" at bounding box center [350, 180] width 405 height 309
type input "7.77"
type input "3.25"
type input "3.36"
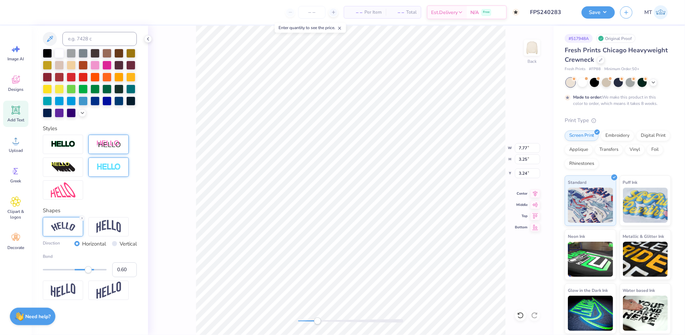
scroll to position [0, 0]
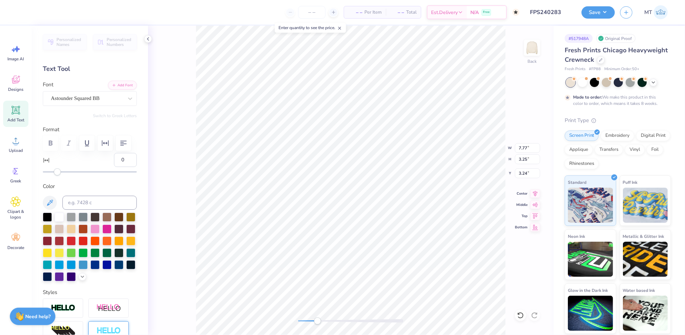
click at [103, 106] on div "Personalized Names Personalized Numbers Text Tool Add Font Font Astounder Squar…" at bounding box center [90, 180] width 116 height 309
click at [101, 94] on div "Astounder Squared BB" at bounding box center [87, 98] width 74 height 11
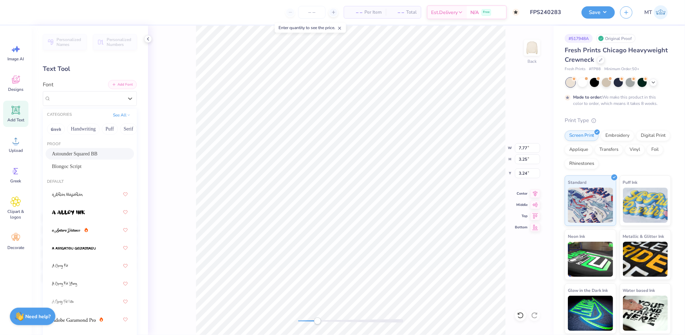
click at [115, 81] on button "Add Font" at bounding box center [122, 84] width 29 height 9
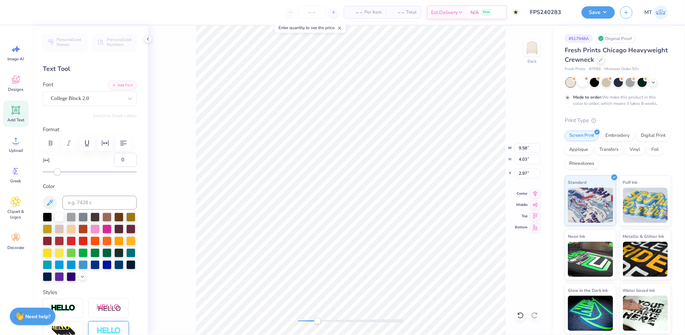
type input "9.58"
type input "4.03"
type input "2.97"
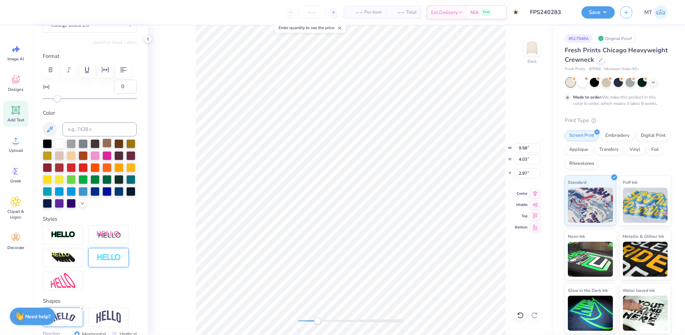
scroll to position [179, 0]
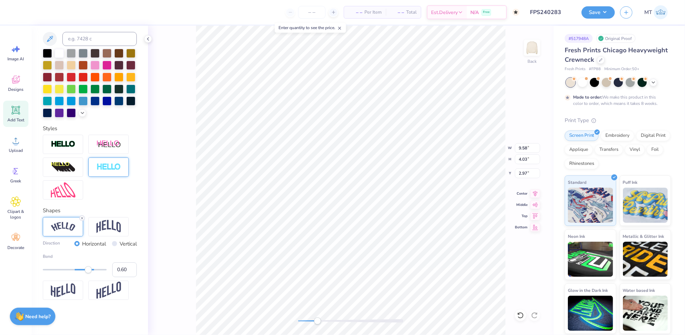
click at [82, 219] on line at bounding box center [82, 218] width 2 height 2
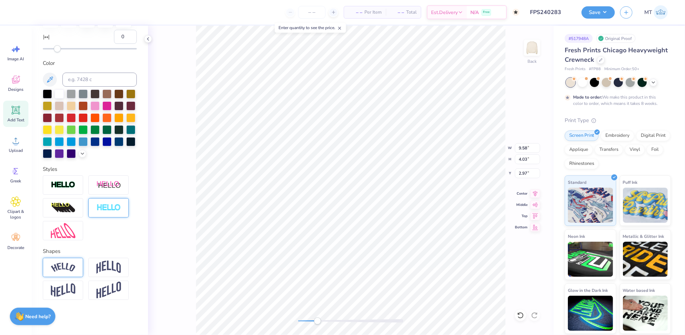
scroll to position [153, 0]
type input "10"
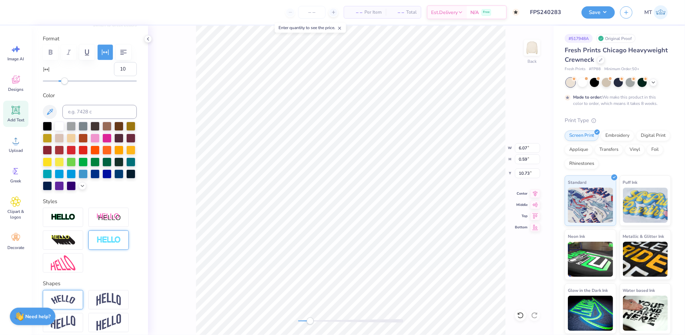
scroll to position [33, 0]
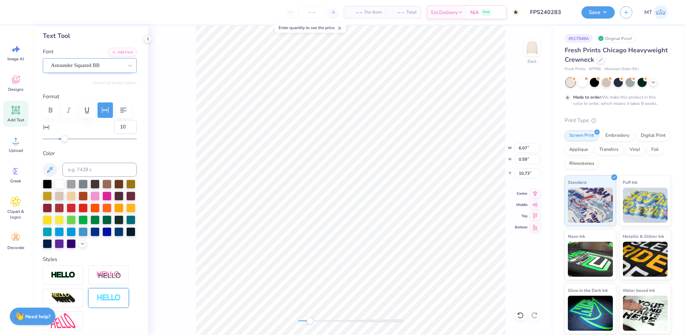
click at [115, 68] on div "Astounder Squared BB" at bounding box center [87, 65] width 74 height 11
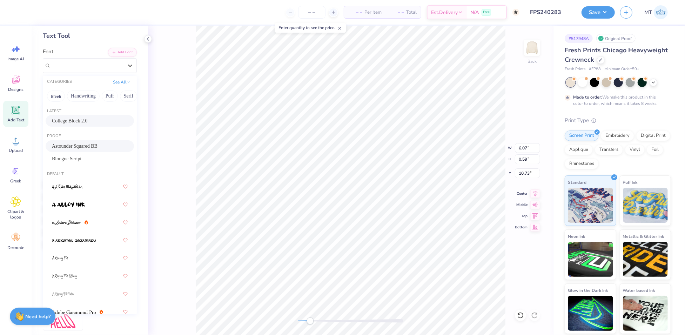
click at [86, 120] on span "College Block 2.0" at bounding box center [70, 120] width 36 height 7
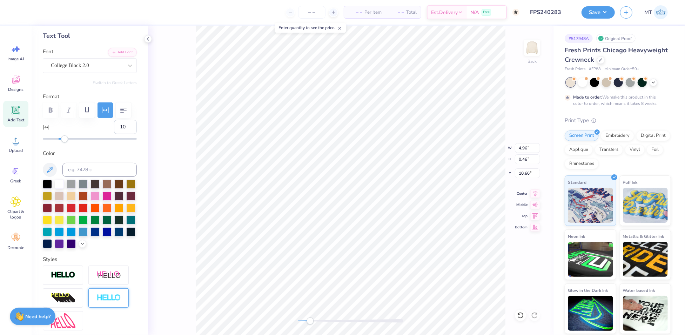
type input "4.96"
type input "0.46"
type input "10.66"
type textarea "PARENTS WEEKEND"
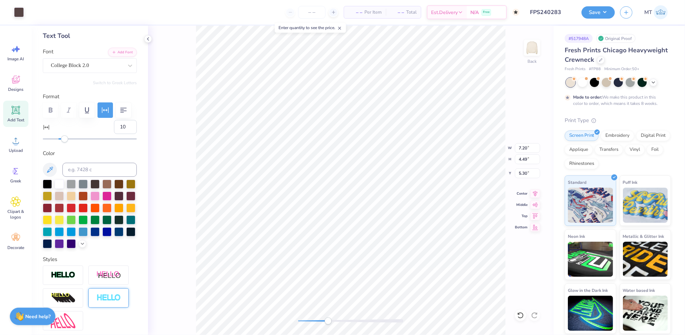
type input "5.13"
type input "5.32"
type input "5.36"
type input "5.37"
type input "0"
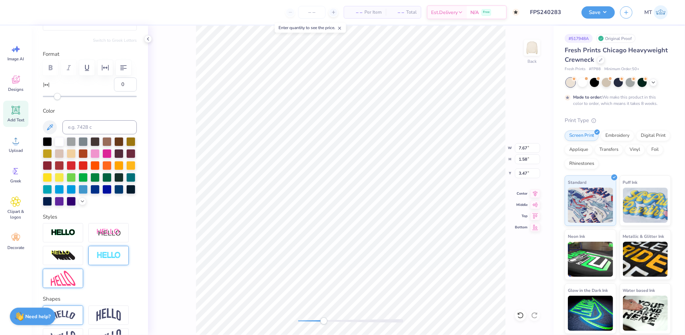
scroll to position [121, 0]
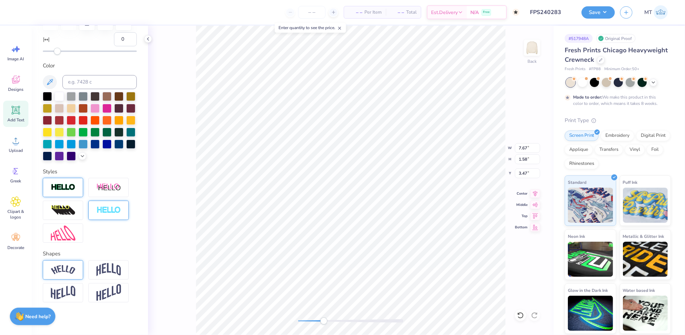
click at [68, 191] on img at bounding box center [63, 187] width 25 height 8
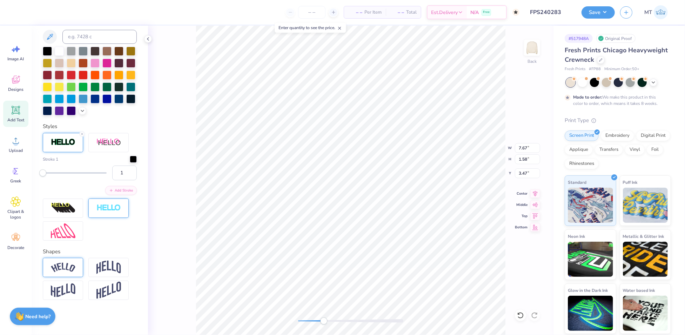
scroll to position [207, 0]
type input "2"
click at [125, 180] on input "2" at bounding box center [124, 173] width 25 height 15
click at [119, 194] on button "Add Stroke" at bounding box center [121, 189] width 32 height 9
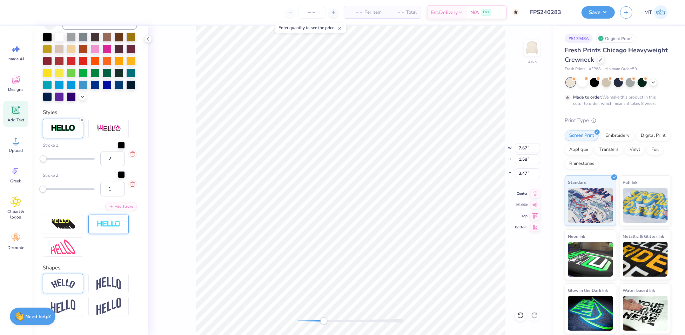
click at [118, 178] on div at bounding box center [121, 174] width 7 height 7
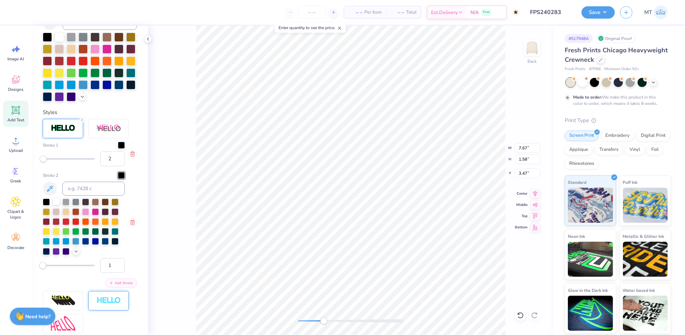
click at [57, 205] on div at bounding box center [56, 201] width 7 height 7
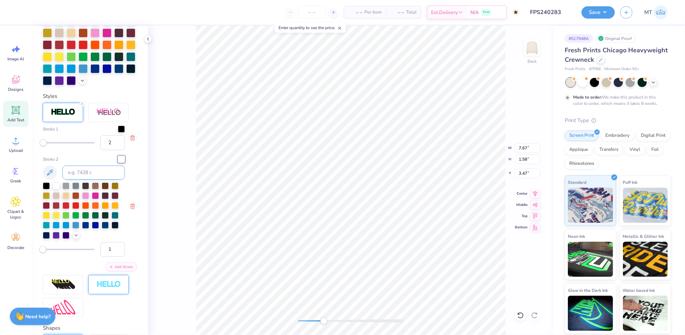
scroll to position [223, 0]
type input "2"
click at [112, 256] on input "2" at bounding box center [112, 249] width 25 height 15
type input "3"
click at [114, 150] on input "3" at bounding box center [112, 142] width 25 height 15
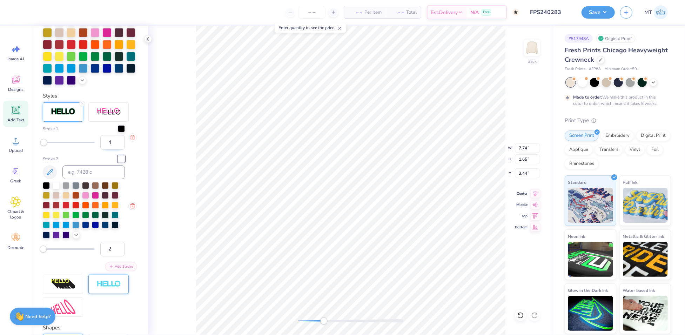
type input "4"
click at [113, 150] on input "4" at bounding box center [112, 142] width 25 height 15
click at [32, 12] on div at bounding box center [32, 12] width 10 height 10
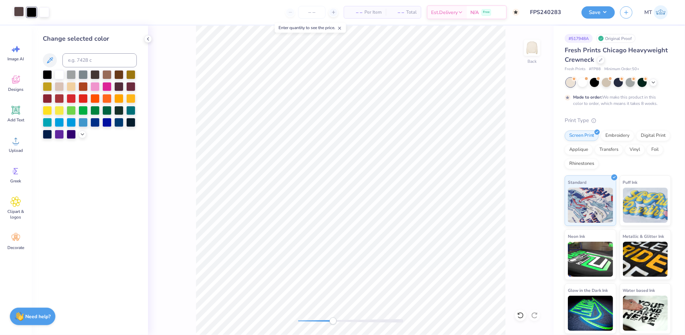
click at [21, 12] on div at bounding box center [19, 12] width 10 height 10
click at [95, 76] on div at bounding box center [94, 73] width 9 height 9
click at [30, 13] on div at bounding box center [32, 12] width 10 height 10
click at [97, 73] on div at bounding box center [94, 73] width 9 height 9
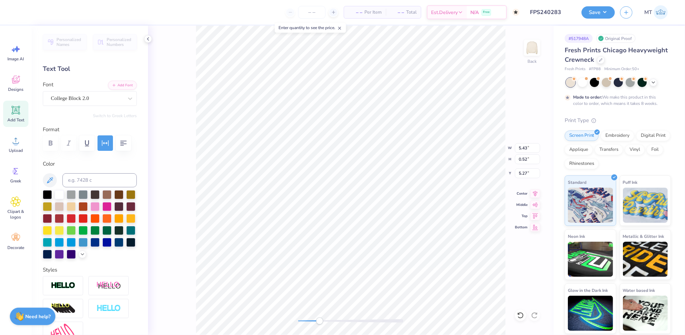
type input "5.43"
type input "0.52"
type input "5.27"
type input "5.15"
type input "0.49"
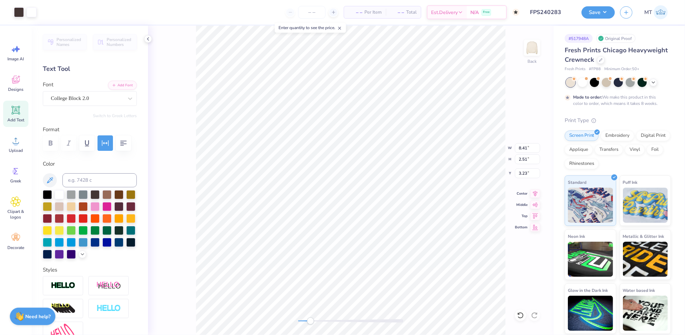
type input "8.41"
type input "2.51"
type input "3.23"
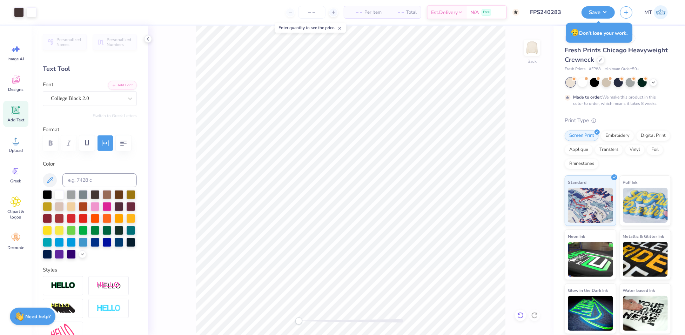
click at [520, 310] on div at bounding box center [520, 315] width 11 height 11
click at [518, 312] on icon at bounding box center [520, 315] width 7 height 7
type input "3.00"
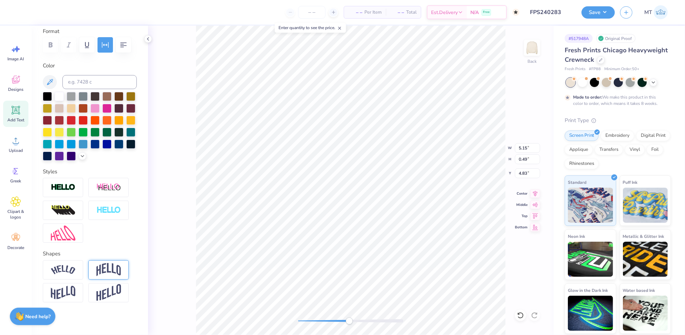
scroll to position [130, 0]
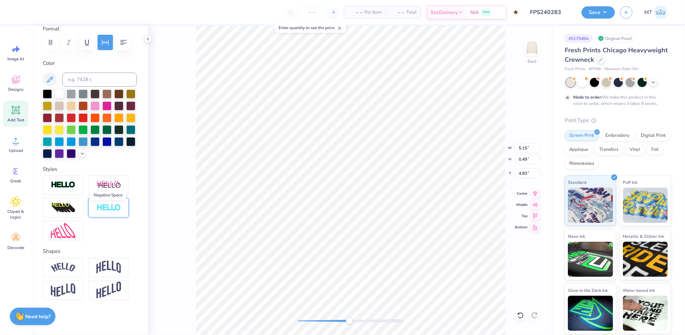
click at [105, 207] on img at bounding box center [108, 208] width 25 height 8
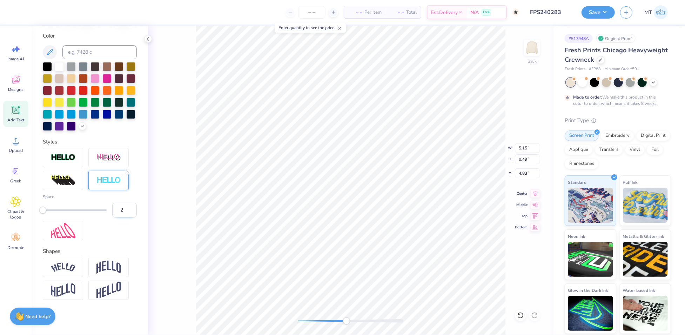
type input "2"
click at [124, 217] on input "2" at bounding box center [124, 210] width 25 height 15
type input "3"
click at [122, 217] on input "3" at bounding box center [124, 210] width 25 height 15
click at [128, 174] on icon at bounding box center [128, 172] width 4 height 4
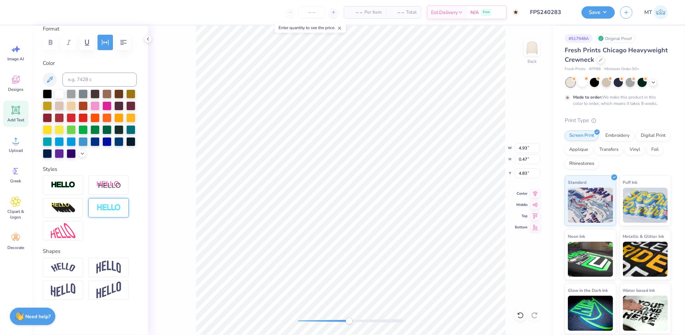
type input "4.93"
type input "0.47"
click at [520, 314] on icon at bounding box center [520, 315] width 7 height 7
type input "4.82"
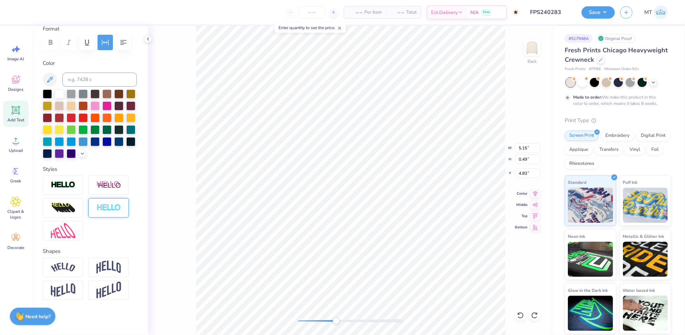
type input "0.46"
click at [519, 311] on div at bounding box center [520, 315] width 11 height 11
type input "5.47"
type input "0.52"
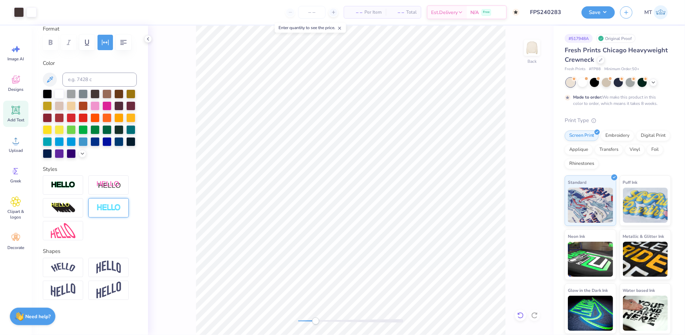
click at [520, 318] on icon at bounding box center [520, 315] width 7 height 7
click at [514, 313] on div "Back" at bounding box center [350, 180] width 405 height 309
click at [520, 313] on icon at bounding box center [520, 315] width 7 height 7
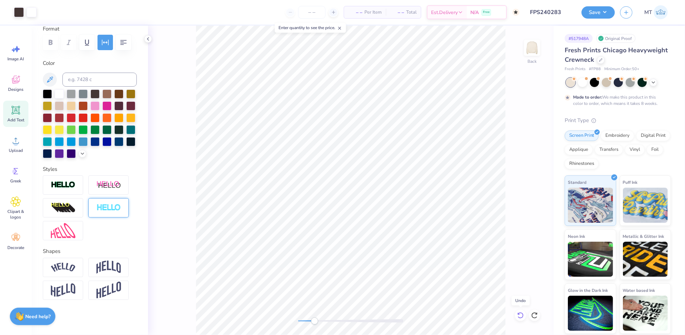
click at [520, 313] on icon at bounding box center [520, 315] width 7 height 7
click at [521, 147] on input "7.88" at bounding box center [527, 148] width 25 height 10
type input "8.00"
type input "7.05"
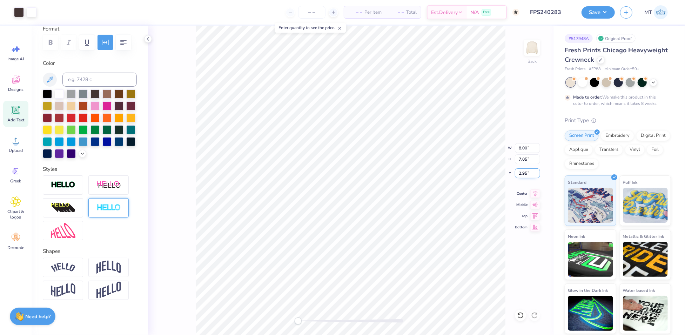
click at [522, 168] on input "2.95" at bounding box center [527, 173] width 25 height 10
click at [523, 173] on input "2.95" at bounding box center [527, 173] width 25 height 10
type input "3.00"
click at [598, 11] on button "Save" at bounding box center [598, 11] width 33 height 12
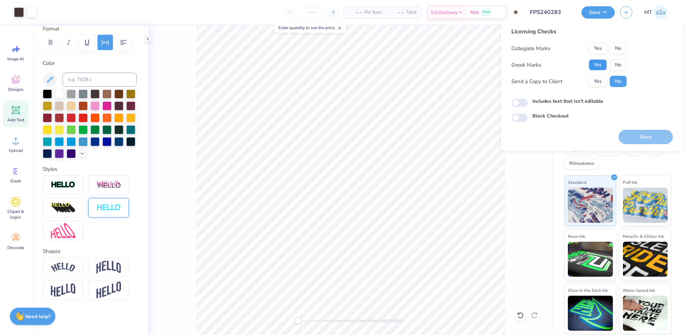
click at [600, 67] on button "Yes" at bounding box center [598, 64] width 18 height 11
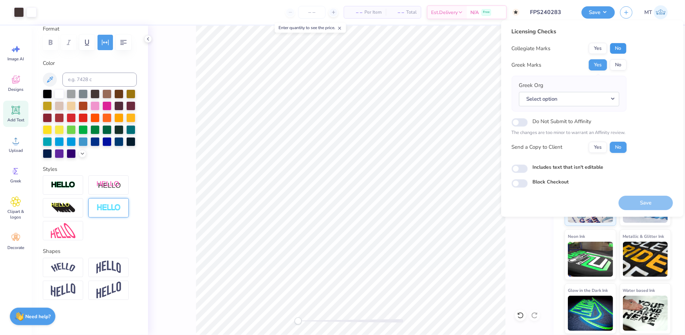
click at [618, 50] on button "No" at bounding box center [618, 48] width 17 height 11
click at [602, 106] on div "Greek Org Select option" at bounding box center [569, 94] width 115 height 36
click at [604, 97] on button "Select option" at bounding box center [569, 99] width 100 height 14
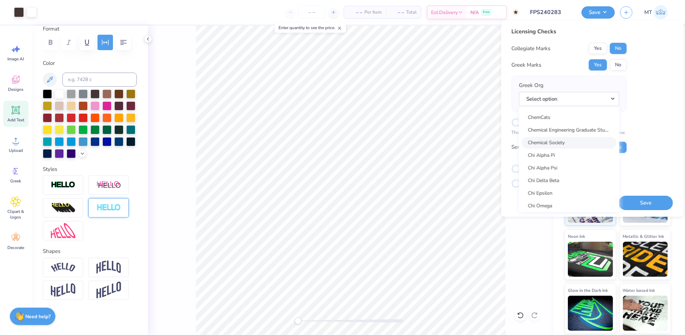
scroll to position [1223, 0]
click at [547, 207] on link "Chi Omega" at bounding box center [569, 206] width 95 height 12
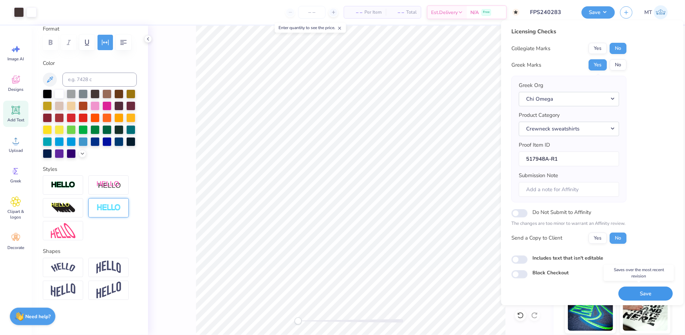
click at [651, 290] on button "Save" at bounding box center [646, 294] width 54 height 14
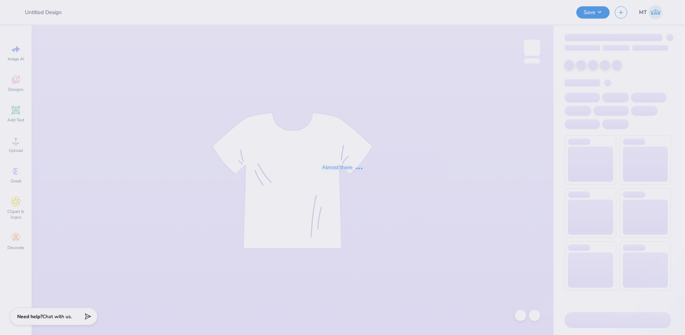
type input "FPS240285"
type input "FPS240291"
type input "FPS240295"
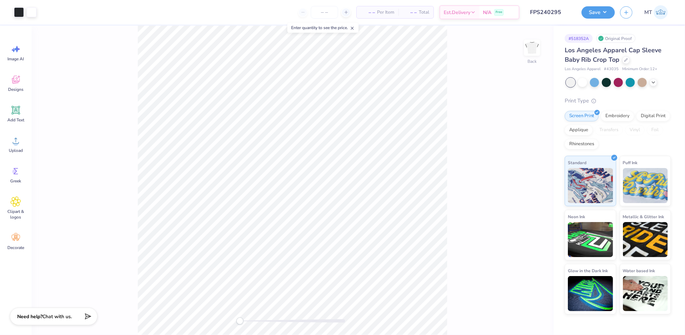
click at [257, 321] on div at bounding box center [292, 321] width 105 height 4
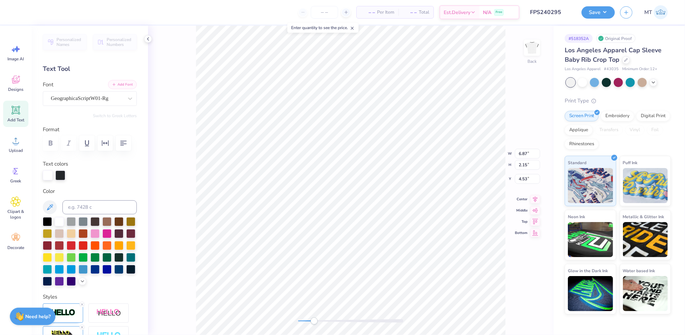
click at [117, 86] on button "Add Font" at bounding box center [122, 84] width 29 height 9
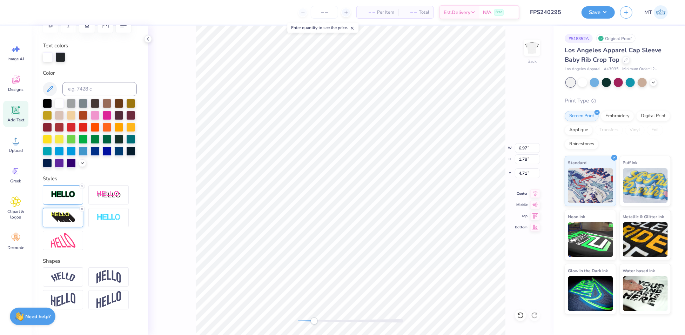
scroll to position [124, 0]
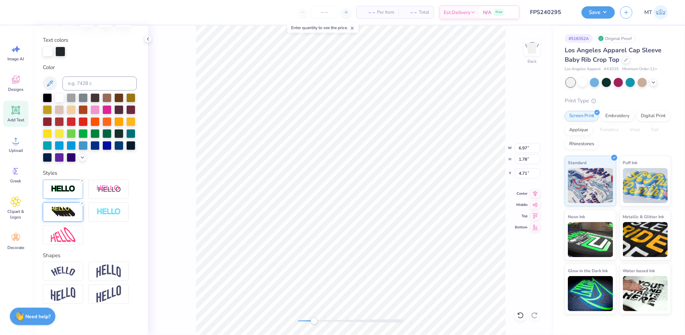
click at [68, 217] on img at bounding box center [63, 211] width 25 height 11
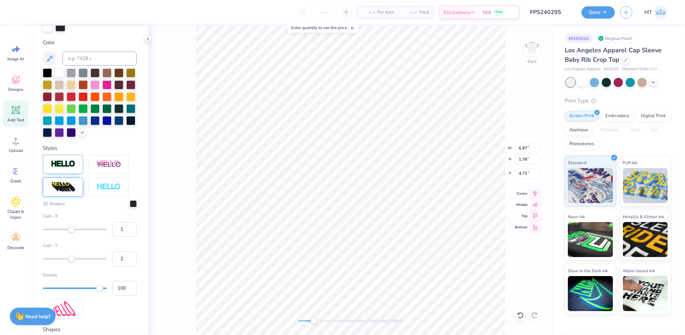
scroll to position [161, 0]
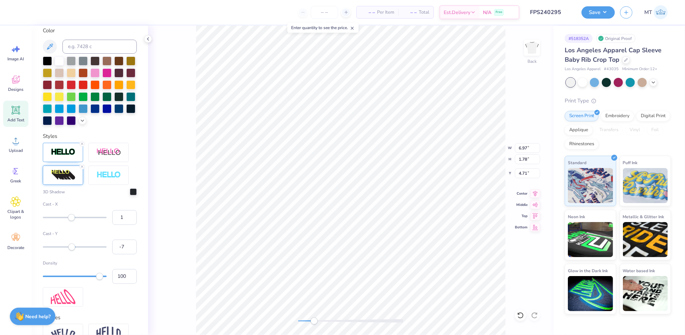
type input "-9"
click at [69, 250] on div "Accessibility label" at bounding box center [68, 246] width 7 height 7
type input "0"
click at [71, 250] on div "Accessibility label" at bounding box center [71, 246] width 7 height 7
type input "5"
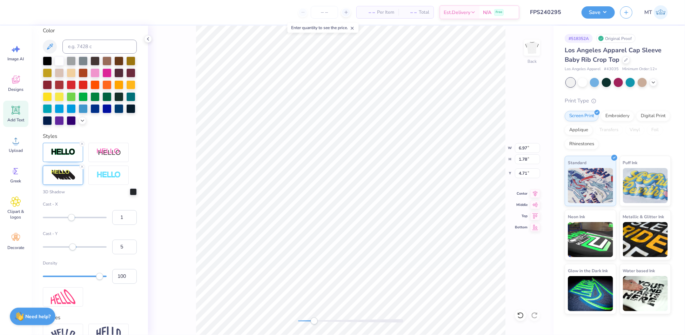
click at [73, 250] on div "Accessibility label" at bounding box center [72, 246] width 7 height 7
type input "4"
click at [72, 250] on div "Accessibility label" at bounding box center [72, 246] width 7 height 7
type input "-5"
click at [70, 221] on div "Accessibility label" at bounding box center [69, 217] width 7 height 7
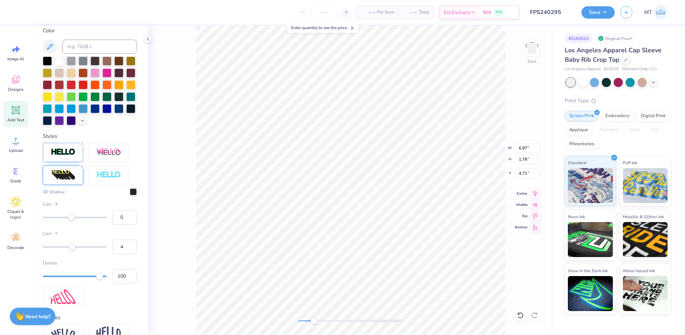
type input "-1"
click at [71, 221] on div "Accessibility label" at bounding box center [70, 217] width 7 height 7
type input "-2"
click at [70, 221] on div "Accessibility label" at bounding box center [70, 217] width 7 height 7
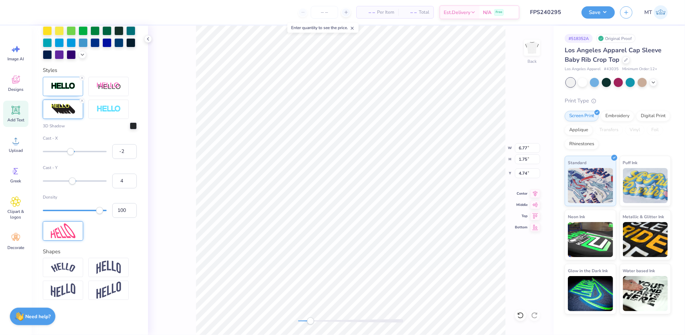
scroll to position [256, 0]
click at [67, 291] on img at bounding box center [63, 290] width 25 height 14
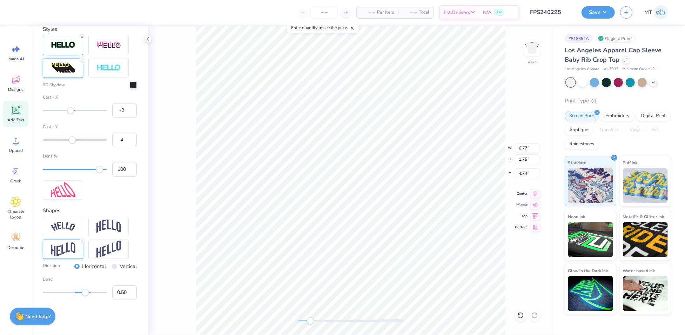
scroll to position [296, 0]
type input "0.20"
drag, startPoint x: 85, startPoint y: 295, endPoint x: 77, endPoint y: 295, distance: 8.1
click at [77, 295] on div "Accessibility label" at bounding box center [76, 292] width 7 height 7
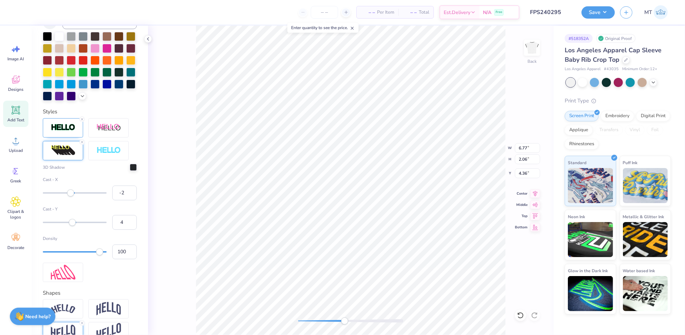
scroll to position [103, 0]
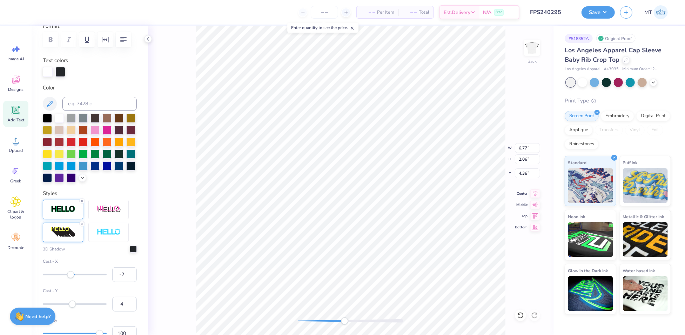
click at [65, 213] on img at bounding box center [63, 209] width 25 height 8
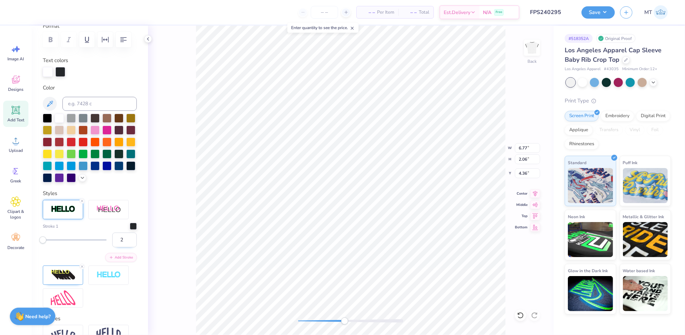
type input "2"
click at [124, 247] on input "2" at bounding box center [124, 240] width 25 height 15
type input "1"
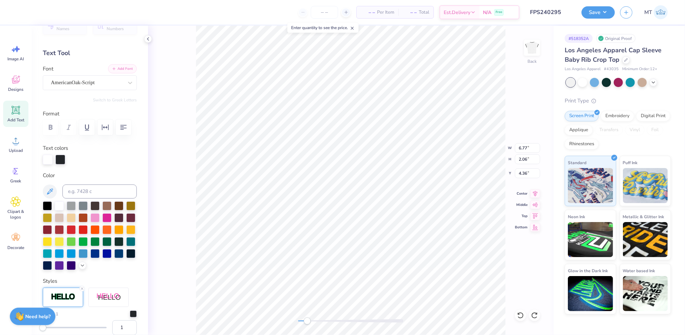
click at [120, 64] on button "Add Font" at bounding box center [122, 68] width 29 height 9
type input "5.98"
type input "1.91"
type input "4.35"
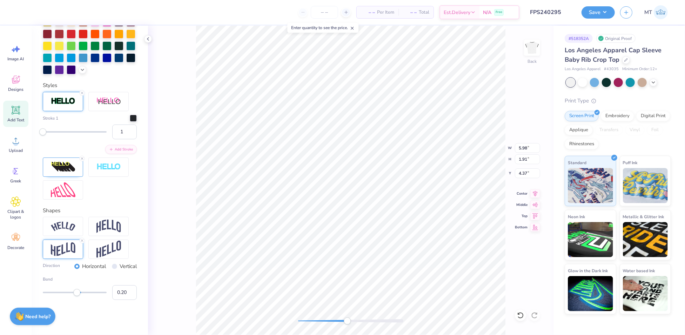
scroll to position [241, 0]
click at [70, 169] on img at bounding box center [63, 166] width 25 height 11
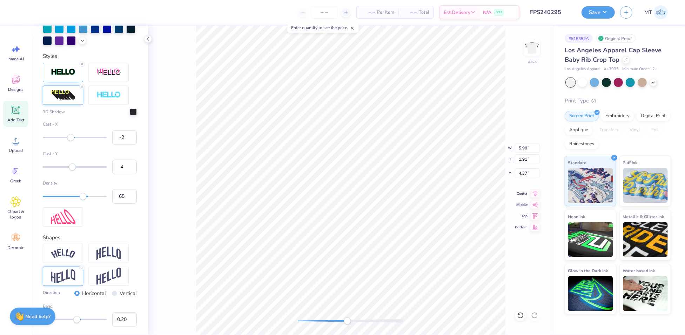
type input "64"
drag, startPoint x: 96, startPoint y: 226, endPoint x: 79, endPoint y: 226, distance: 17.6
click at [79, 200] on div "Accessibility label" at bounding box center [78, 196] width 7 height 7
type input "21"
drag, startPoint x: 79, startPoint y: 226, endPoint x: 54, endPoint y: 226, distance: 24.9
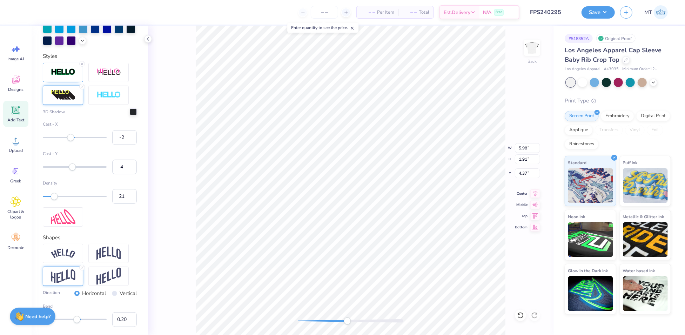
click at [54, 200] on div "Accessibility label" at bounding box center [54, 196] width 7 height 7
type input "100"
drag, startPoint x: 54, startPoint y: 227, endPoint x: 104, endPoint y: 224, distance: 49.9
click at [107, 204] on div "Density 100" at bounding box center [90, 192] width 94 height 24
click at [110, 77] on img at bounding box center [108, 72] width 25 height 9
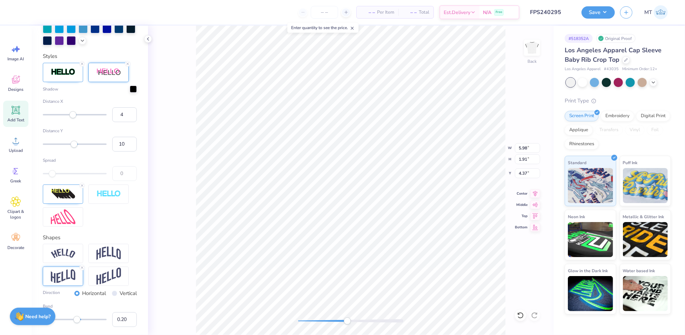
type input "2"
drag, startPoint x: 78, startPoint y: 146, endPoint x: 72, endPoint y: 146, distance: 6.0
click at [72, 118] on div "Accessibility label" at bounding box center [71, 114] width 7 height 7
type input "-10"
drag, startPoint x: 73, startPoint y: 174, endPoint x: 68, endPoint y: 174, distance: 4.2
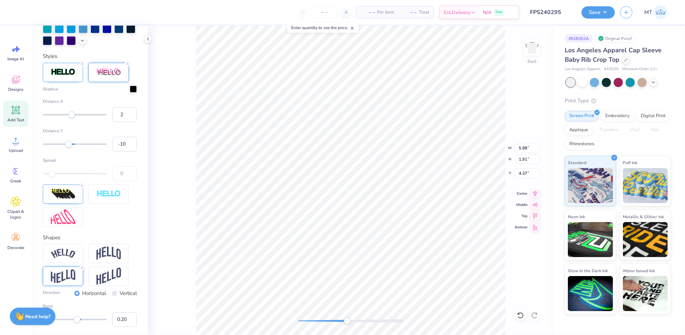
click at [68, 148] on div "Accessibility label" at bounding box center [68, 144] width 7 height 7
type input "-2"
click at [70, 148] on div "Accessibility label" at bounding box center [70, 144] width 7 height 7
type input "4"
click at [72, 148] on div "Accessibility label" at bounding box center [72, 144] width 7 height 7
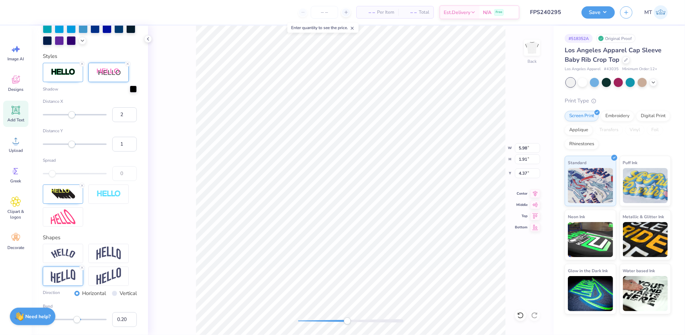
type input "0"
click at [71, 148] on div "Accessibility label" at bounding box center [71, 144] width 7 height 7
type input "-2"
click at [70, 148] on div "Accessibility label" at bounding box center [70, 144] width 7 height 7
click at [128, 66] on icon at bounding box center [128, 64] width 4 height 4
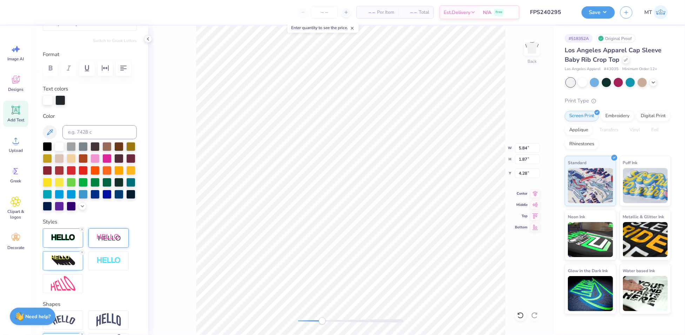
scroll to position [2, 0]
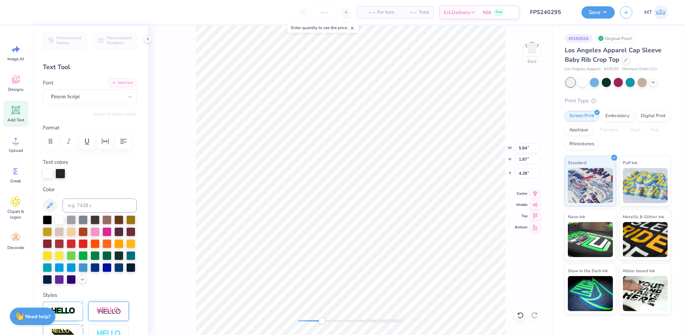
click at [120, 80] on button "Add Font" at bounding box center [122, 82] width 29 height 9
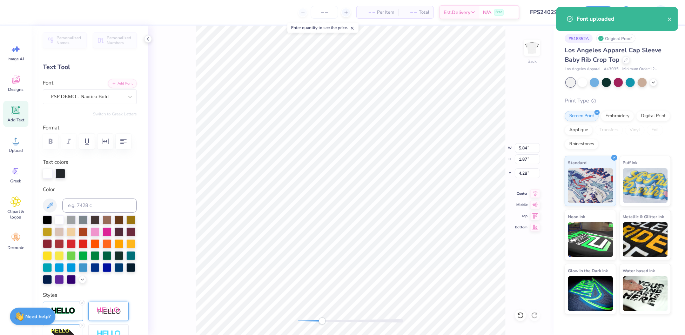
type input "5.86"
type input "4.20"
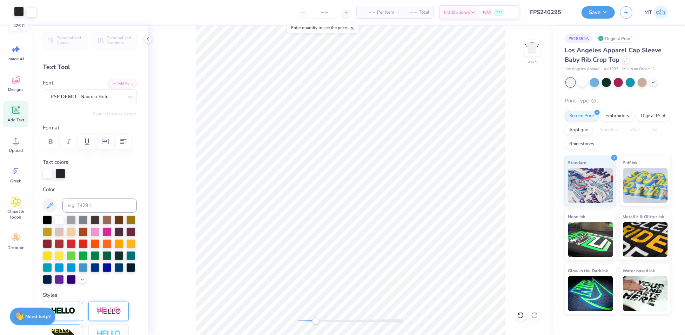
click at [19, 14] on div at bounding box center [19, 12] width 10 height 10
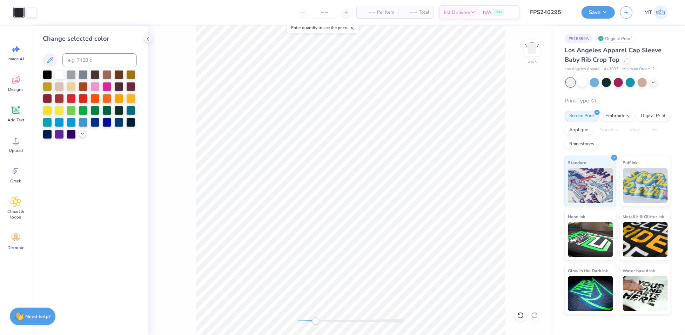
click at [83, 135] on icon at bounding box center [83, 134] width 6 height 6
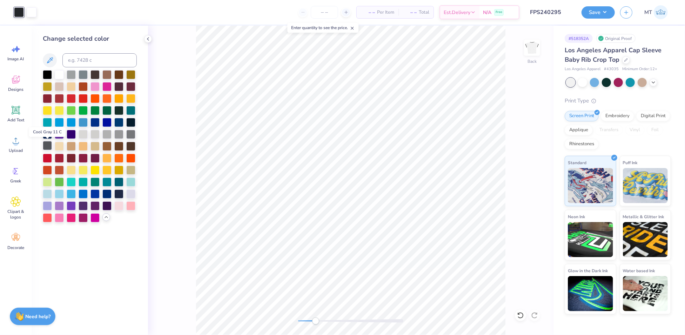
click at [46, 146] on div at bounding box center [47, 145] width 9 height 9
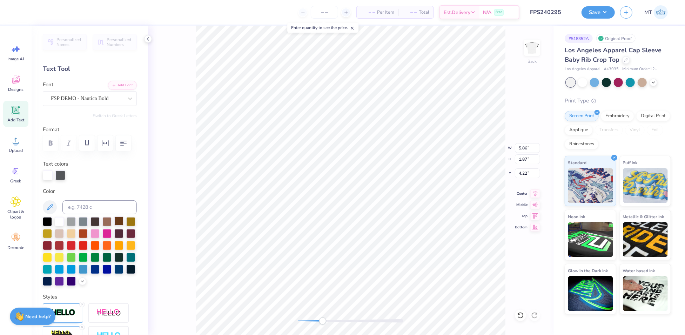
scroll to position [84, 0]
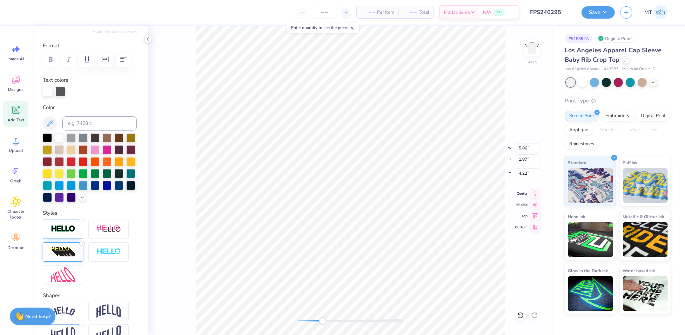
click at [81, 246] on icon at bounding box center [82, 243] width 4 height 4
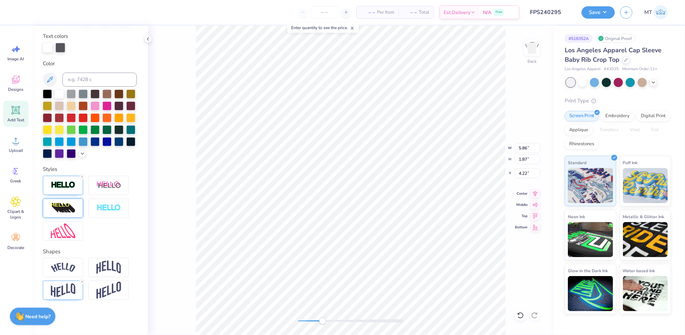
scroll to position [157, 0]
click at [65, 184] on img at bounding box center [63, 185] width 25 height 8
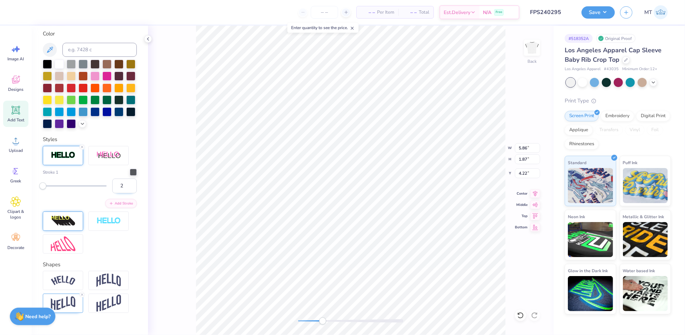
type input "2"
click at [125, 193] on input "2" at bounding box center [124, 186] width 25 height 15
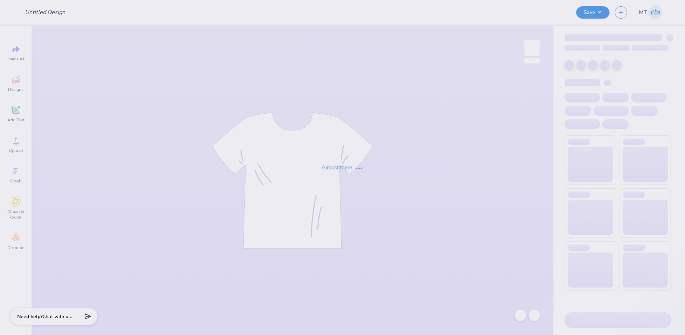
type input "FPS240297"
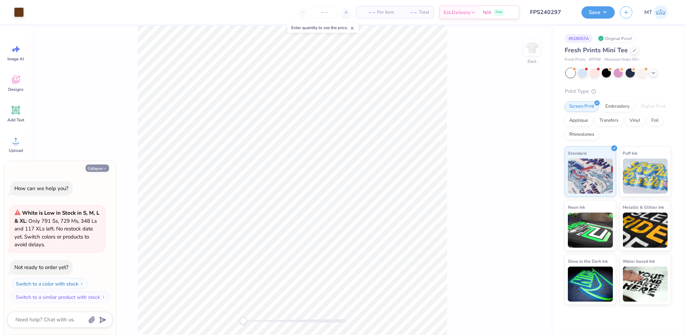
click at [102, 166] on button "Collapse" at bounding box center [97, 167] width 23 height 7
type textarea "x"
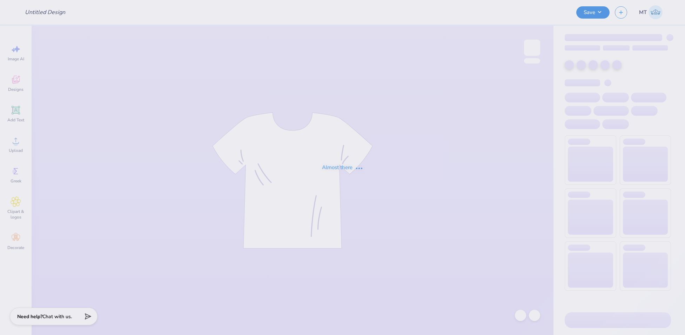
type input "FPS240301"
type input "FPS240302"
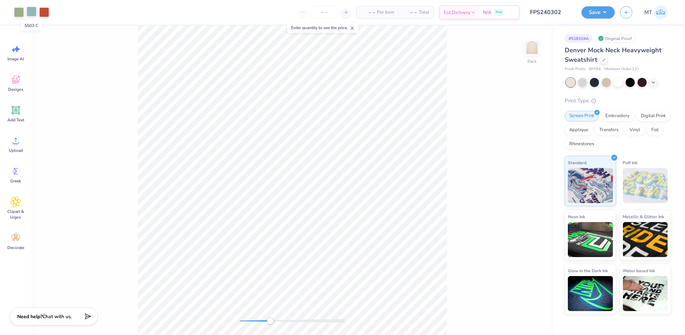
click at [32, 14] on div at bounding box center [32, 12] width 10 height 10
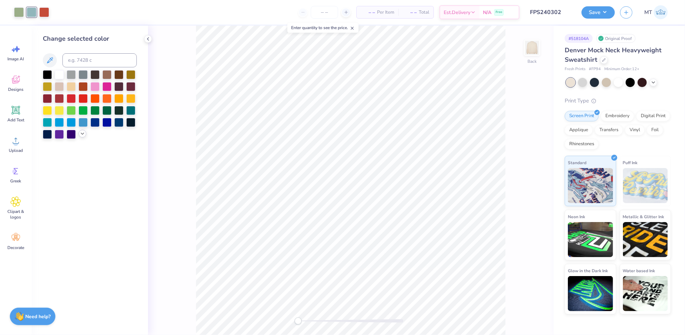
click at [81, 136] on icon at bounding box center [83, 134] width 6 height 6
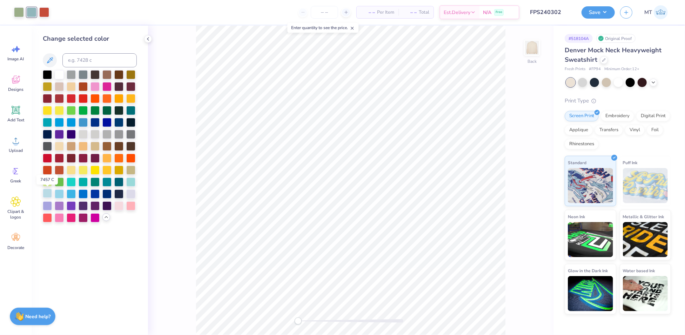
click at [44, 193] on div at bounding box center [47, 193] width 9 height 9
click at [60, 191] on div at bounding box center [59, 193] width 9 height 9
click at [132, 190] on div at bounding box center [130, 193] width 9 height 9
click at [615, 82] on div at bounding box center [618, 81] width 9 height 9
click at [83, 133] on div at bounding box center [83, 133] width 9 height 9
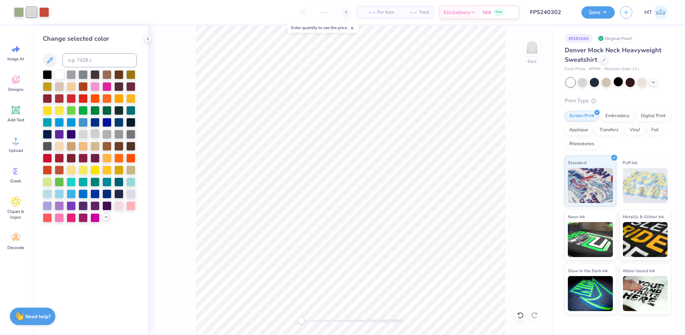
click at [92, 133] on div at bounding box center [94, 133] width 9 height 9
click at [99, 134] on div at bounding box center [94, 133] width 9 height 9
click at [103, 133] on div at bounding box center [106, 133] width 9 height 9
click at [92, 134] on div at bounding box center [94, 133] width 9 height 9
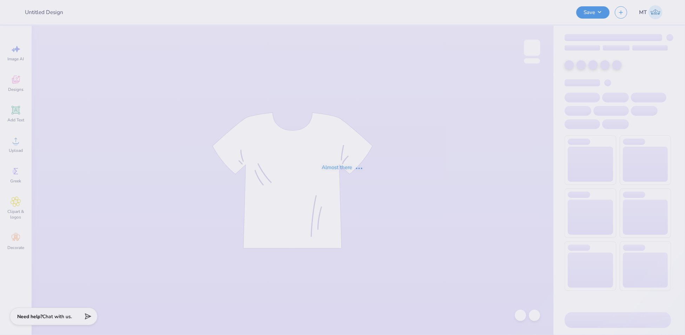
type input "FPS240302"
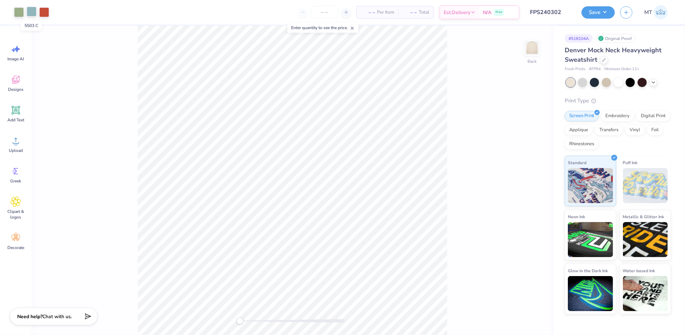
click at [32, 13] on div at bounding box center [32, 12] width 10 height 10
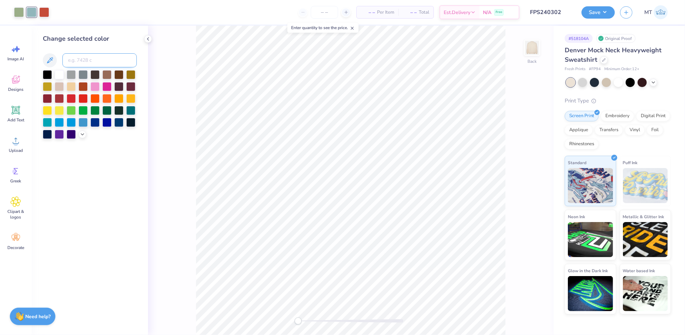
click at [97, 59] on input at bounding box center [99, 60] width 74 height 14
type input "277"
click at [108, 56] on input at bounding box center [99, 60] width 74 height 14
type input "550"
click at [87, 59] on input at bounding box center [99, 60] width 74 height 14
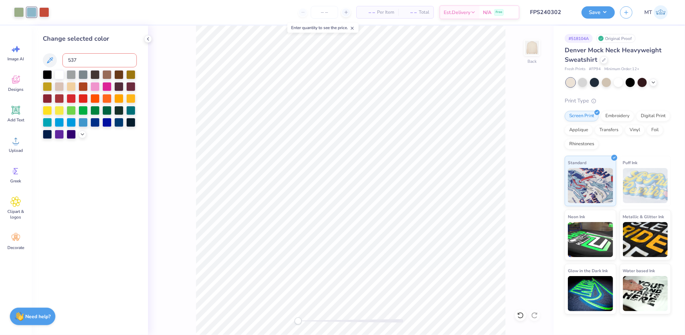
type input "537"
click at [20, 7] on div at bounding box center [19, 12] width 10 height 10
click at [95, 61] on input at bounding box center [99, 60] width 74 height 14
type input "5635"
click at [525, 316] on div at bounding box center [520, 315] width 11 height 11
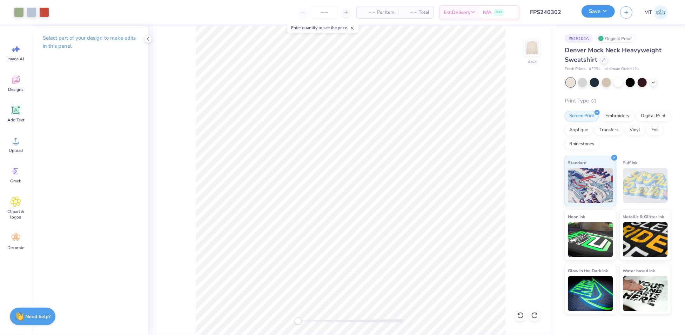
click at [595, 9] on button "Save" at bounding box center [598, 11] width 33 height 12
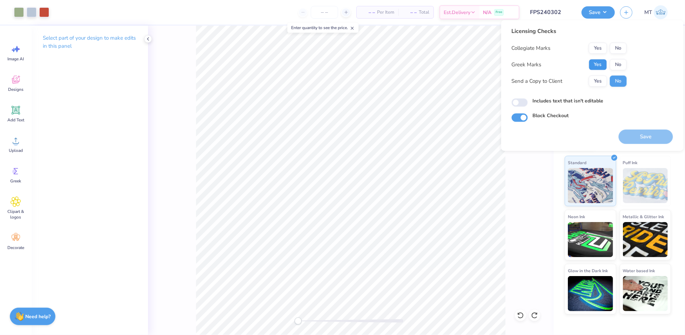
click at [600, 67] on button "Yes" at bounding box center [598, 64] width 18 height 11
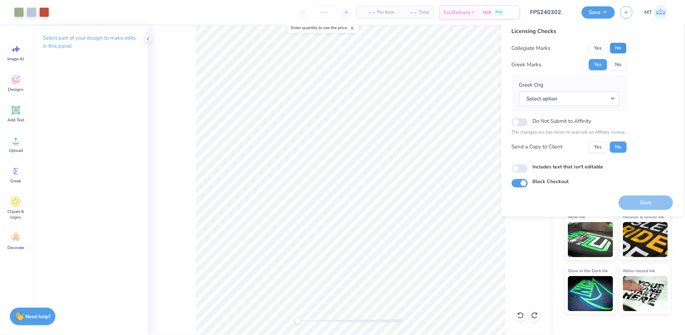
click at [619, 46] on button "No" at bounding box center [618, 47] width 17 height 11
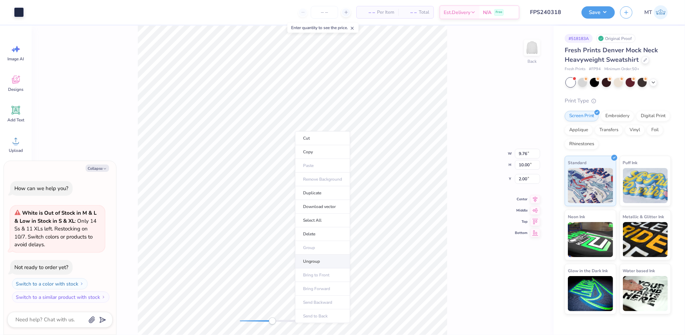
click at [324, 260] on li "Ungroup" at bounding box center [322, 262] width 55 height 14
type textarea "x"
type input "1.25"
type input "0.54"
type input "2.73"
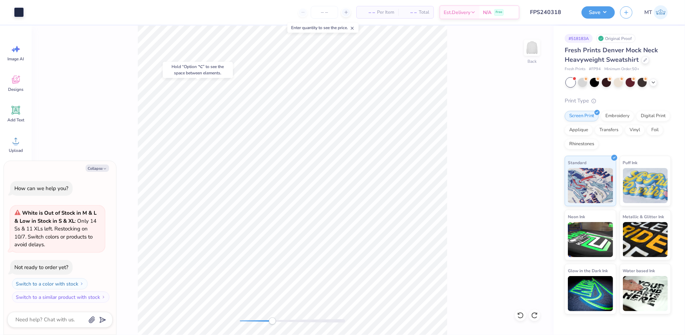
click at [233, 69] on body "Art colors – – Per Item – – Total Est. Delivery N/A Free Design Title FPS240318…" at bounding box center [342, 167] width 685 height 335
click at [317, 226] on li "Group" at bounding box center [314, 226] width 55 height 14
type textarea "x"
type input "2.23"
type input "2.62"
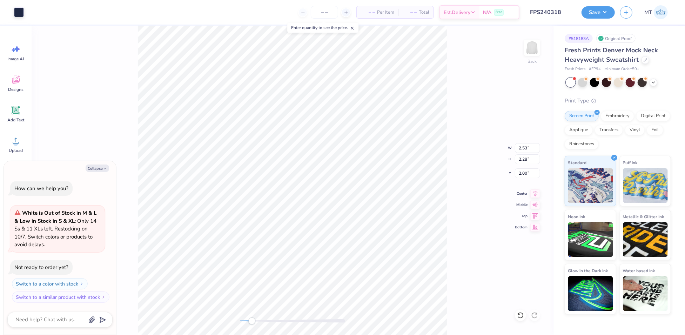
type input "9.38"
click at [99, 167] on button "Collapse" at bounding box center [97, 167] width 23 height 7
type textarea "x"
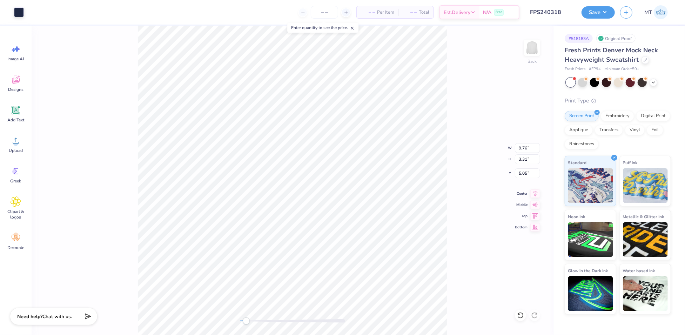
type input "2.23"
type input "2.62"
type input "1.69"
type input "4.15"
type input "1.41"
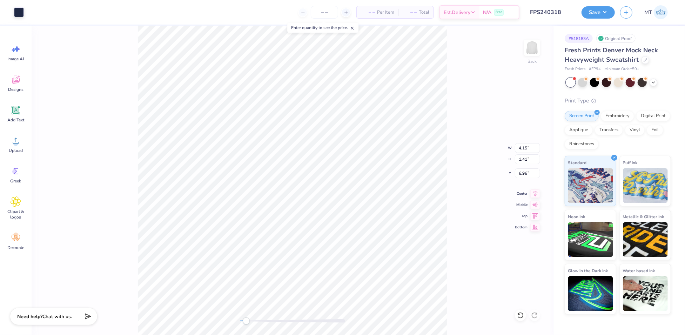
type input "2.47"
click at [644, 59] on icon at bounding box center [646, 60] width 4 height 4
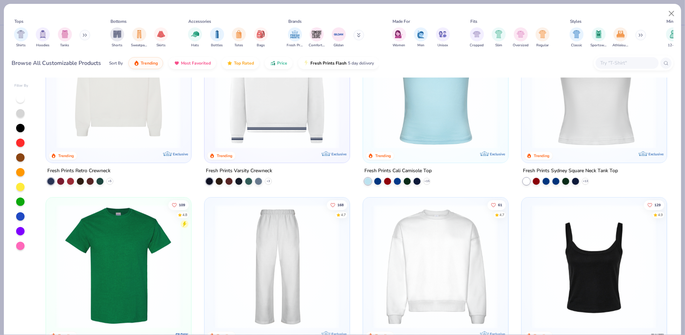
scroll to position [365, 0]
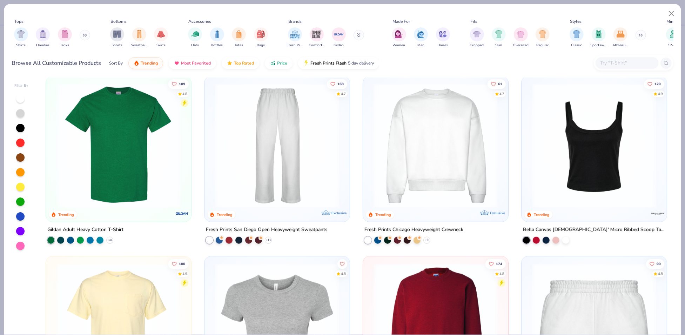
click at [439, 112] on img at bounding box center [435, 145] width 131 height 124
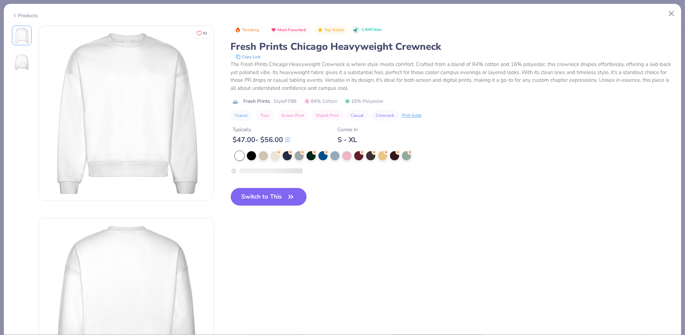
click at [294, 198] on icon "button" at bounding box center [291, 197] width 10 height 10
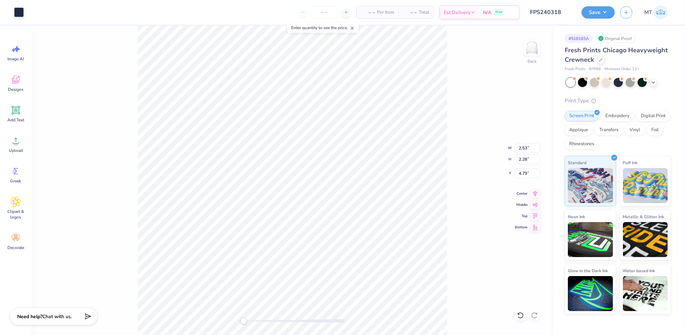
type input "4.15"
type input "1.41"
type input "3.00"
click at [523, 146] on input "2.53" at bounding box center [527, 148] width 25 height 10
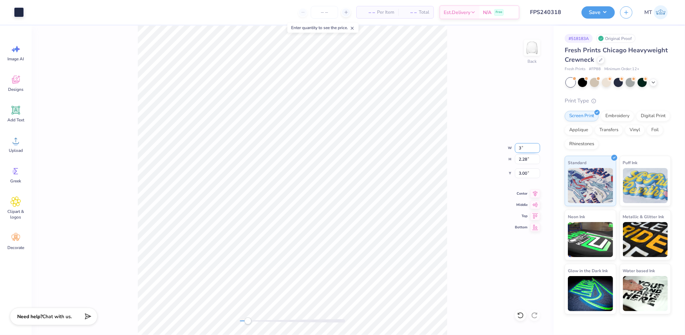
type input "3.00"
type input "2.70"
type input "2.79"
click at [375, 222] on li "Group" at bounding box center [367, 222] width 55 height 14
click at [656, 83] on icon at bounding box center [654, 82] width 6 height 6
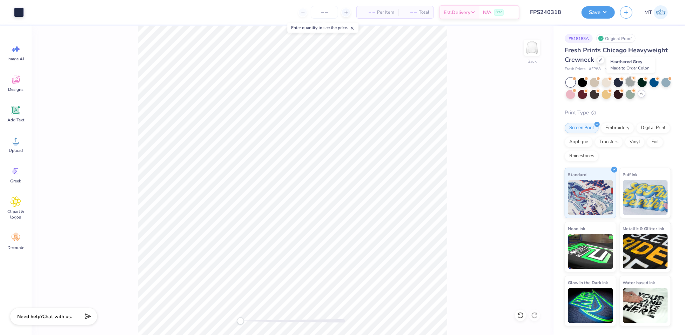
click at [632, 82] on div at bounding box center [630, 81] width 9 height 9
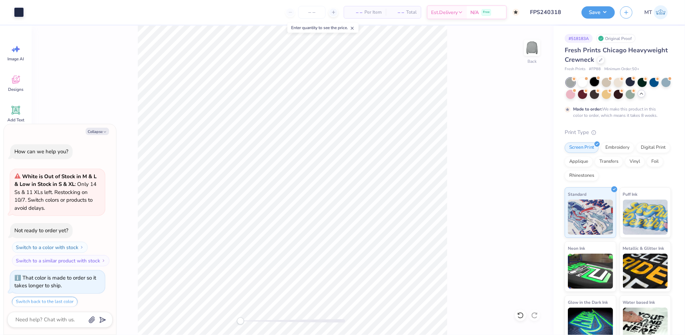
scroll to position [21, 0]
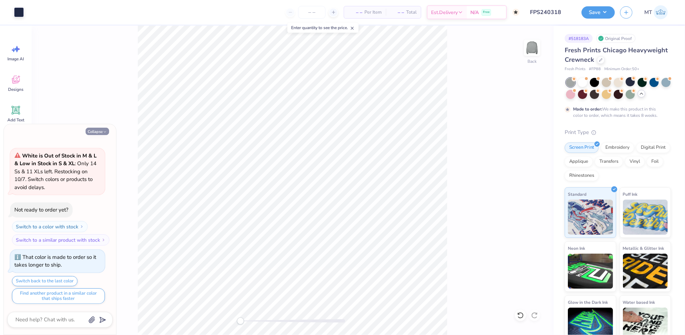
click at [100, 131] on button "Collapse" at bounding box center [97, 131] width 23 height 7
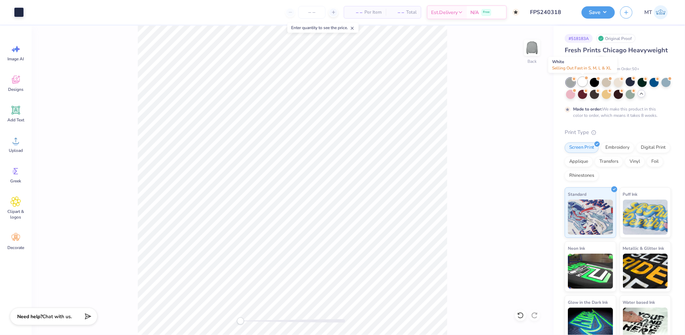
click at [582, 80] on div at bounding box center [582, 81] width 9 height 9
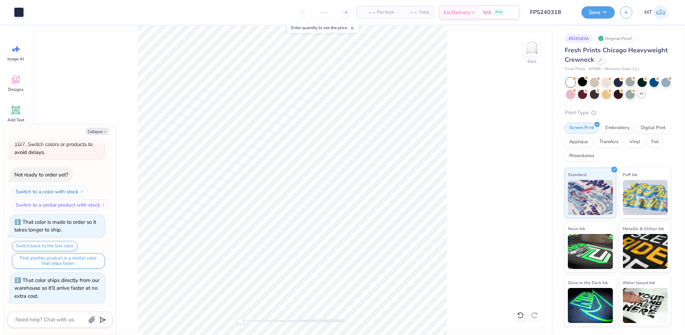
scroll to position [149, 0]
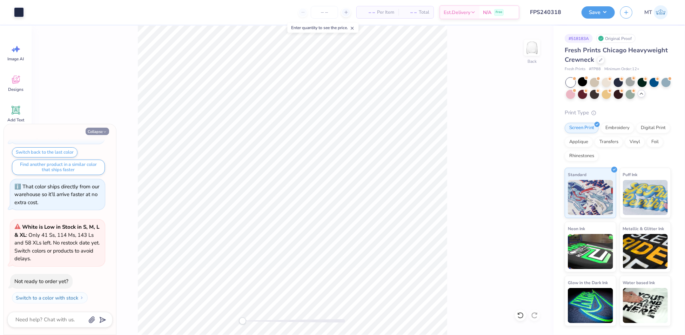
click at [97, 131] on button "Collapse" at bounding box center [97, 131] width 23 height 7
type textarea "x"
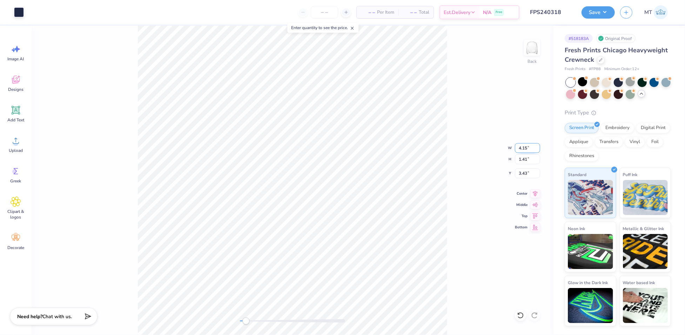
click at [521, 146] on input "4.15" at bounding box center [527, 148] width 25 height 10
type input "4.50"
type input "1.53"
type input "3.38"
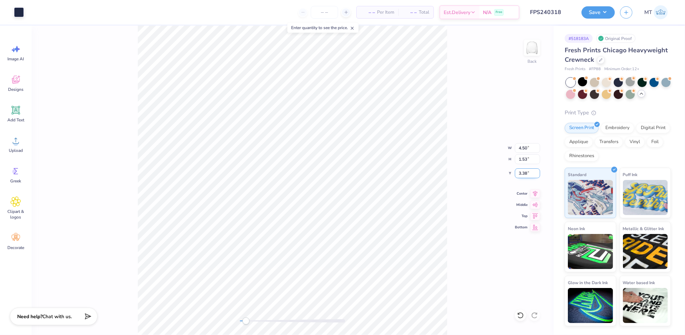
click at [524, 172] on input "3.38" at bounding box center [527, 173] width 25 height 10
type input "3.00"
type input "2.70"
type input "2.79"
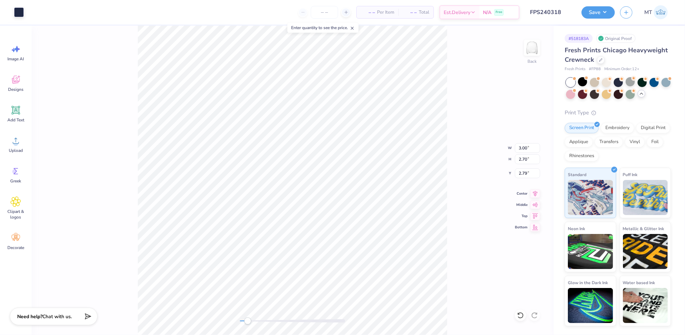
type input "4.50"
type input "1.53"
type input "3.38"
type input "3.00"
type input "2.70"
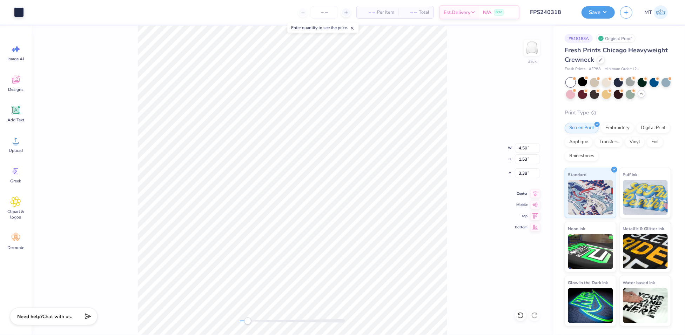
type input "3.00"
click at [523, 313] on icon at bounding box center [520, 315] width 7 height 7
click at [520, 316] on icon at bounding box center [520, 315] width 7 height 7
type input "4.50"
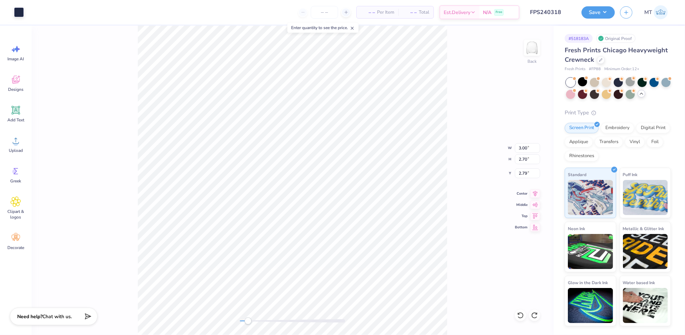
type input "1.53"
type input "3.38"
click at [524, 145] on input "4.50" at bounding box center [527, 148] width 25 height 10
type input "4.00"
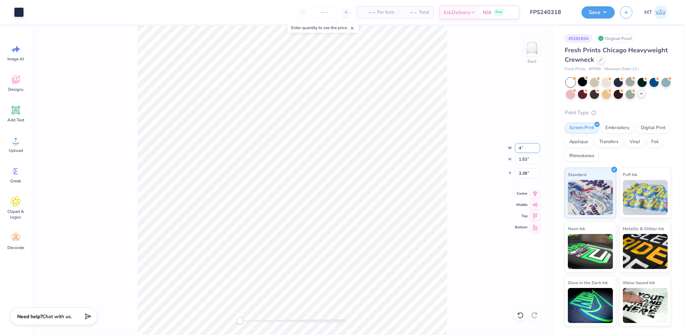
type input "1.36"
type input "3.46"
click at [524, 147] on input "3.00" at bounding box center [527, 148] width 25 height 10
type input "3"
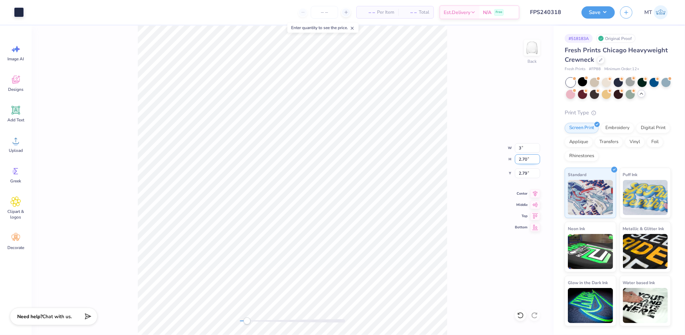
click at [524, 160] on input "2.70" at bounding box center [527, 159] width 25 height 10
type input "3"
type input "3.33"
type input "3.00"
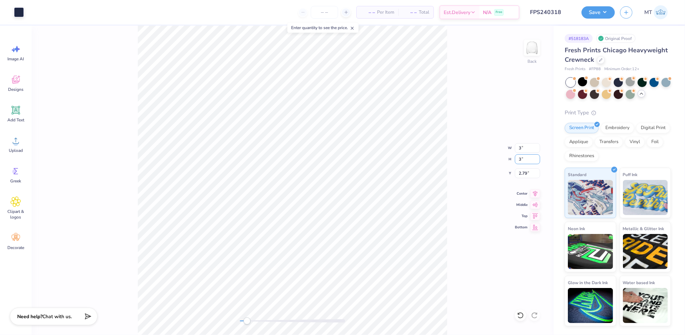
type input "2.64"
click at [520, 314] on icon at bounding box center [520, 315] width 7 height 7
click at [527, 173] on input "2.79" at bounding box center [527, 173] width 25 height 10
click at [524, 172] on input "2.79" at bounding box center [527, 173] width 25 height 10
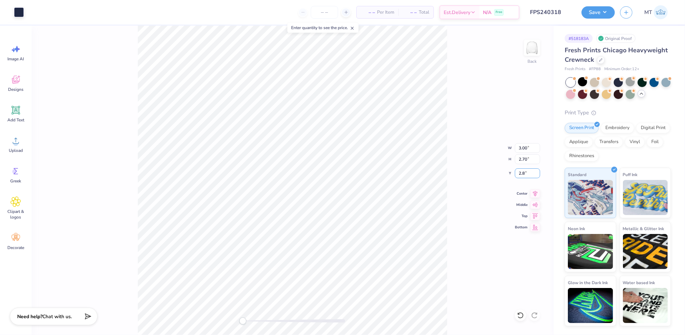
type input "2.8"
click at [604, 11] on button "Save" at bounding box center [598, 11] width 33 height 12
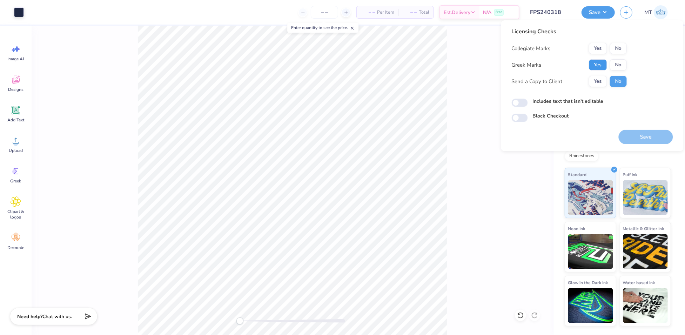
click at [600, 64] on button "Yes" at bounding box center [598, 64] width 18 height 11
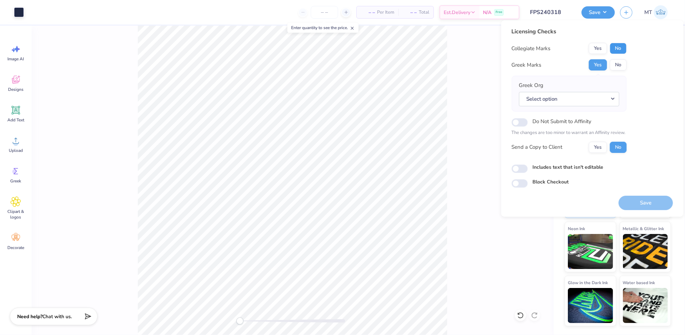
click at [620, 48] on button "No" at bounding box center [618, 48] width 17 height 11
click at [607, 97] on button "Select option" at bounding box center [569, 99] width 100 height 14
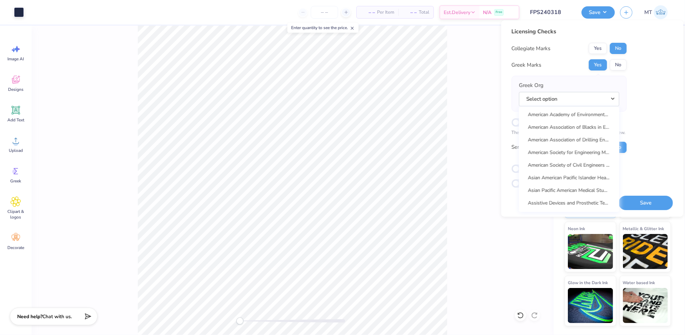
scroll to position [952, 0]
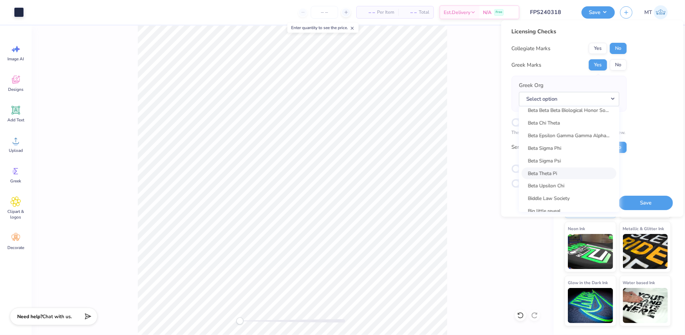
click at [575, 173] on link "Beta Theta Pi" at bounding box center [569, 174] width 95 height 12
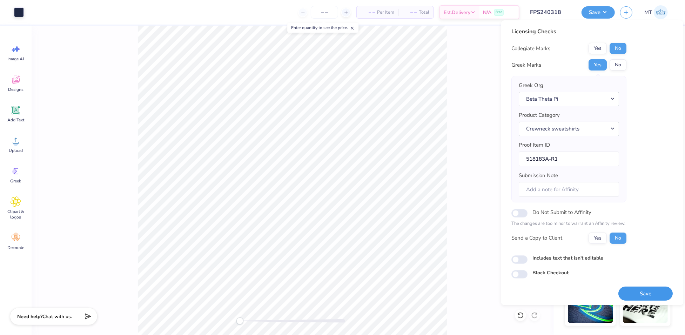
click at [641, 288] on button "Save" at bounding box center [646, 294] width 54 height 14
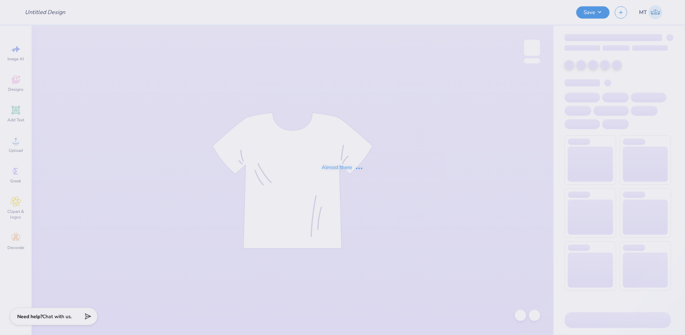
type input "FPS240319"
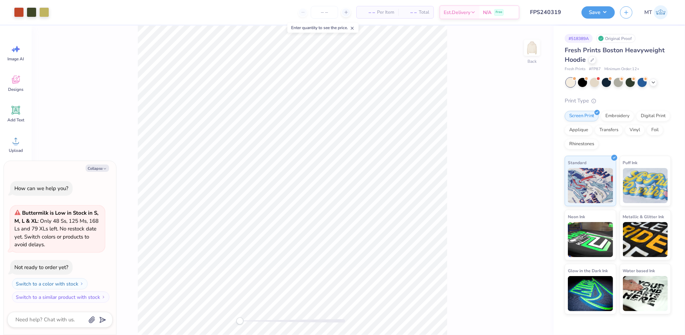
type textarea "x"
click at [522, 152] on input "11.50" at bounding box center [527, 154] width 25 height 10
type input "9"
type textarea "x"
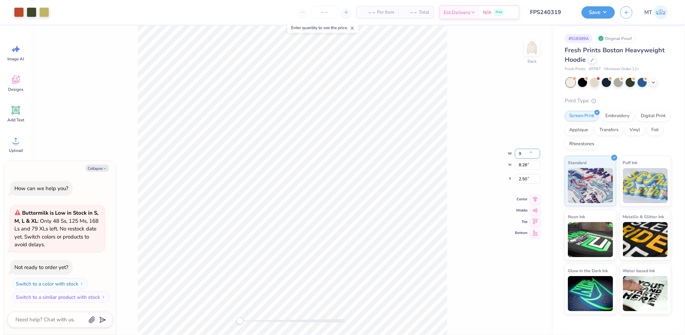
type input "9.00"
type input "6.48"
click at [525, 173] on input "3.40" at bounding box center [527, 173] width 25 height 10
type input "3"
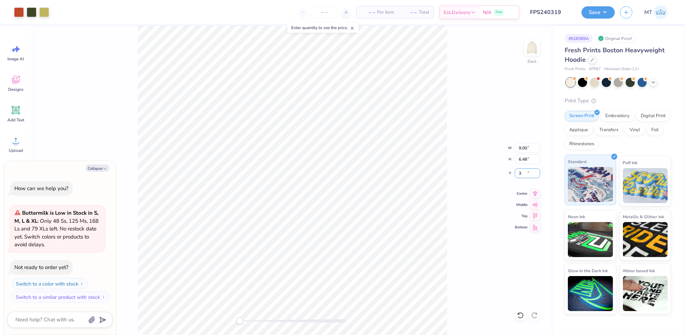
type textarea "x"
type input "3.00"
click at [603, 13] on button "Save" at bounding box center [598, 11] width 33 height 12
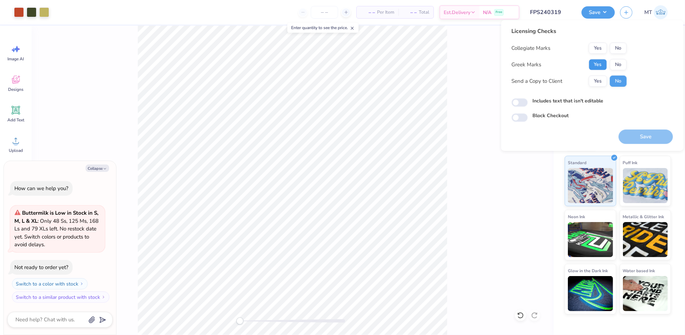
click at [604, 65] on button "Yes" at bounding box center [598, 64] width 18 height 11
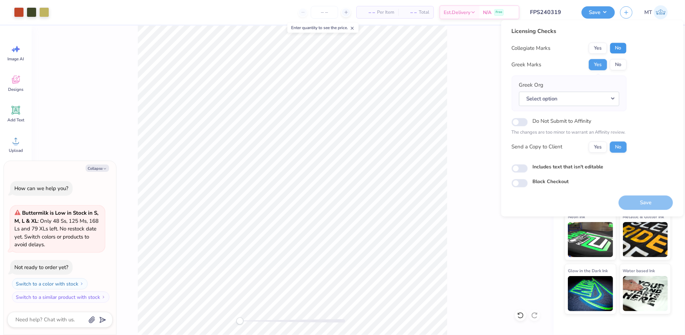
click at [620, 47] on button "No" at bounding box center [618, 47] width 17 height 11
click at [602, 93] on button "Select option" at bounding box center [569, 99] width 100 height 14
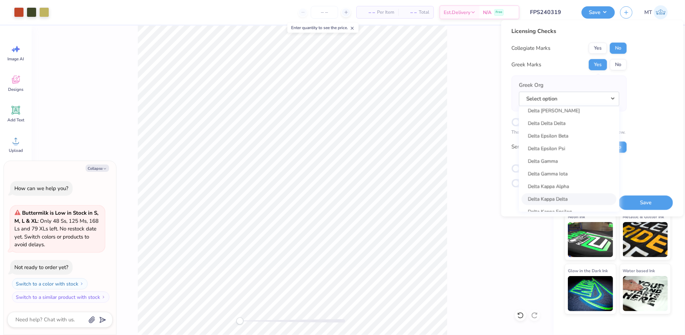
scroll to position [1580, 0]
click at [565, 129] on link "Delta Delta Delta" at bounding box center [569, 126] width 95 height 12
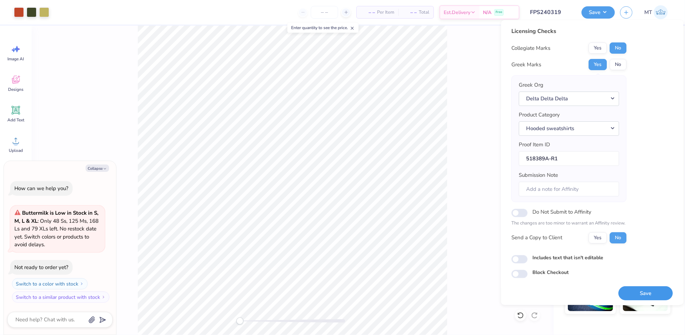
click at [648, 289] on button "Save" at bounding box center [646, 293] width 54 height 14
type textarea "x"
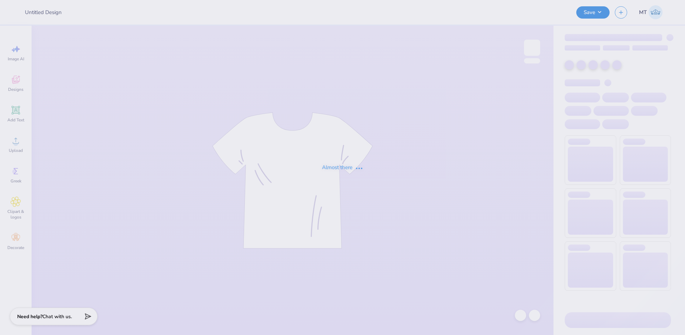
type input "FPS240323"
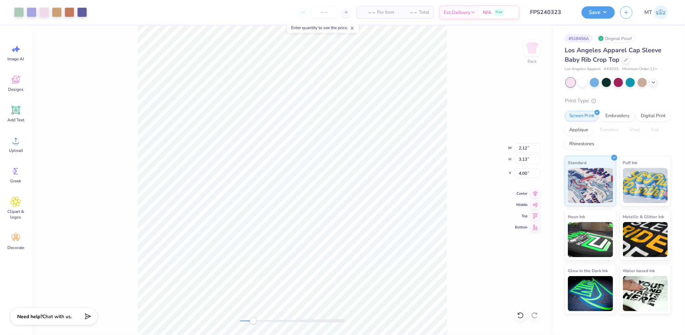
type input "2.12"
type input "3.13"
type input "4.00"
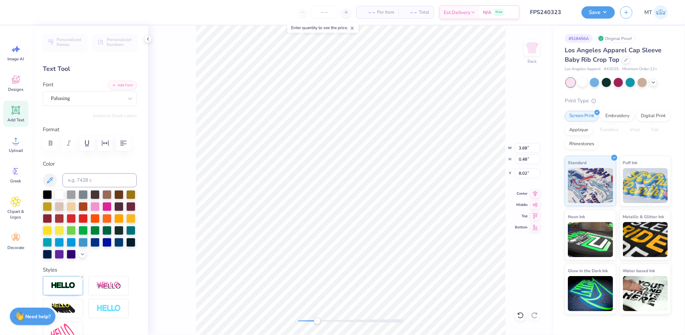
scroll to position [7, 1]
type textarea "20"
type input "0.87"
type input "0.75"
type input "5.71"
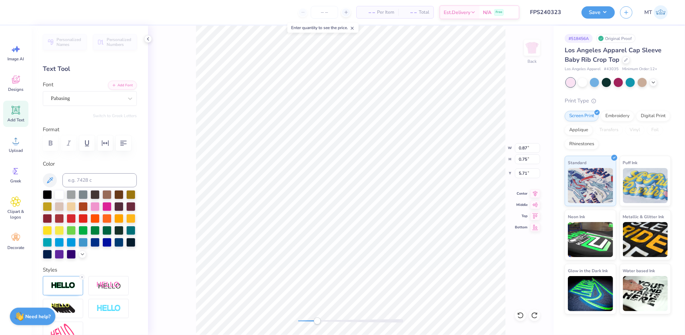
type input "0.46"
type input "0.40"
type input "0.62"
type input "0.54"
type input "5.69"
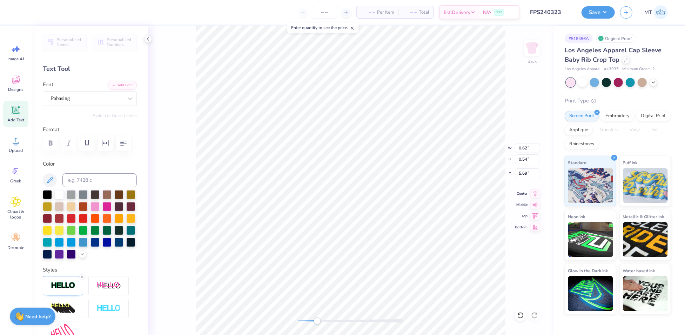
type textarea "25"
click at [625, 60] on icon at bounding box center [626, 60] width 4 height 4
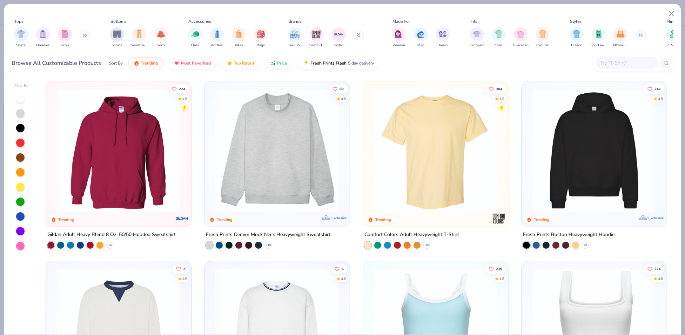
click at [441, 160] on img at bounding box center [435, 150] width 131 height 124
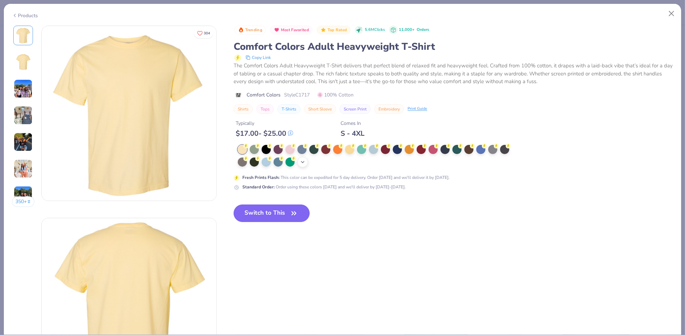
click at [305, 162] on icon at bounding box center [303, 162] width 6 height 6
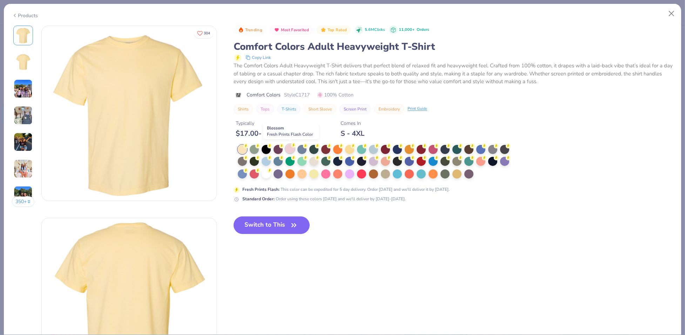
click at [292, 149] on div at bounding box center [289, 148] width 9 height 9
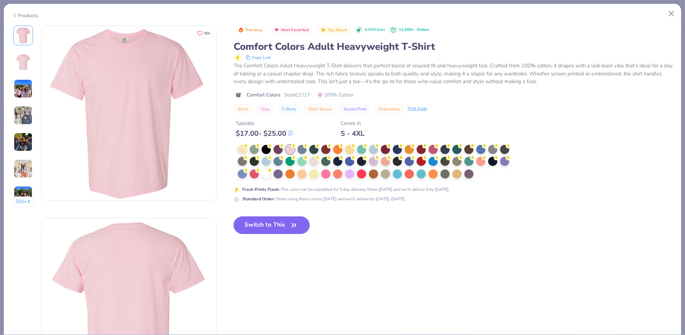
click at [280, 223] on button "Switch to This" at bounding box center [272, 225] width 76 height 18
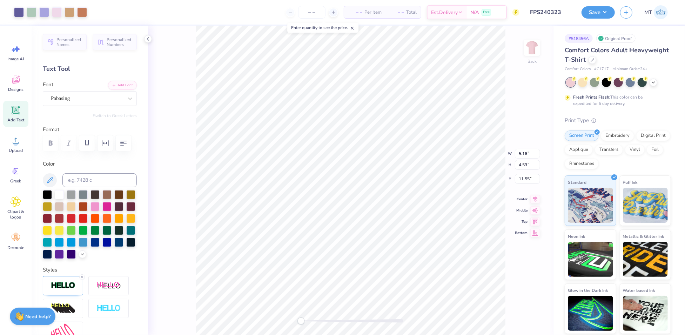
type input "3.00"
click at [521, 148] on input "5.16" at bounding box center [527, 148] width 25 height 10
type input "5.00"
type input "4.38"
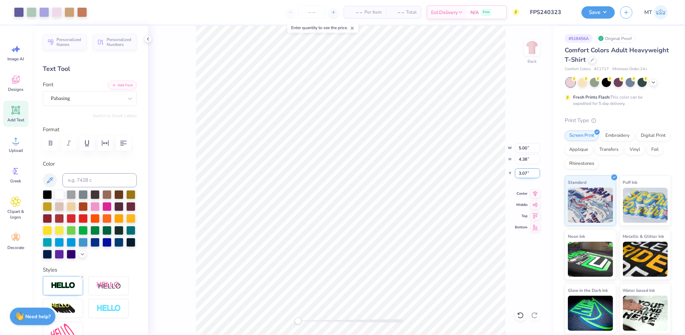
click at [523, 171] on input "3.07" at bounding box center [527, 173] width 25 height 10
type input "2.80"
click at [609, 14] on button "Save" at bounding box center [598, 11] width 33 height 12
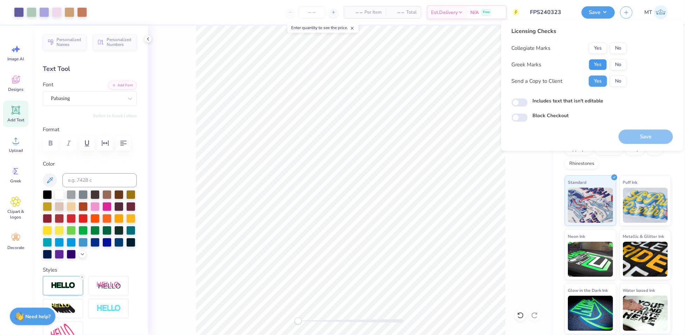
click at [592, 65] on button "Yes" at bounding box center [598, 64] width 18 height 11
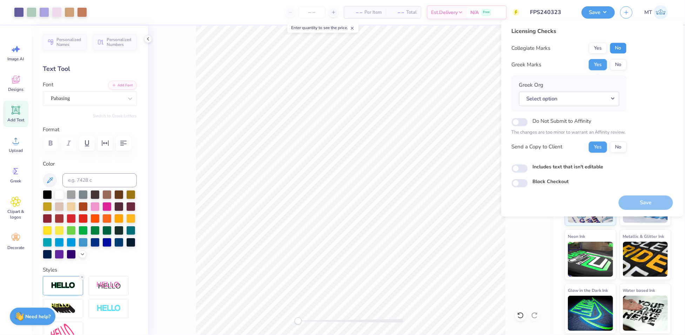
click at [620, 47] on button "No" at bounding box center [618, 47] width 17 height 11
click at [610, 95] on button "Select option" at bounding box center [569, 99] width 100 height 14
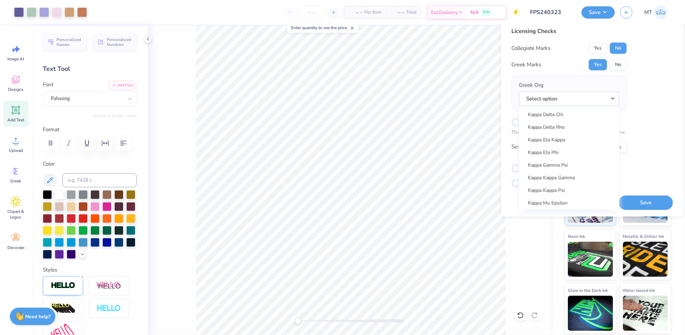
scroll to position [2516, 0]
click at [572, 152] on link "Kappa Delta" at bounding box center [569, 149] width 95 height 12
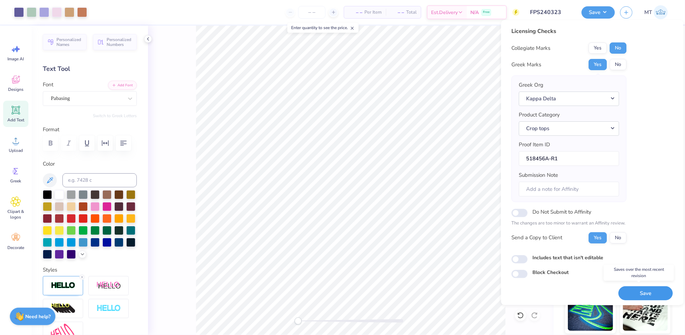
click at [640, 295] on button "Save" at bounding box center [646, 293] width 54 height 14
